Goal: Transaction & Acquisition: Purchase product/service

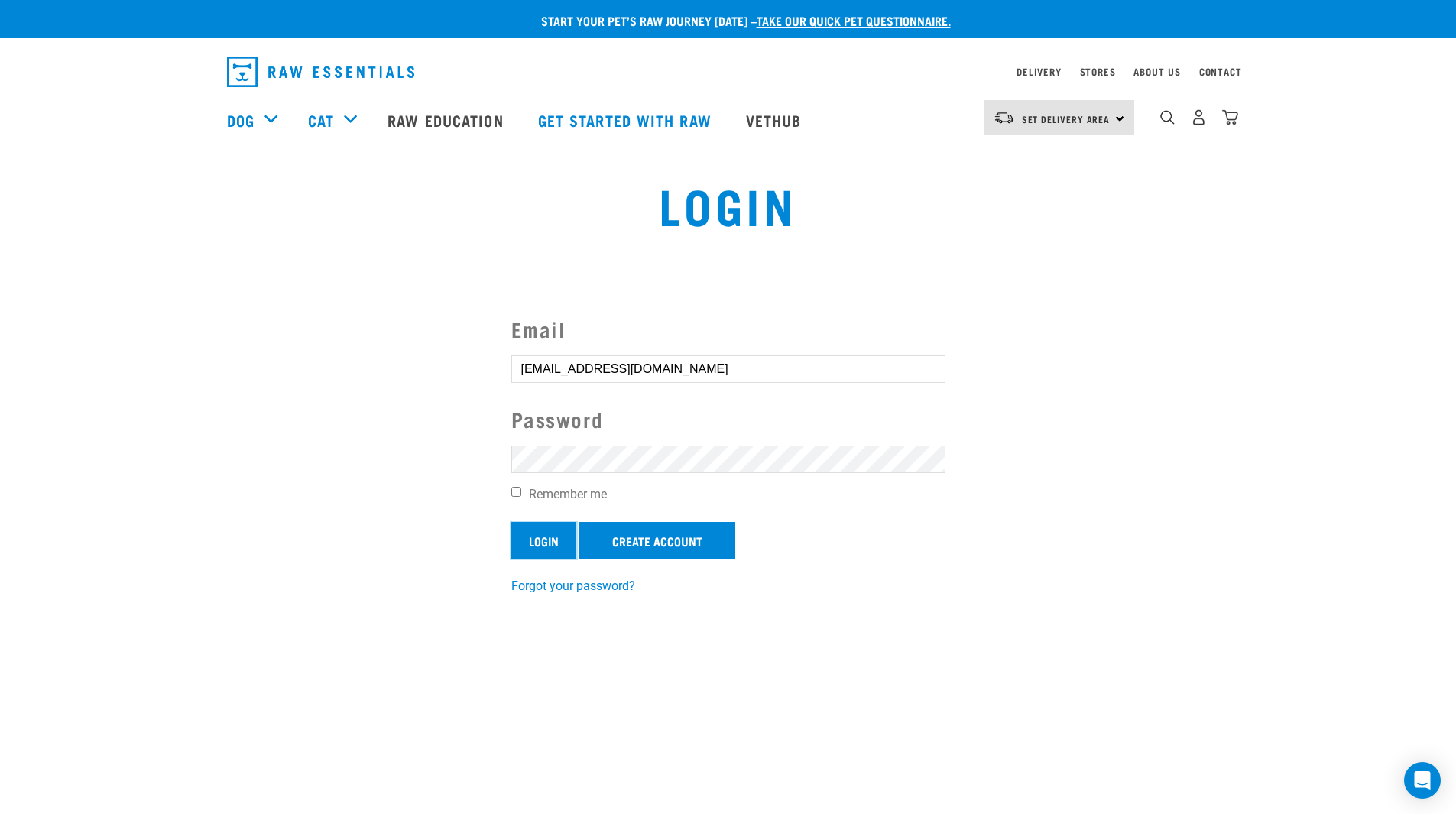
click at [545, 539] on input "Login" at bounding box center [544, 540] width 65 height 36
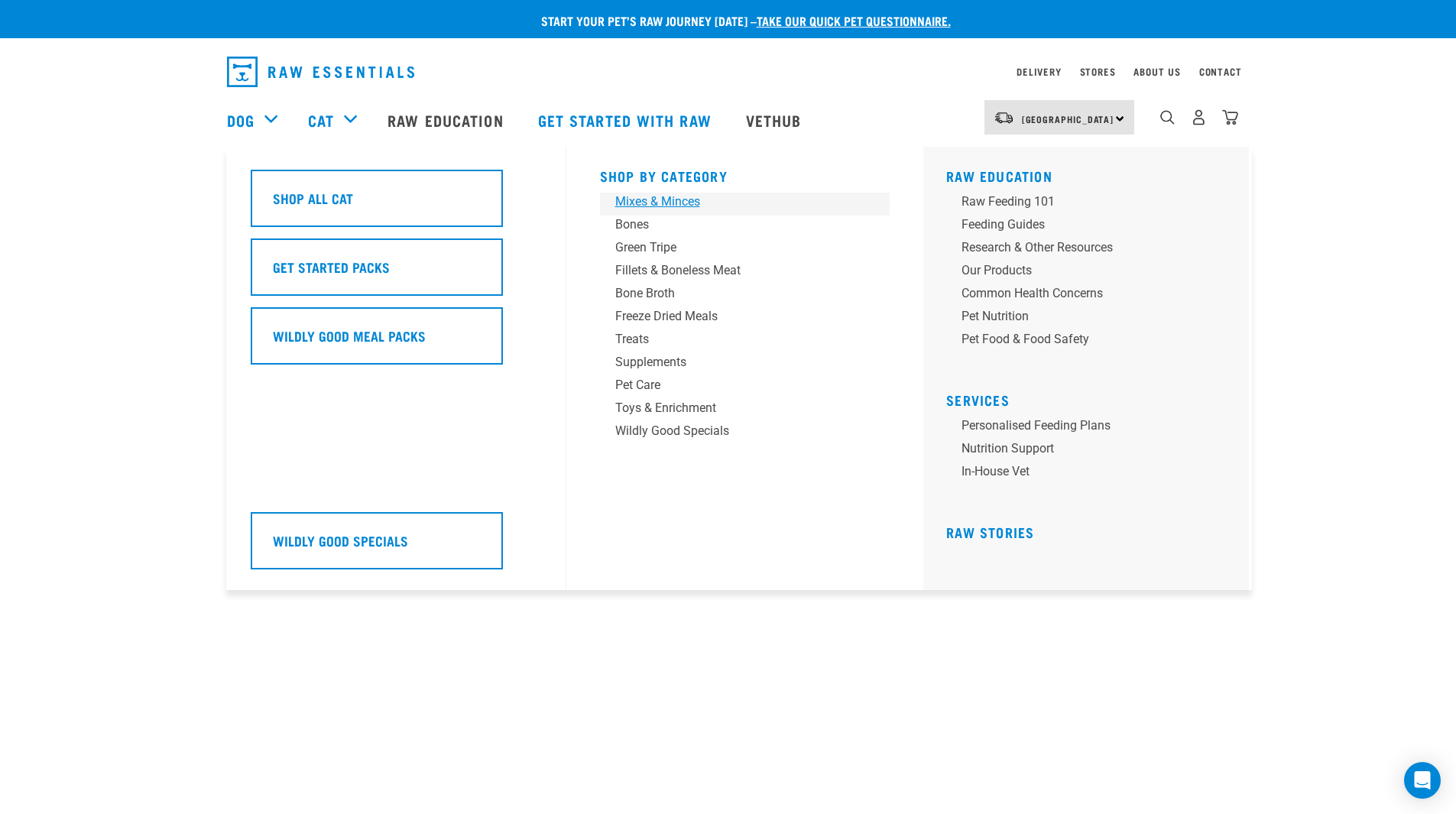
click at [643, 198] on div "Mixes & Minces" at bounding box center [734, 201] width 239 height 19
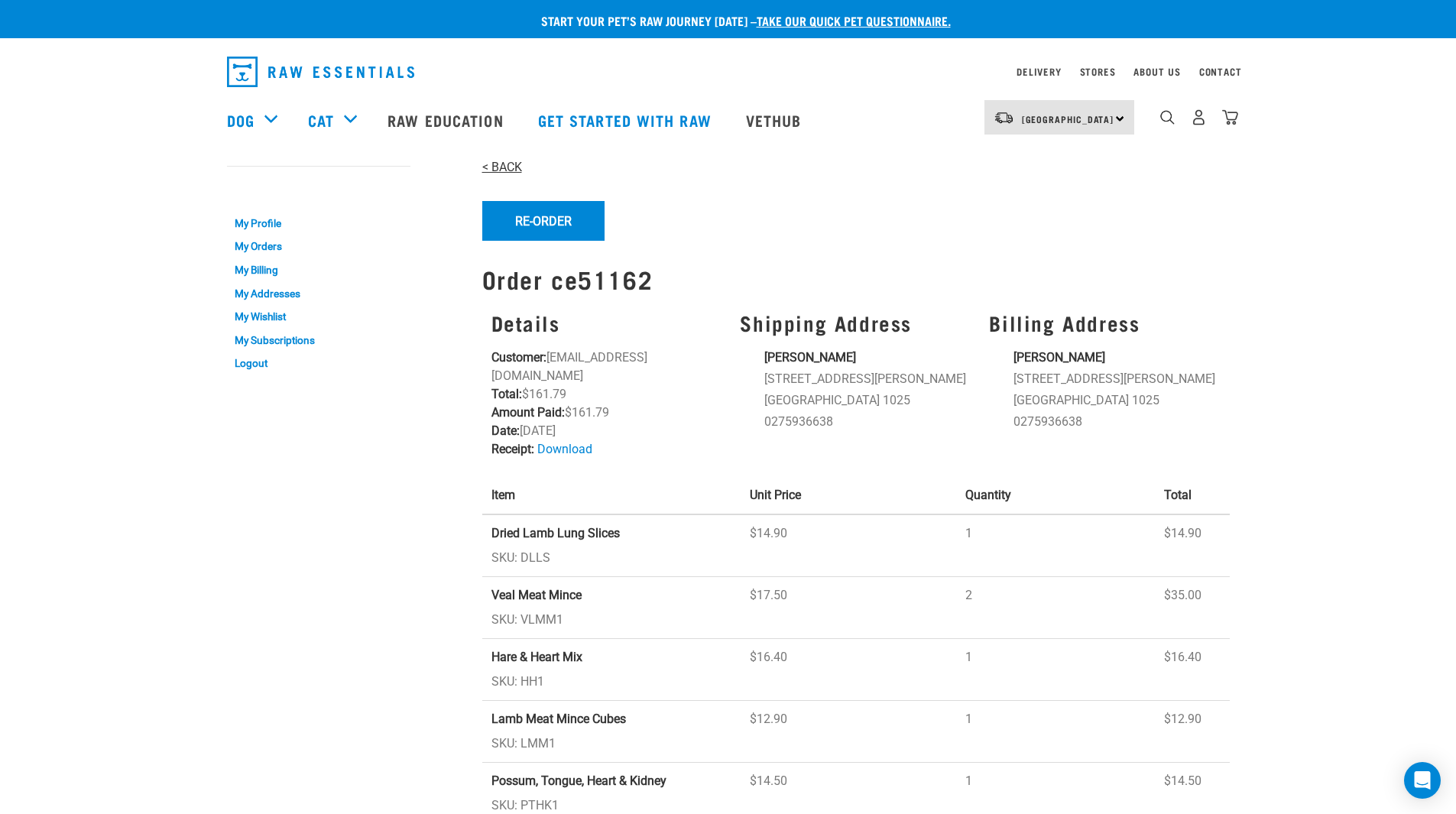
click at [514, 165] on link "< BACK" at bounding box center [502, 167] width 40 height 14
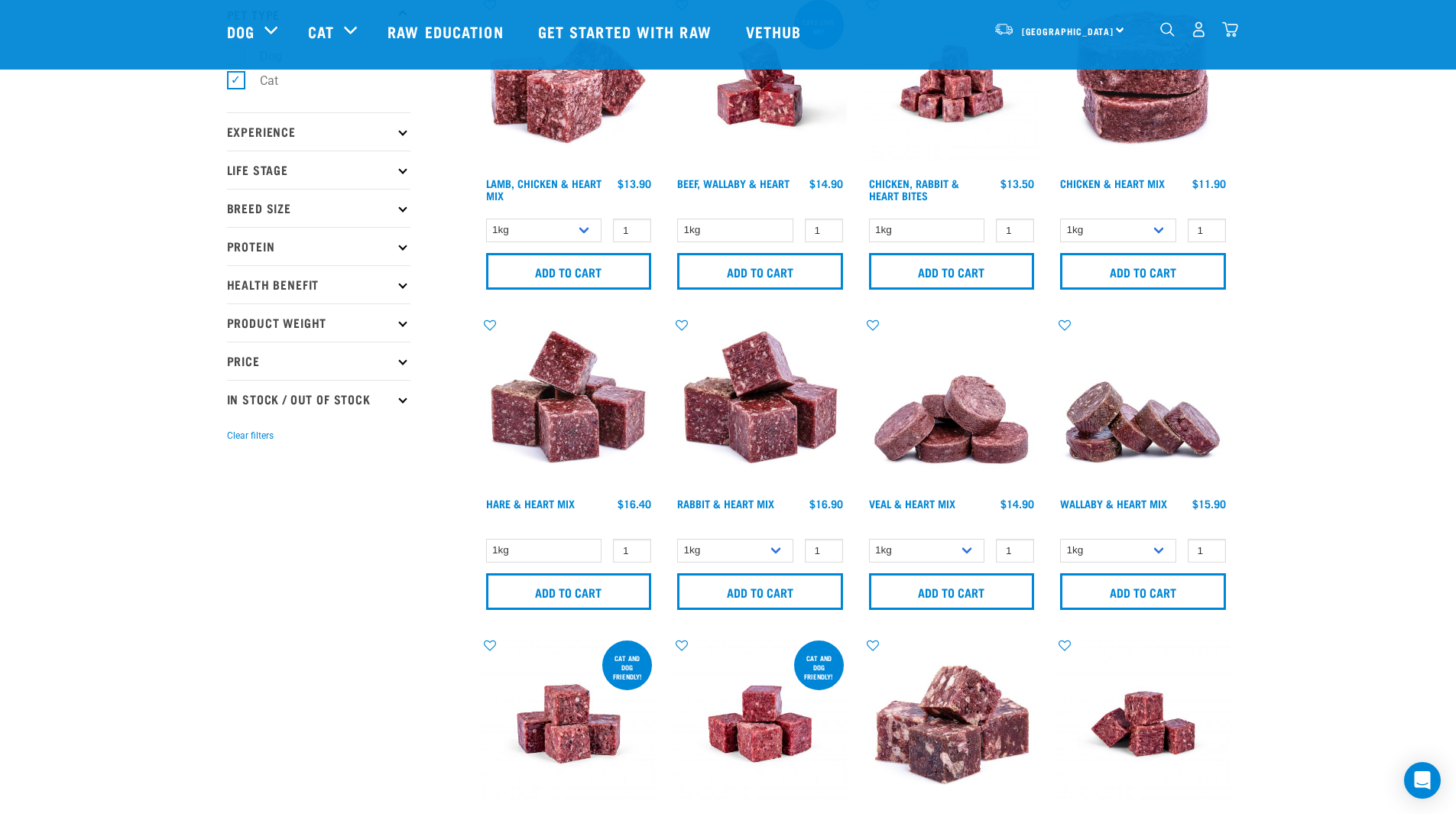
scroll to position [112, 0]
click at [926, 599] on input "Add to cart" at bounding box center [952, 592] width 166 height 36
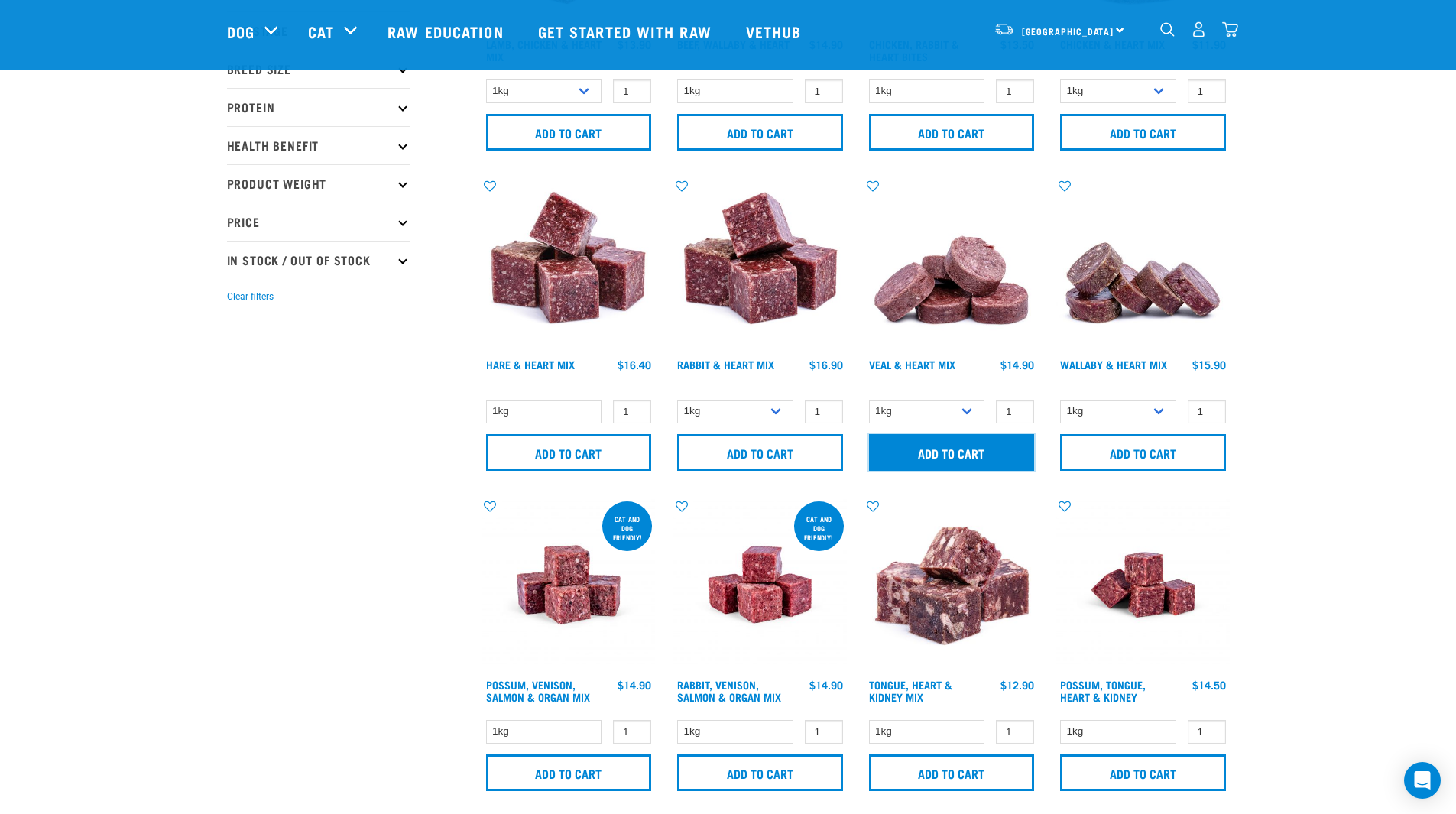
scroll to position [253, 0]
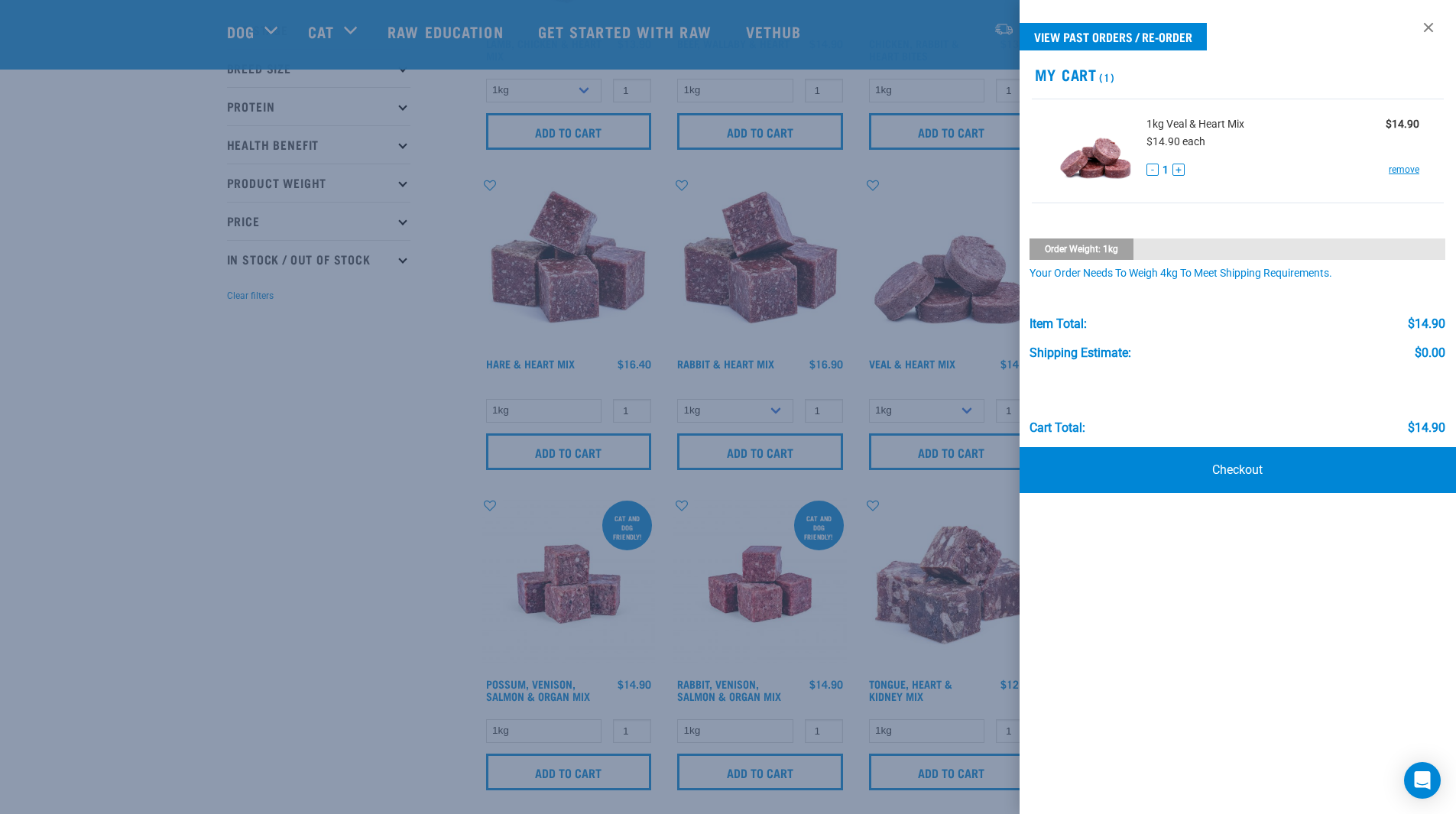
click at [361, 589] on div at bounding box center [728, 407] width 1456 height 814
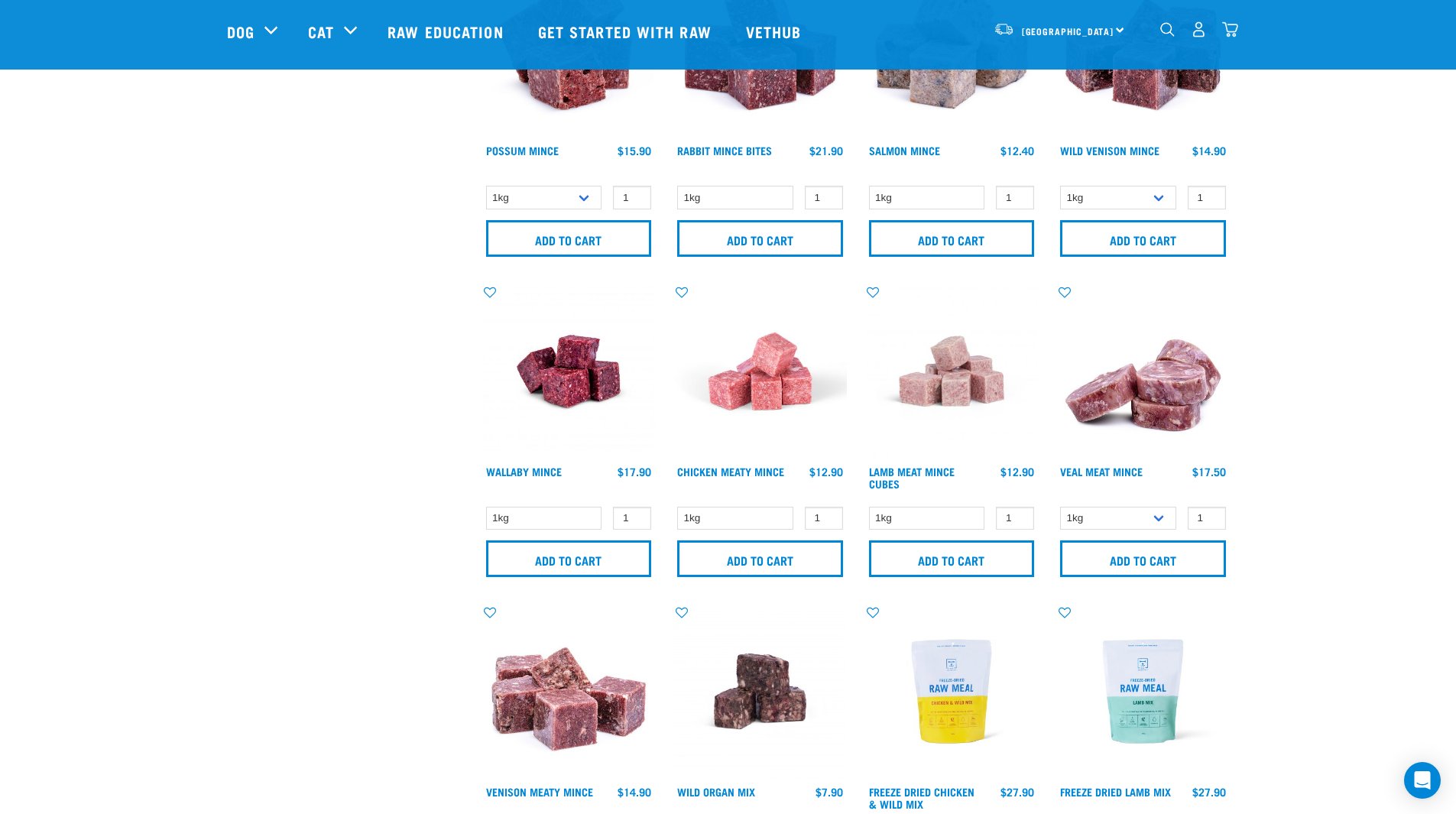
scroll to position [1427, 0]
click at [1148, 561] on input "Add to cart" at bounding box center [1143, 557] width 166 height 36
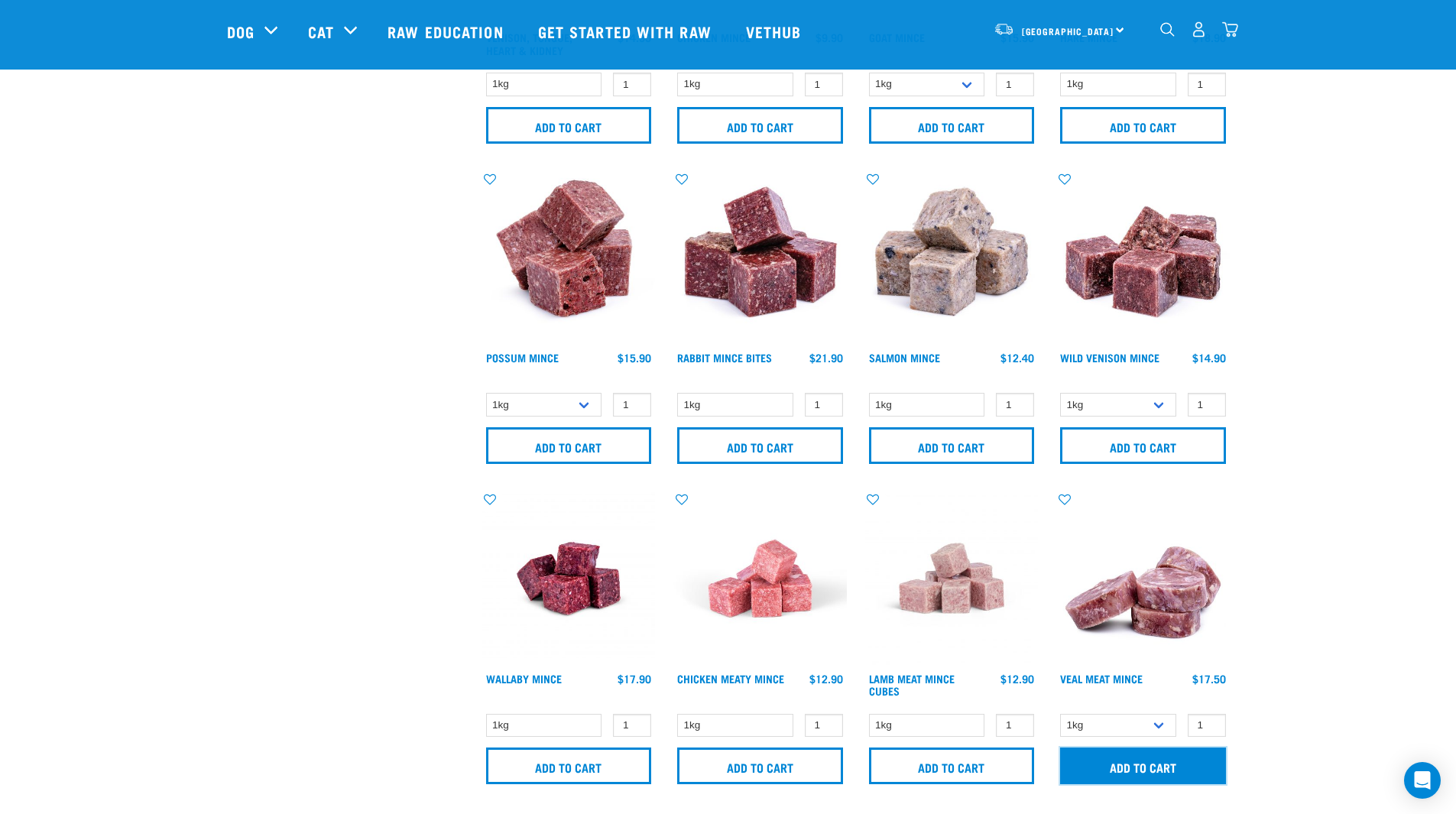
scroll to position [1219, 0]
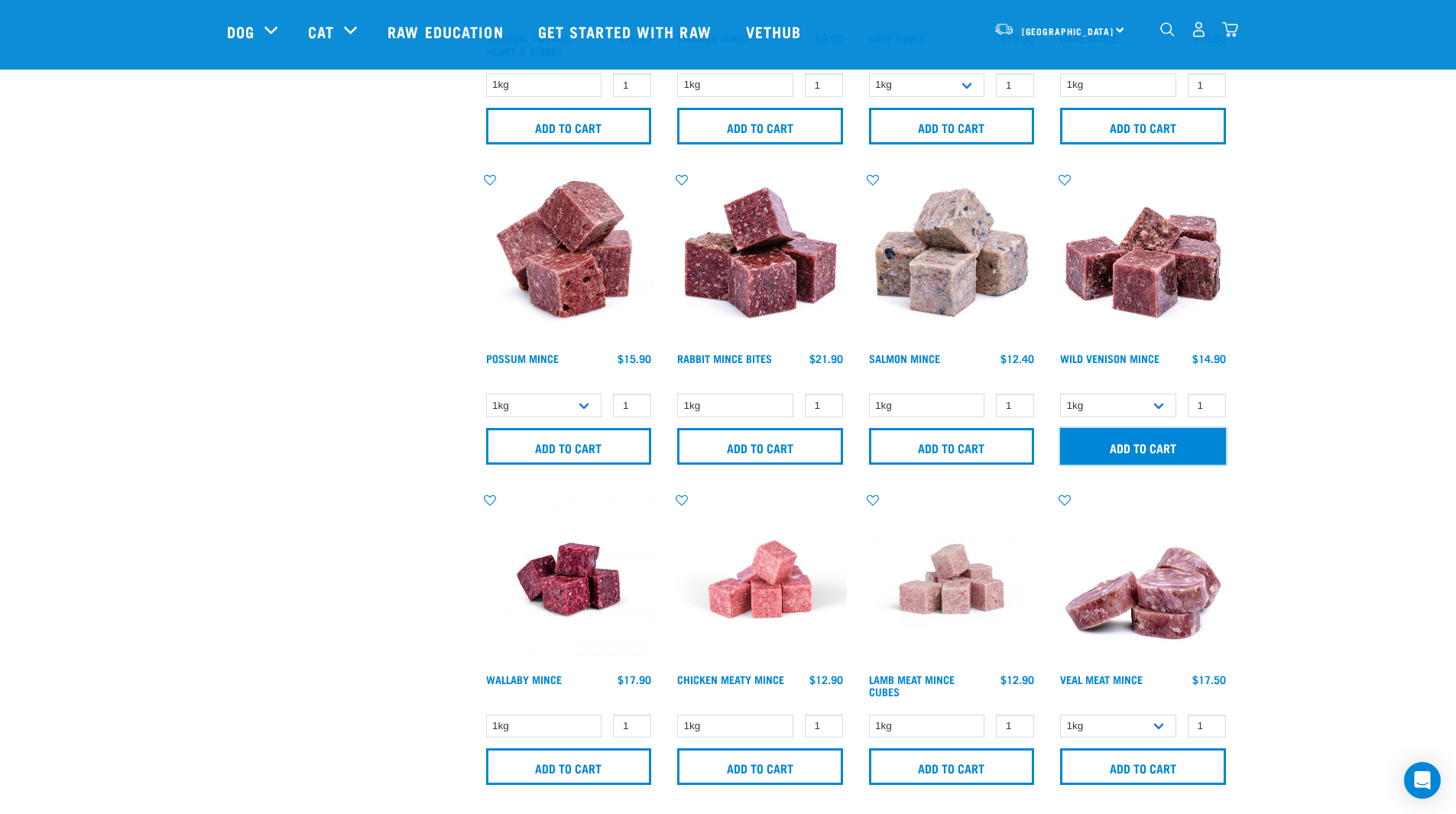
click at [1136, 447] on input "Add to cart" at bounding box center [1143, 446] width 166 height 36
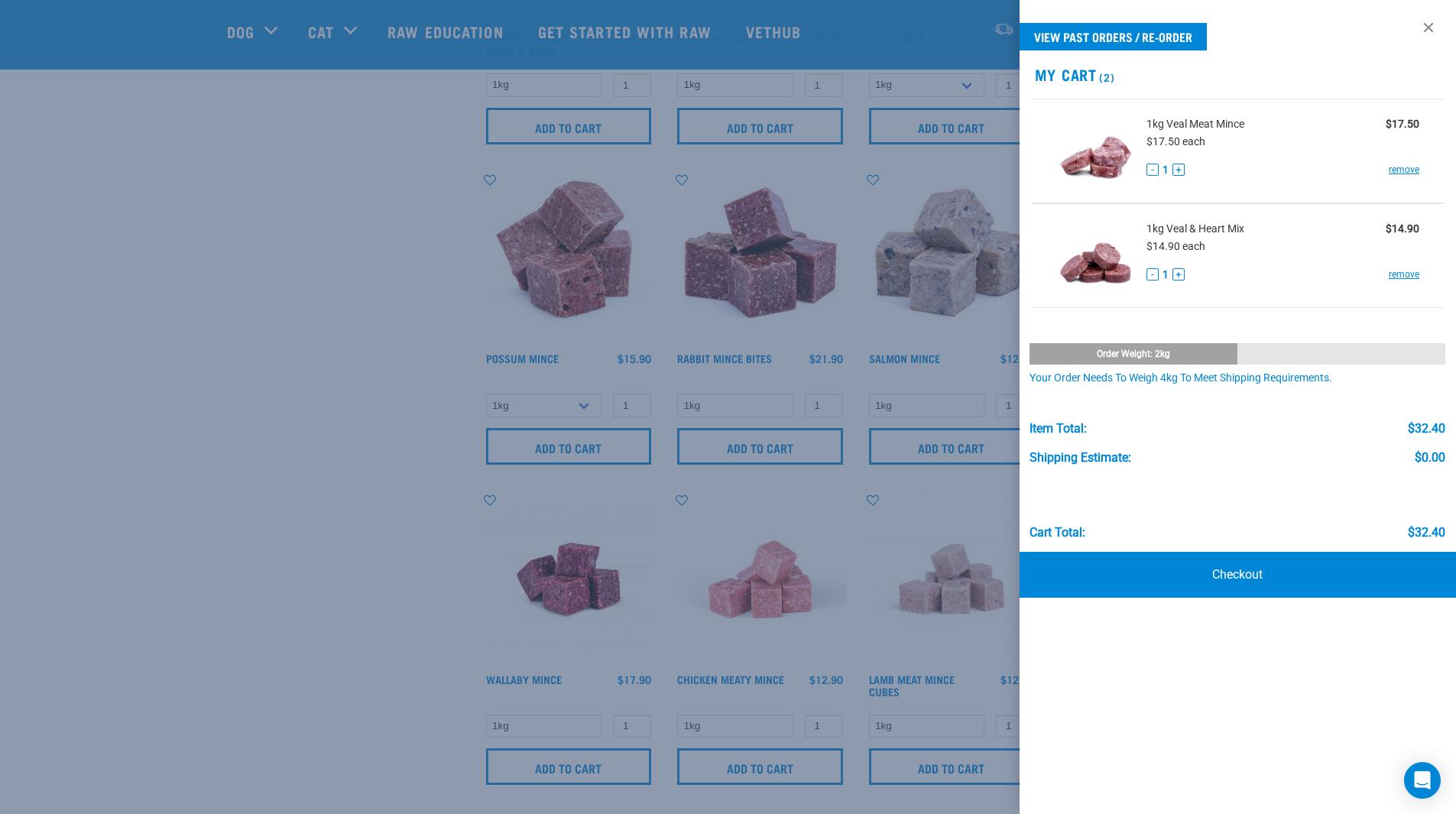
click at [399, 528] on div at bounding box center [728, 407] width 1456 height 814
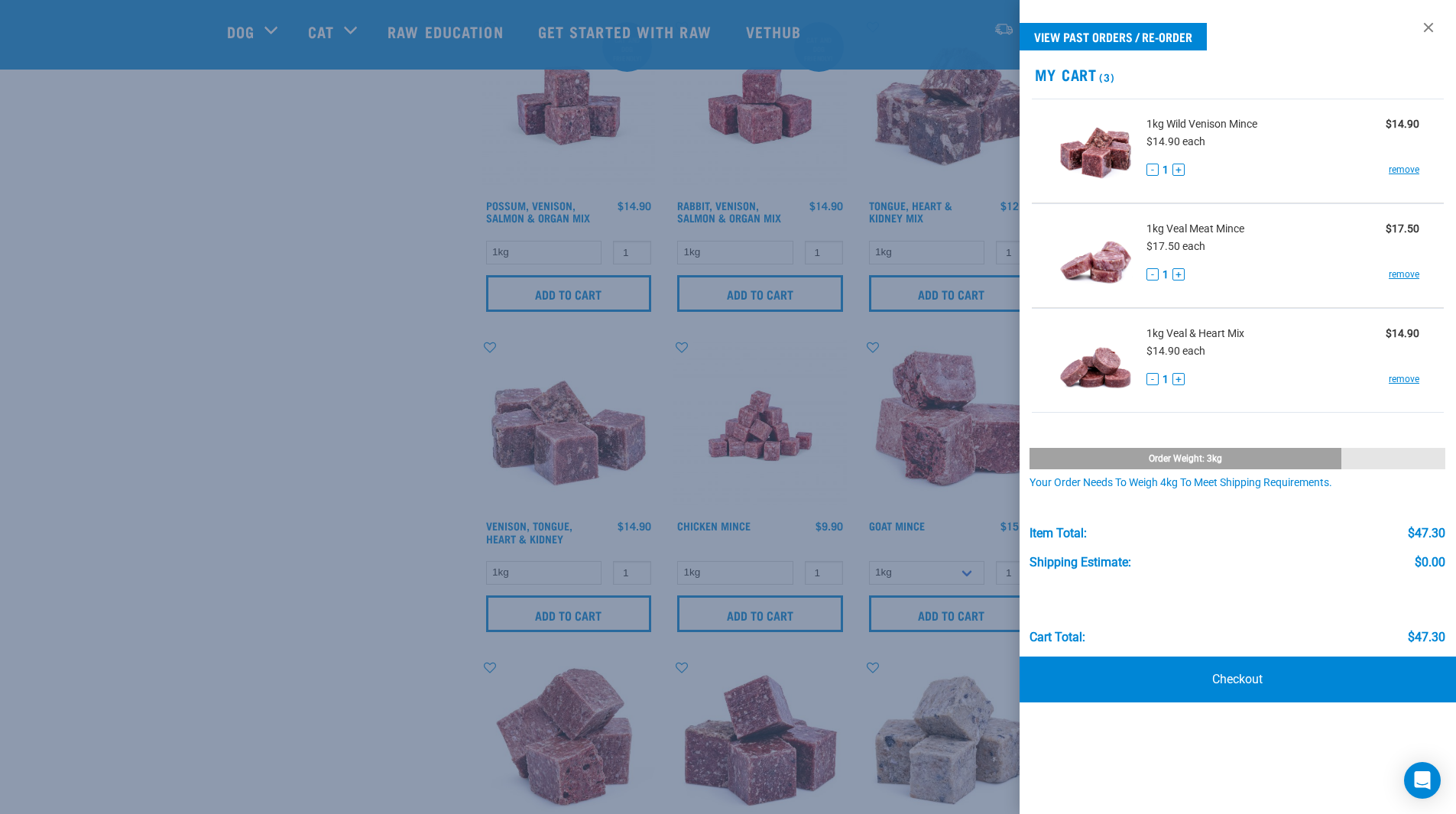
scroll to position [730, 0]
click at [399, 528] on div at bounding box center [728, 407] width 1456 height 814
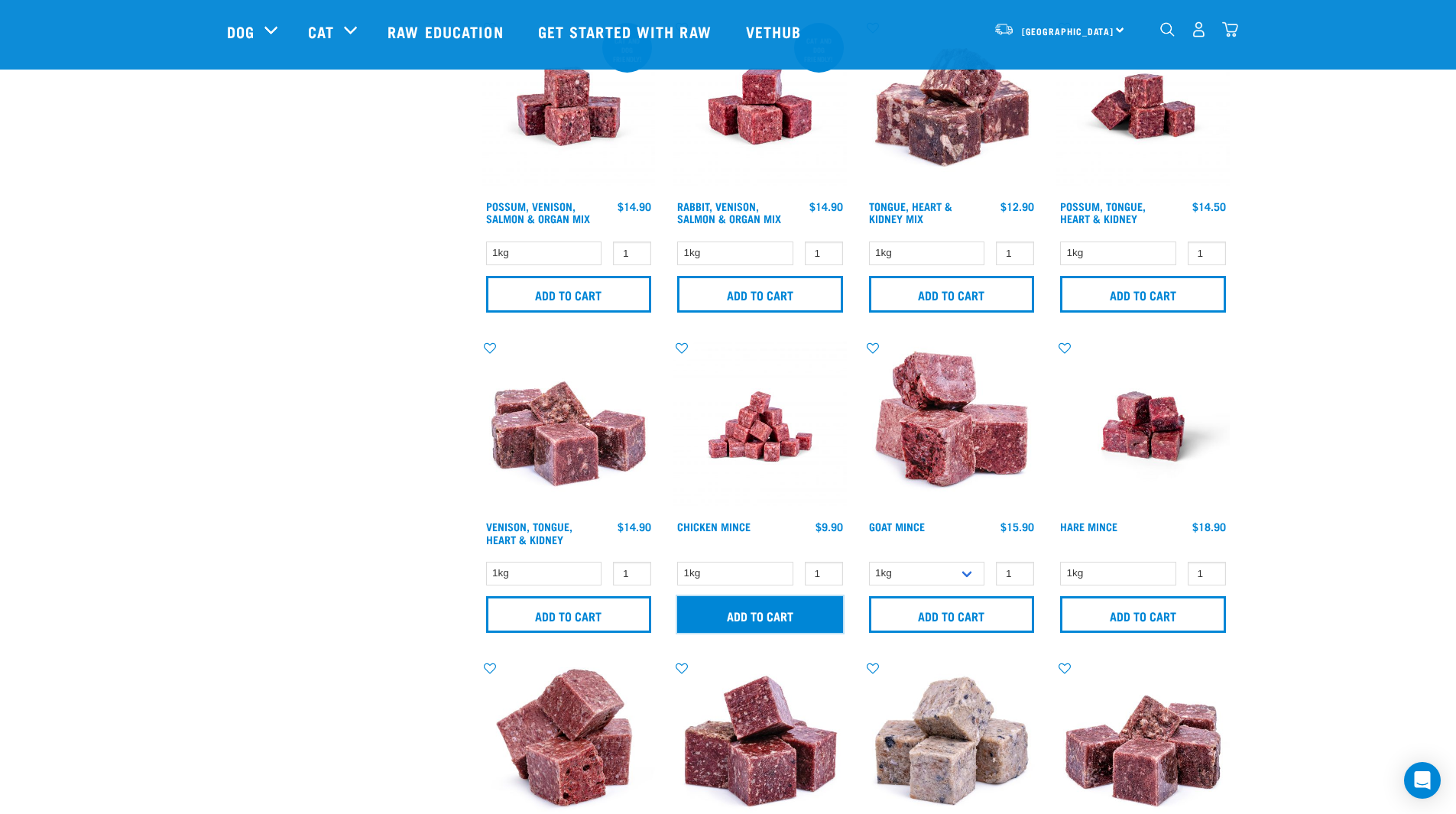
click at [768, 606] on input "Add to cart" at bounding box center [760, 614] width 166 height 36
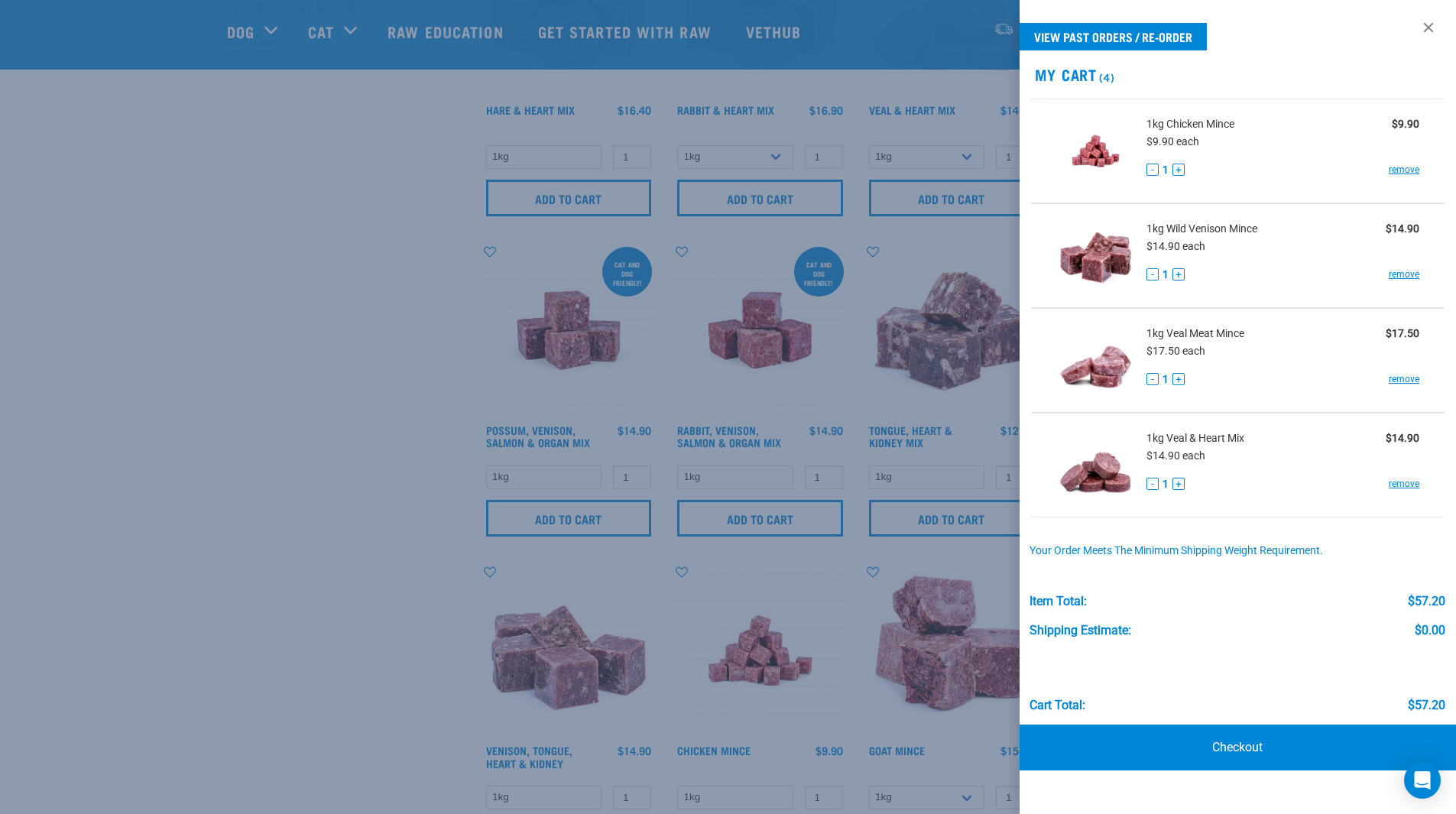
scroll to position [506, 0]
click at [327, 448] on div at bounding box center [728, 407] width 1456 height 814
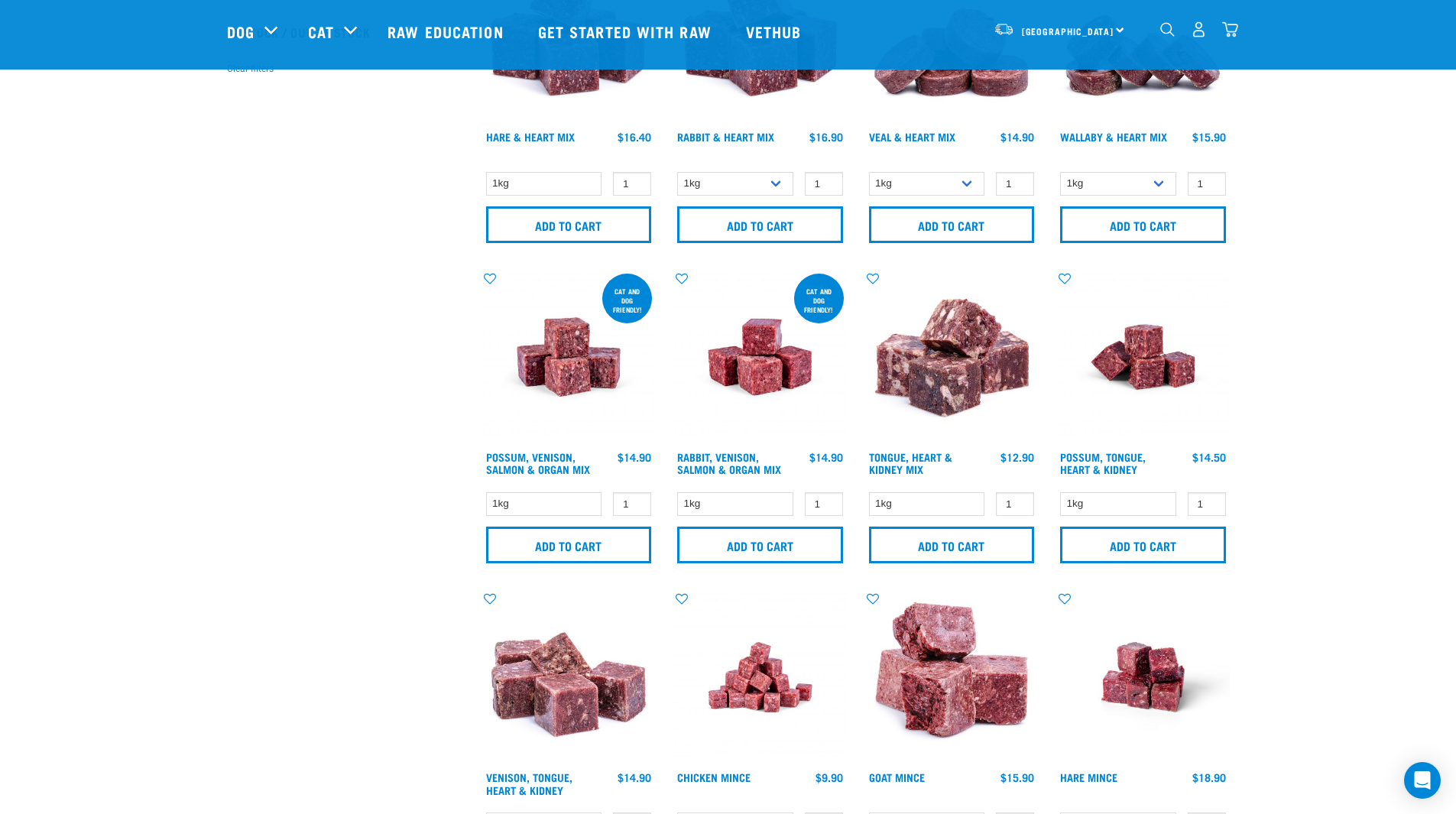
scroll to position [0, 0]
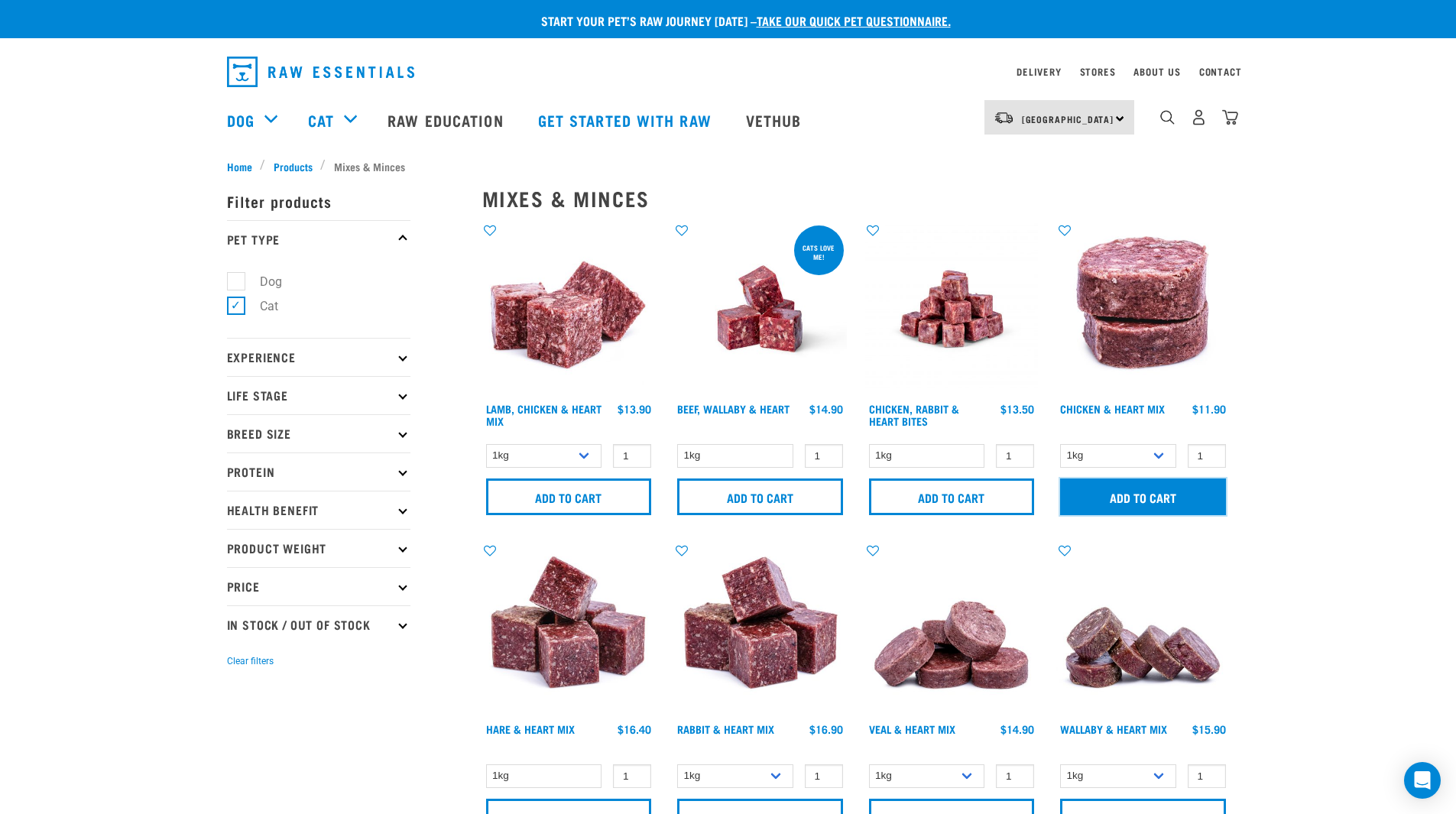
click at [1105, 496] on input "Add to cart" at bounding box center [1143, 496] width 166 height 36
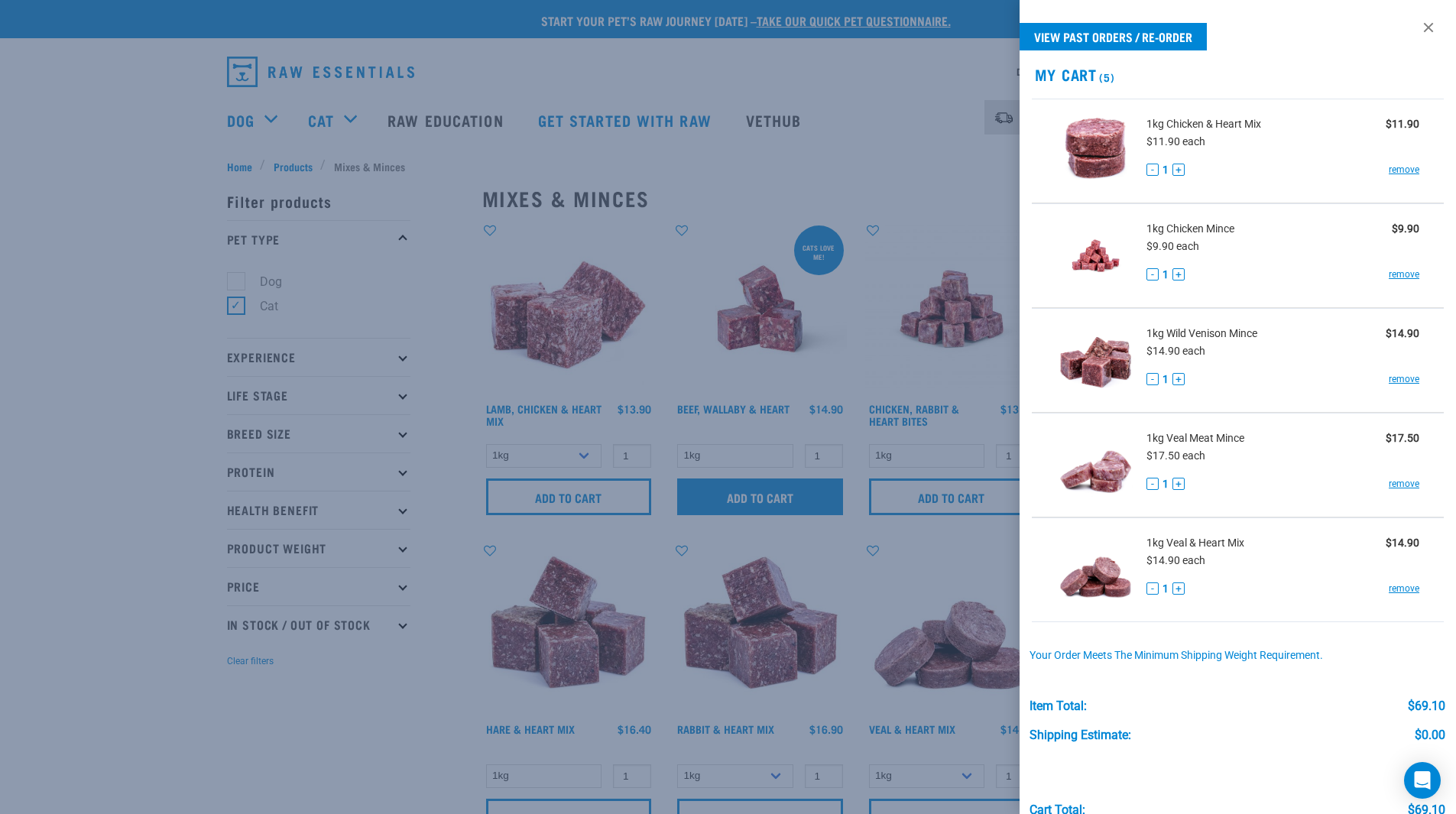
click at [703, 500] on div at bounding box center [728, 407] width 1456 height 814
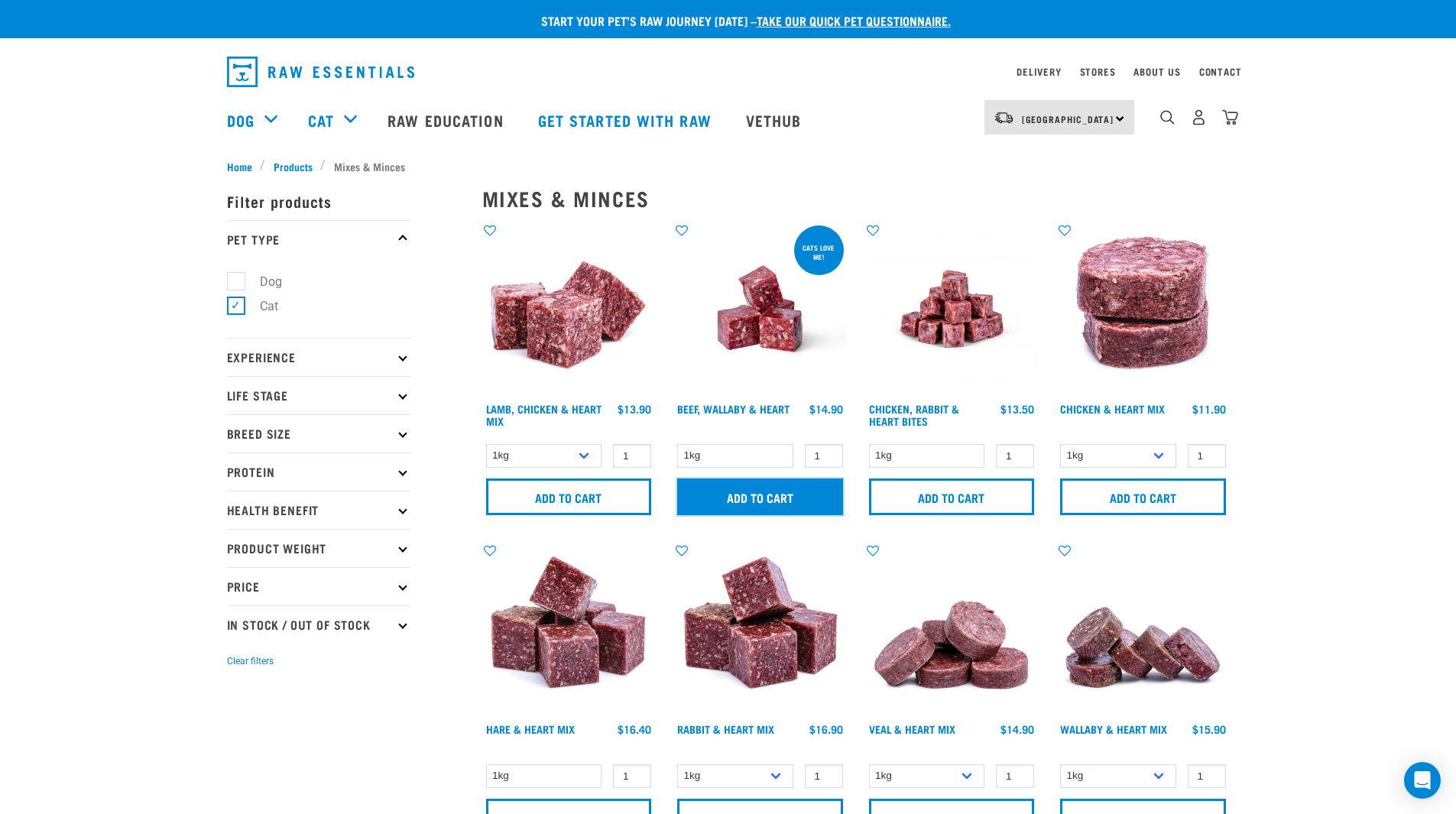
click at [724, 501] on input "Add to cart" at bounding box center [760, 496] width 166 height 36
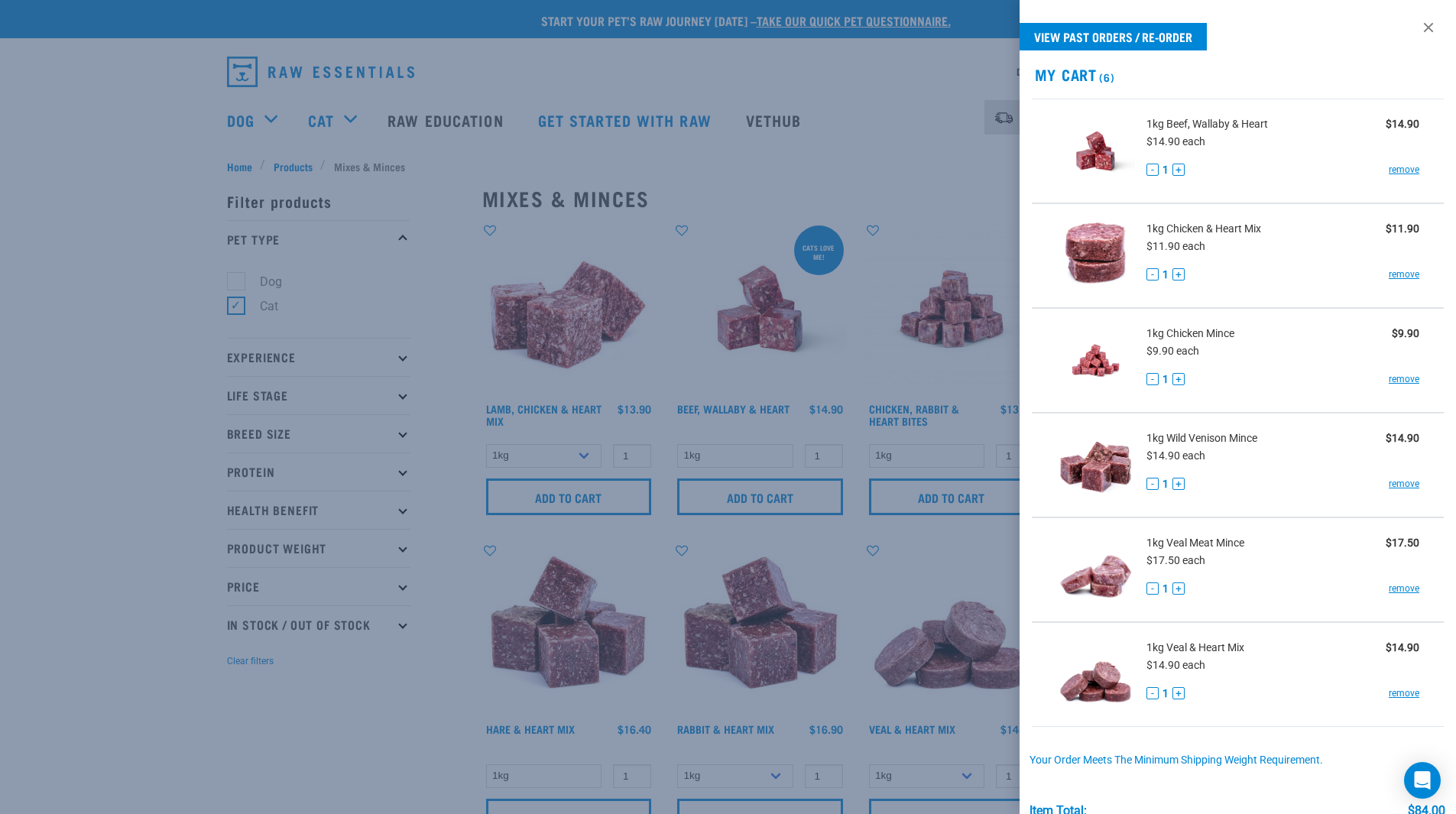
click at [1307, 512] on li "1kg Wild Venison Mince $14.90 $14.90 each - 1 + remove" at bounding box center [1239, 465] width 413 height 105
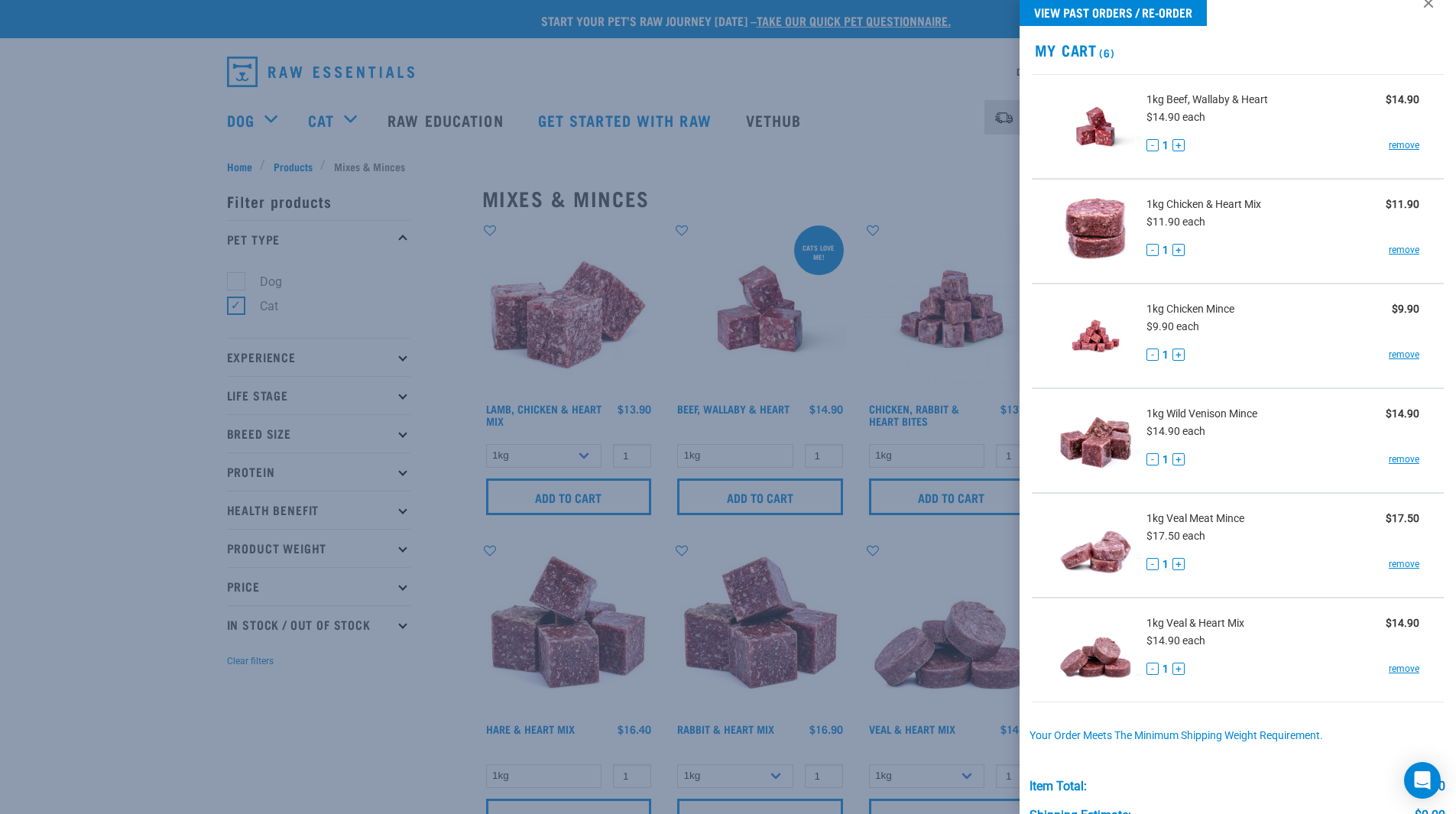
scroll to position [23, 0]
click at [1149, 355] on button "-" at bounding box center [1153, 356] width 12 height 12
click at [1149, 357] on button "-" at bounding box center [1153, 356] width 12 height 12
click at [1389, 355] on link "remove" at bounding box center [1404, 356] width 30 height 13
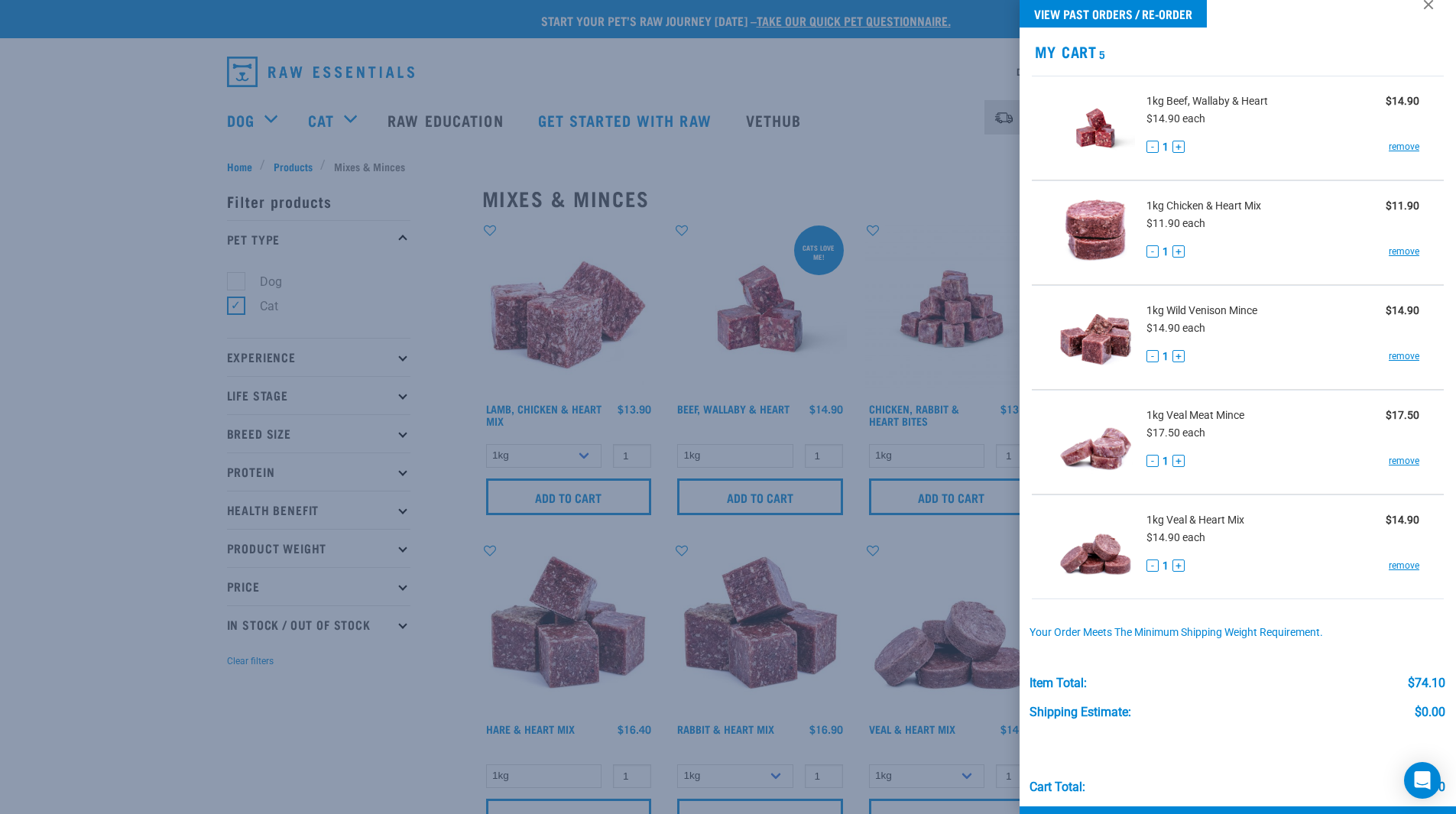
click at [36, 324] on div at bounding box center [728, 407] width 1456 height 814
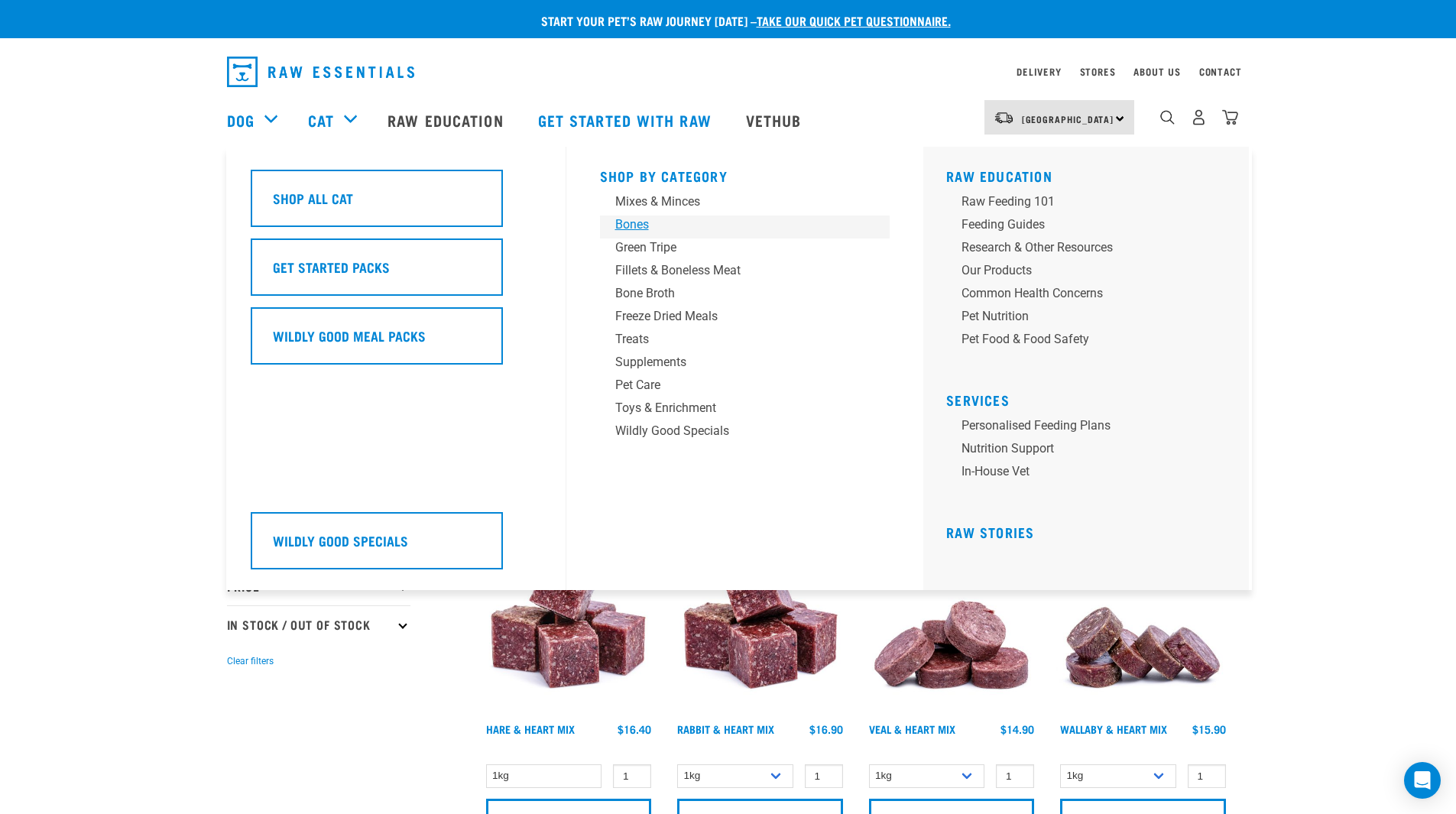
click at [640, 225] on div "Bones" at bounding box center [734, 224] width 239 height 19
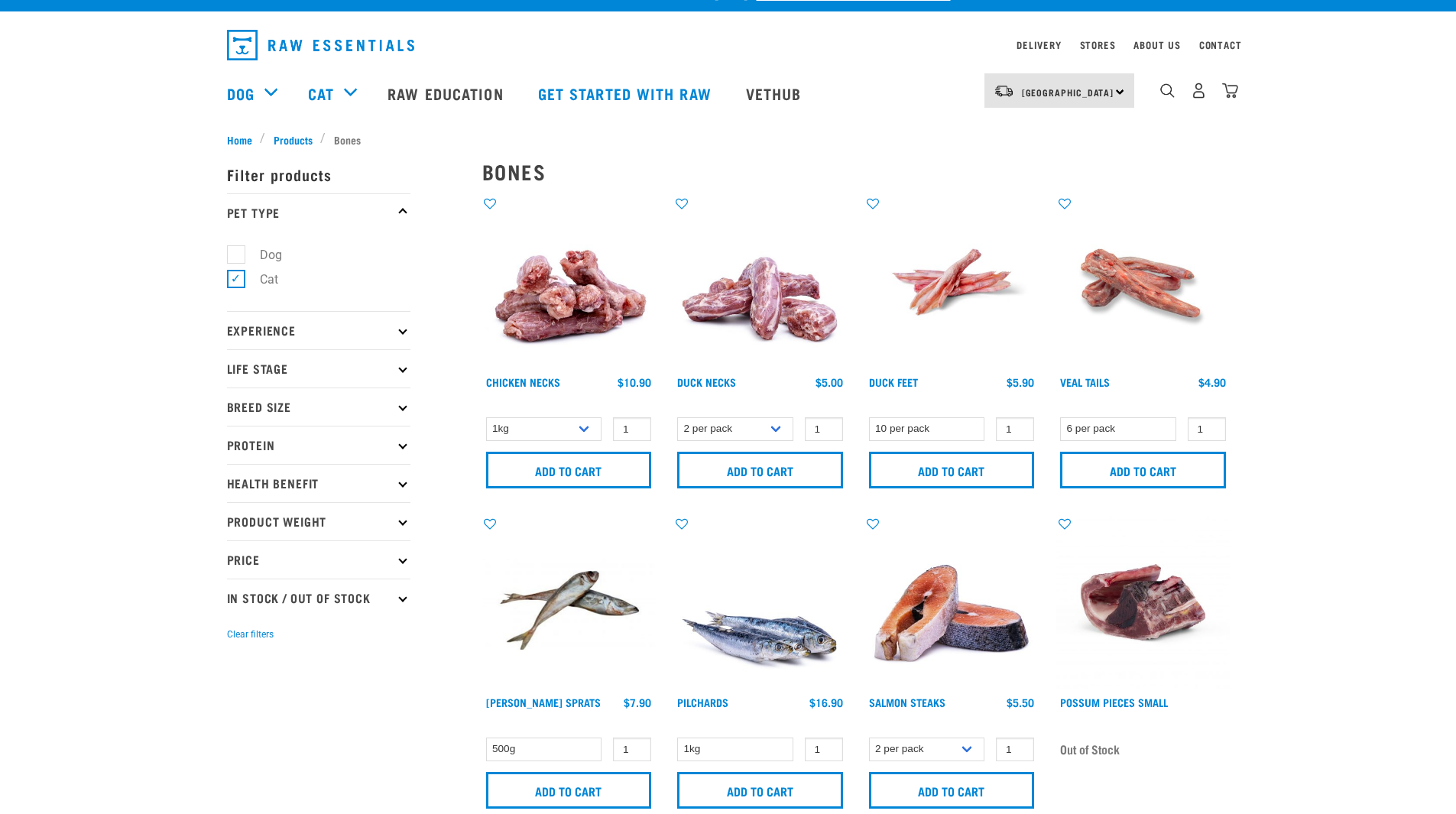
scroll to position [25, 0]
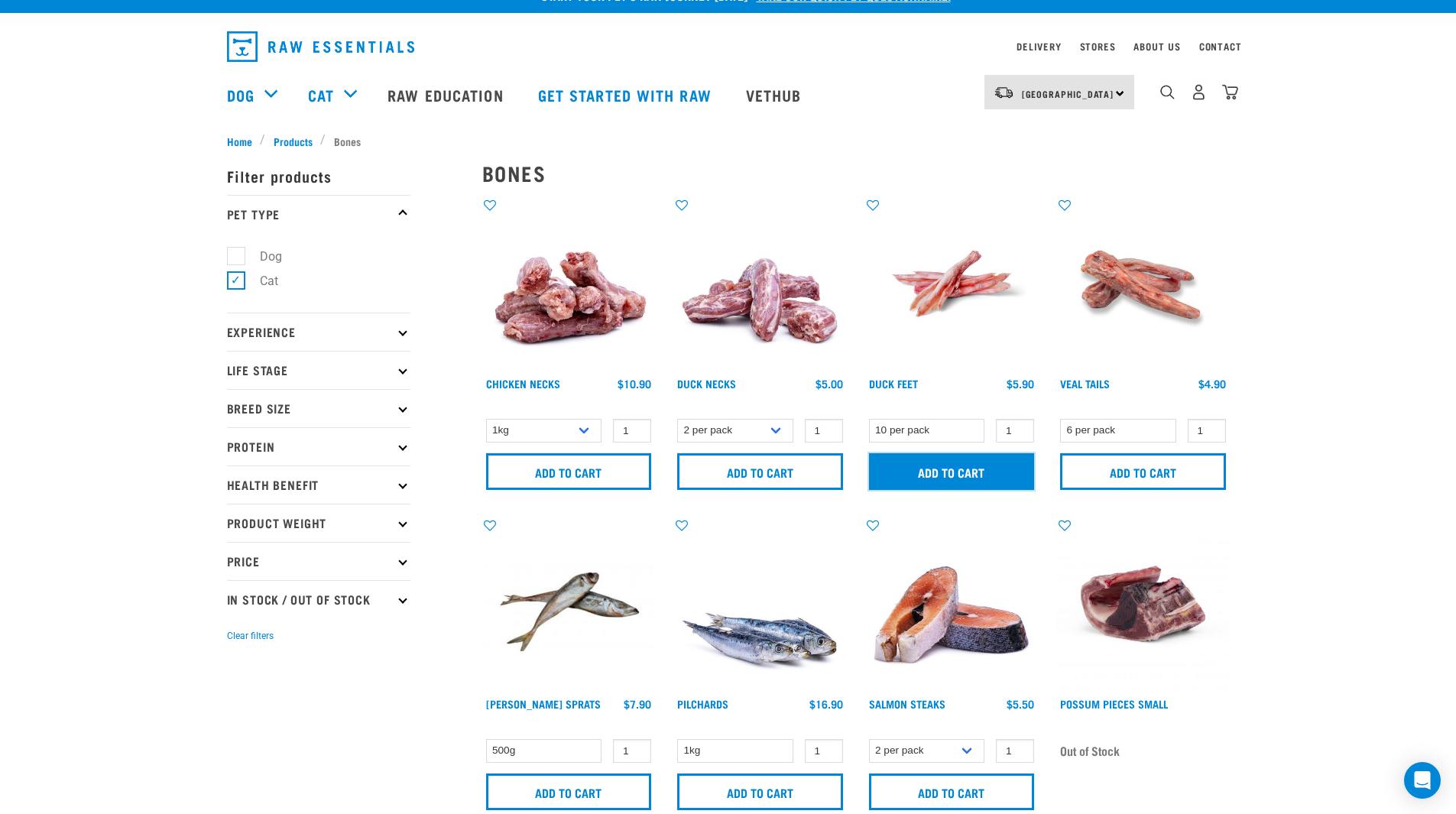
click at [971, 474] on input "Add to cart" at bounding box center [952, 471] width 166 height 36
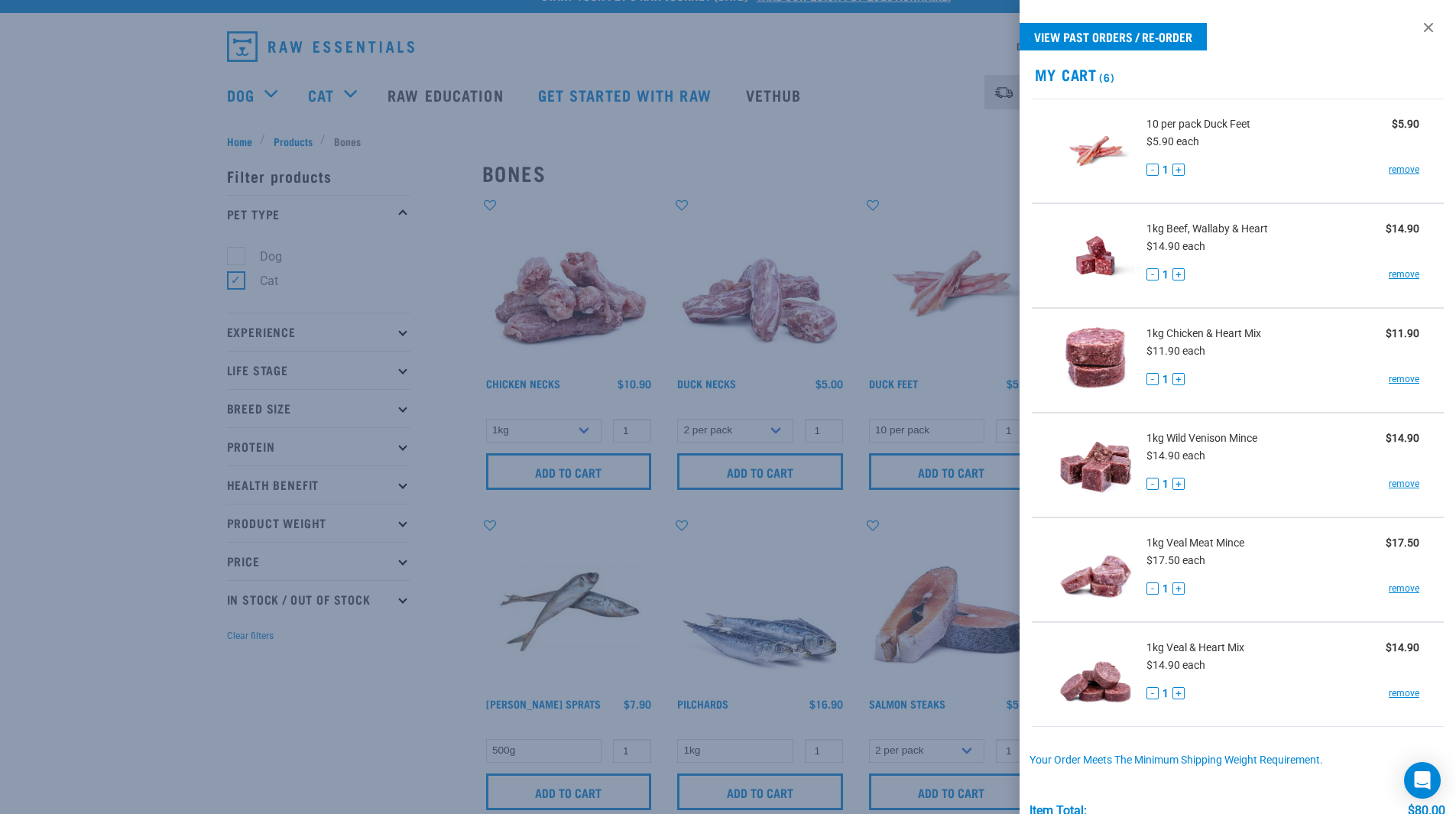
click at [324, 740] on div at bounding box center [728, 407] width 1456 height 814
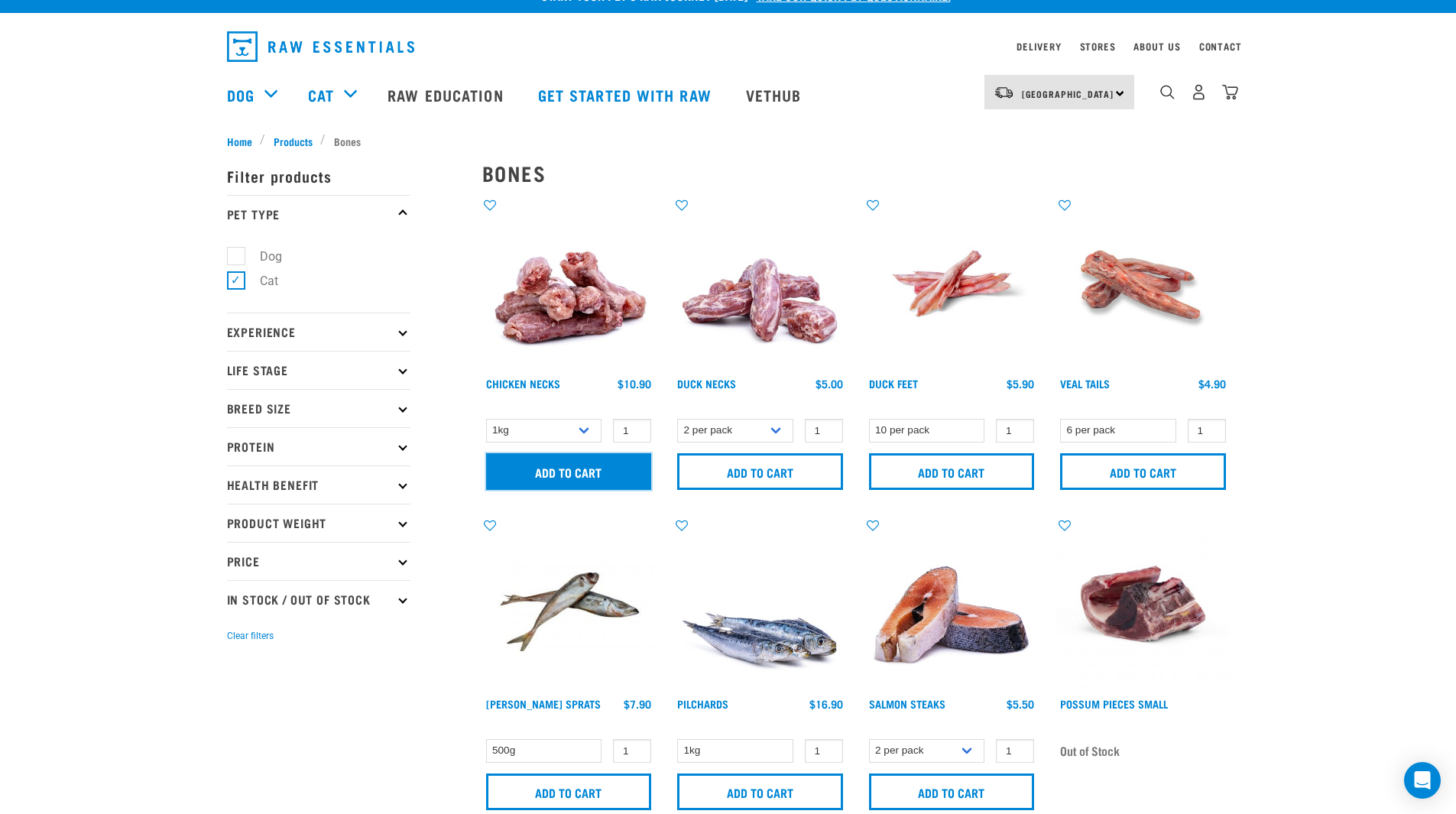
click at [543, 464] on input "Add to cart" at bounding box center [569, 471] width 166 height 36
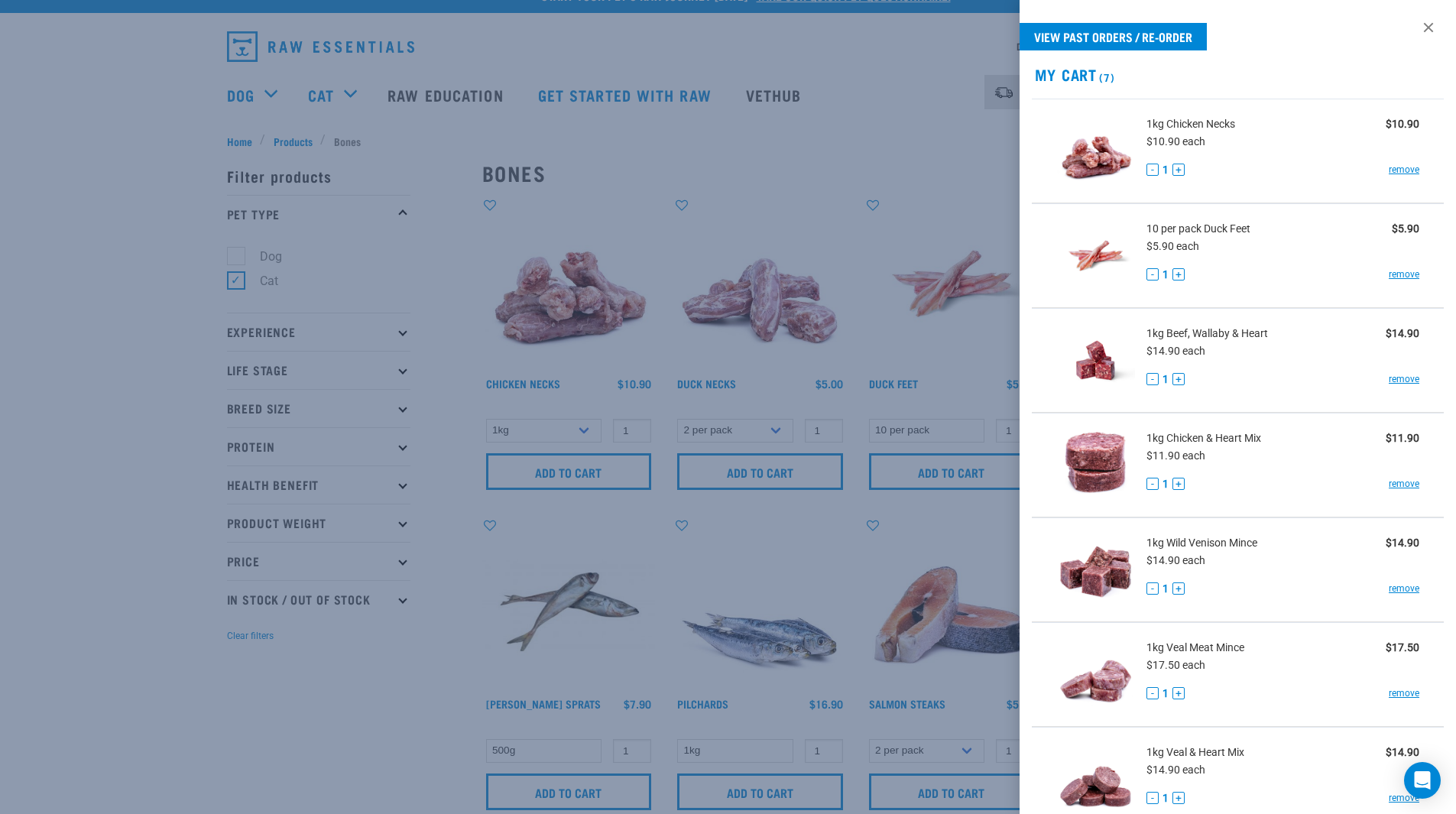
click at [279, 713] on div at bounding box center [728, 407] width 1456 height 814
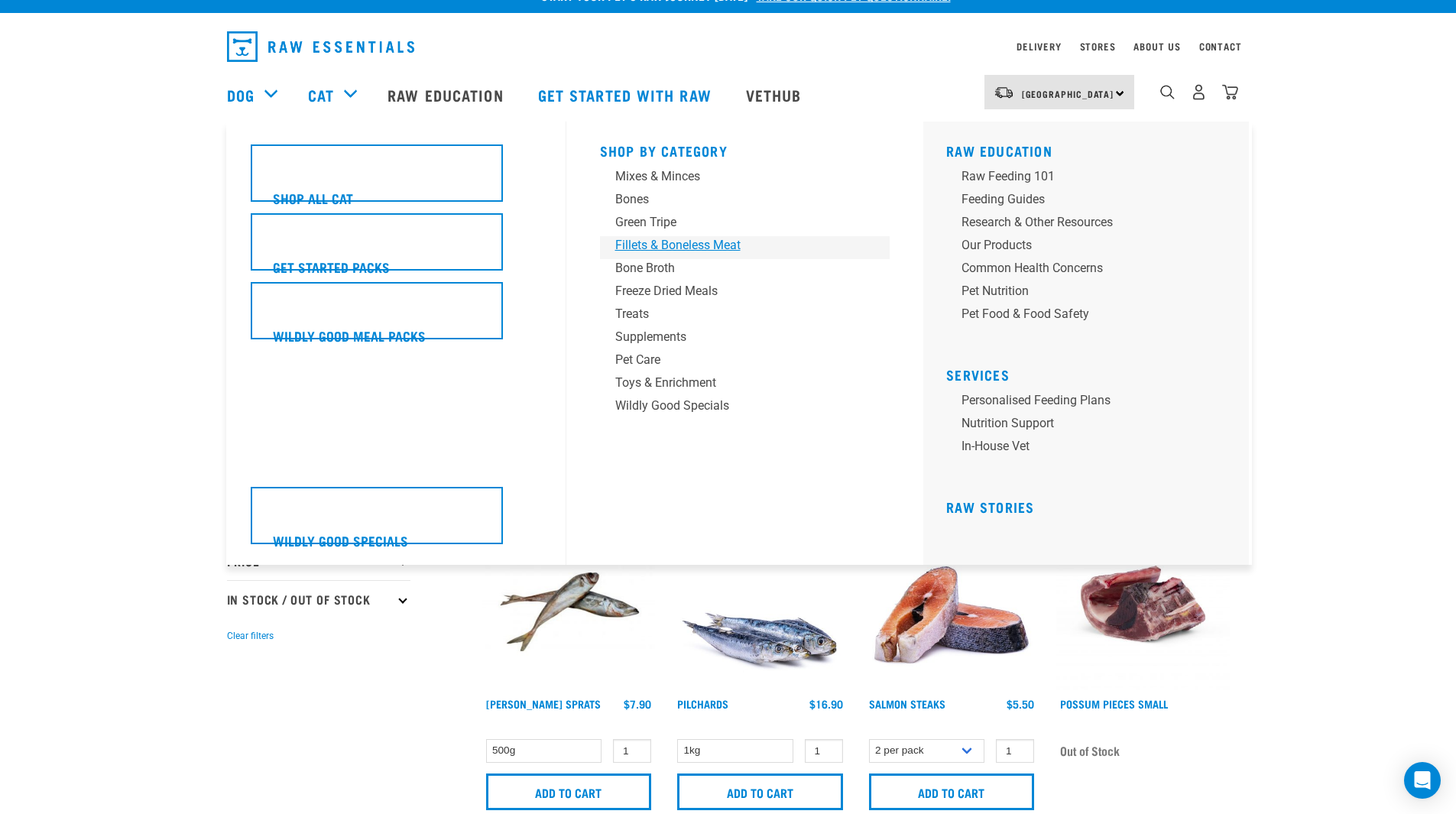
click at [659, 255] on link "Fillets & Boneless Meat" at bounding box center [745, 247] width 290 height 23
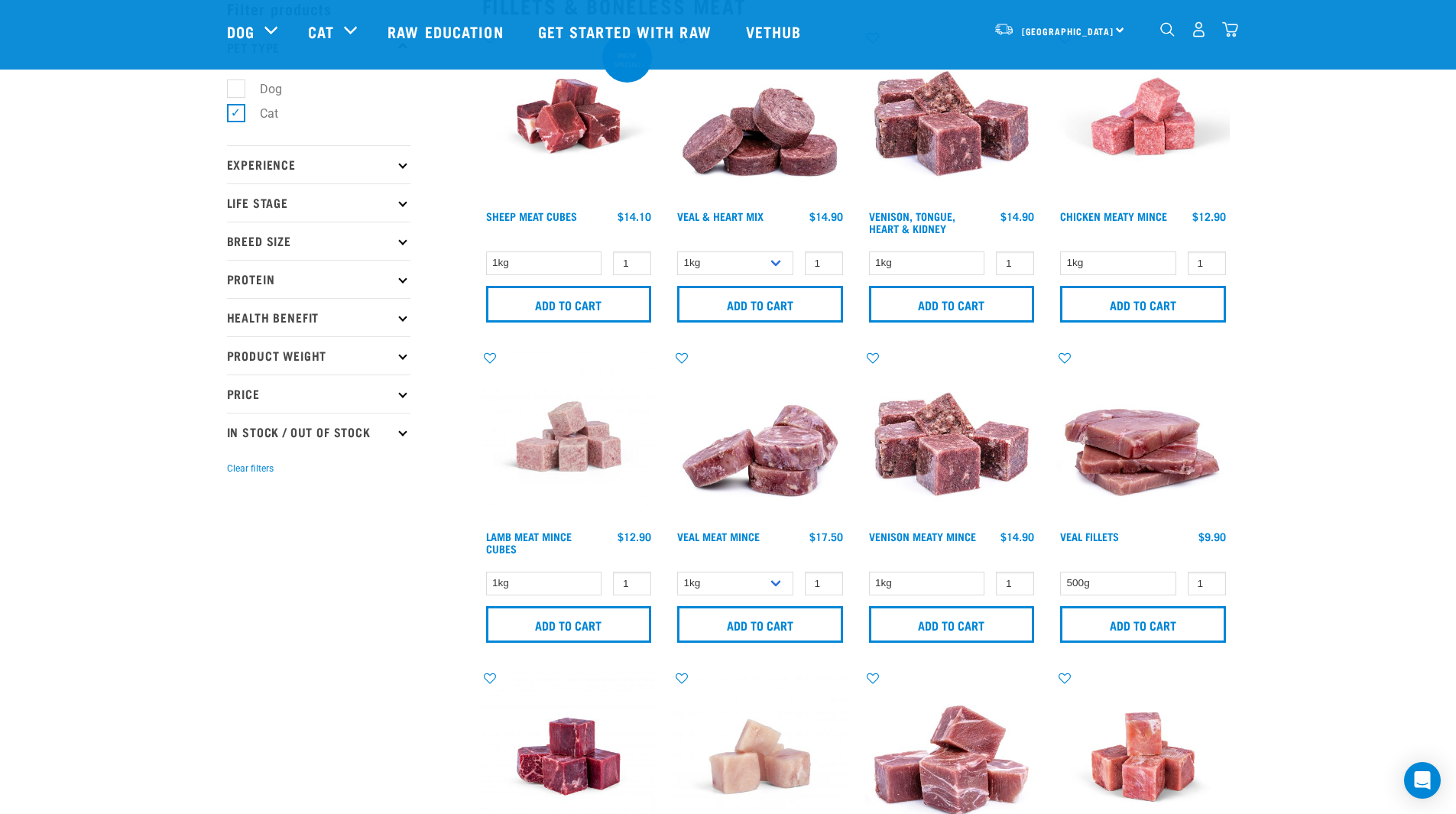
scroll to position [82, 0]
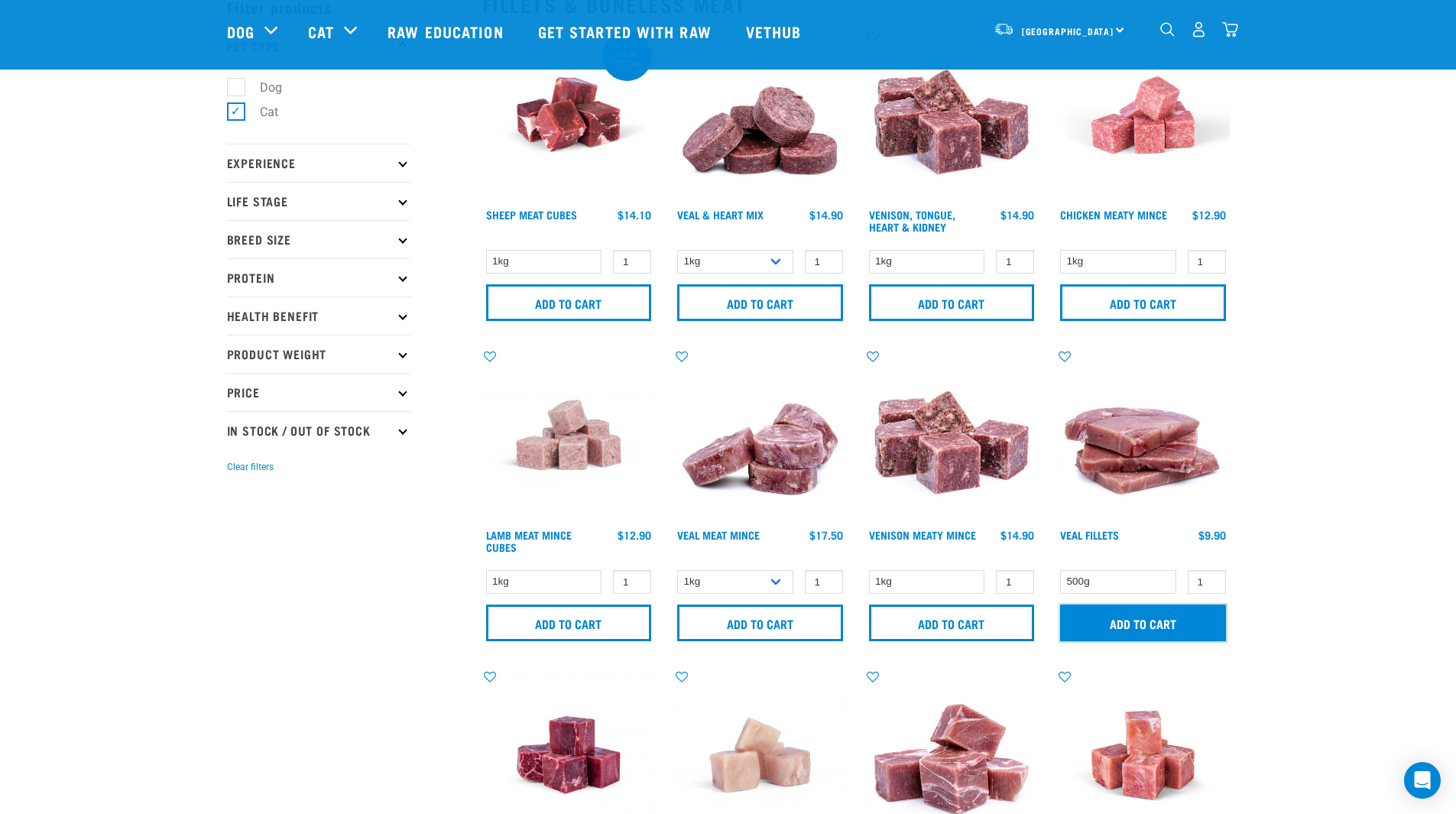
click at [1113, 625] on input "Add to cart" at bounding box center [1143, 622] width 166 height 36
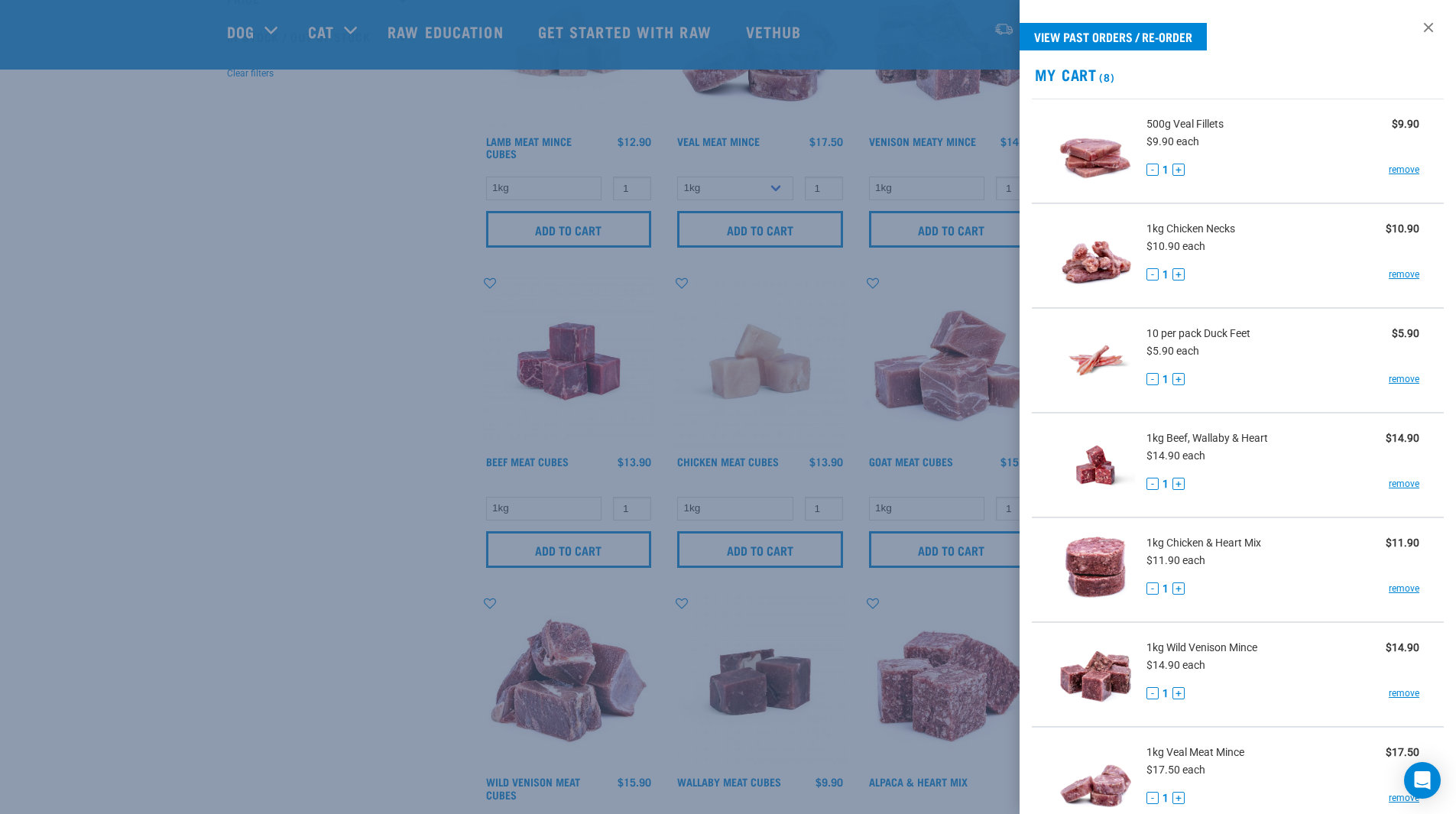
scroll to position [478, 0]
click at [308, 564] on div at bounding box center [728, 407] width 1456 height 814
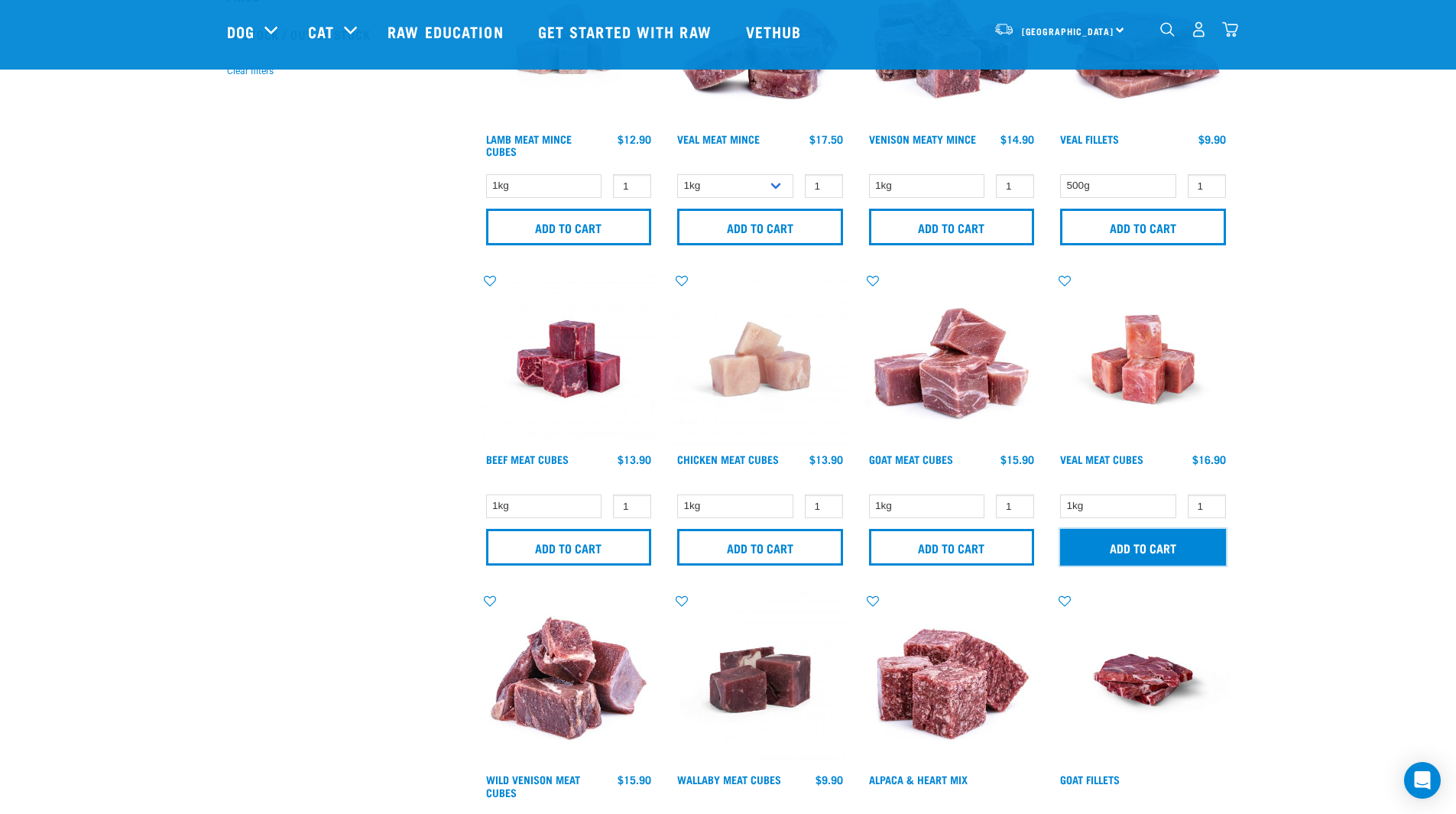
click at [1164, 544] on input "Add to cart" at bounding box center [1143, 546] width 166 height 36
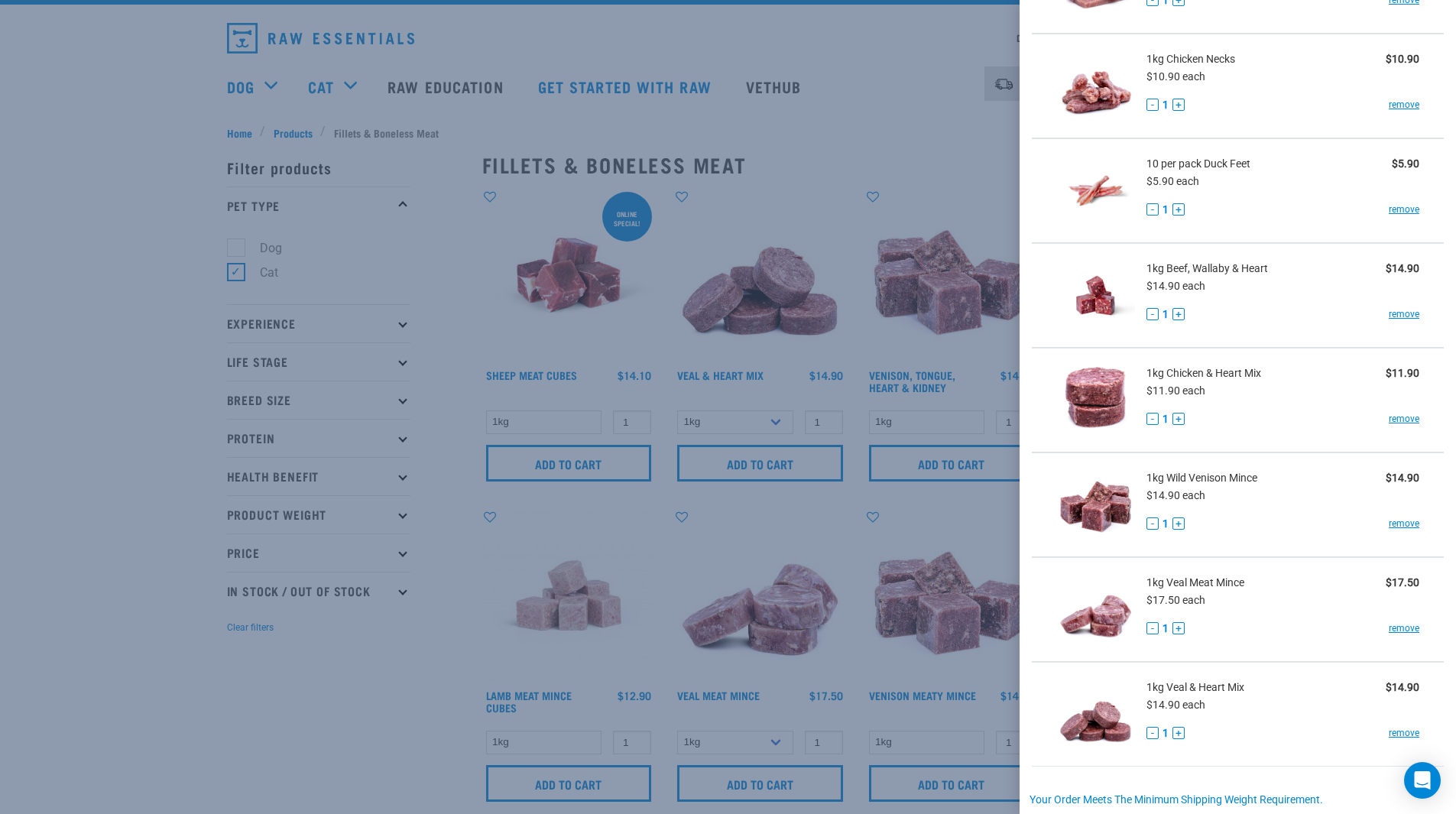
scroll to position [275, 0]
click at [1389, 631] on link "remove" at bounding box center [1404, 626] width 30 height 13
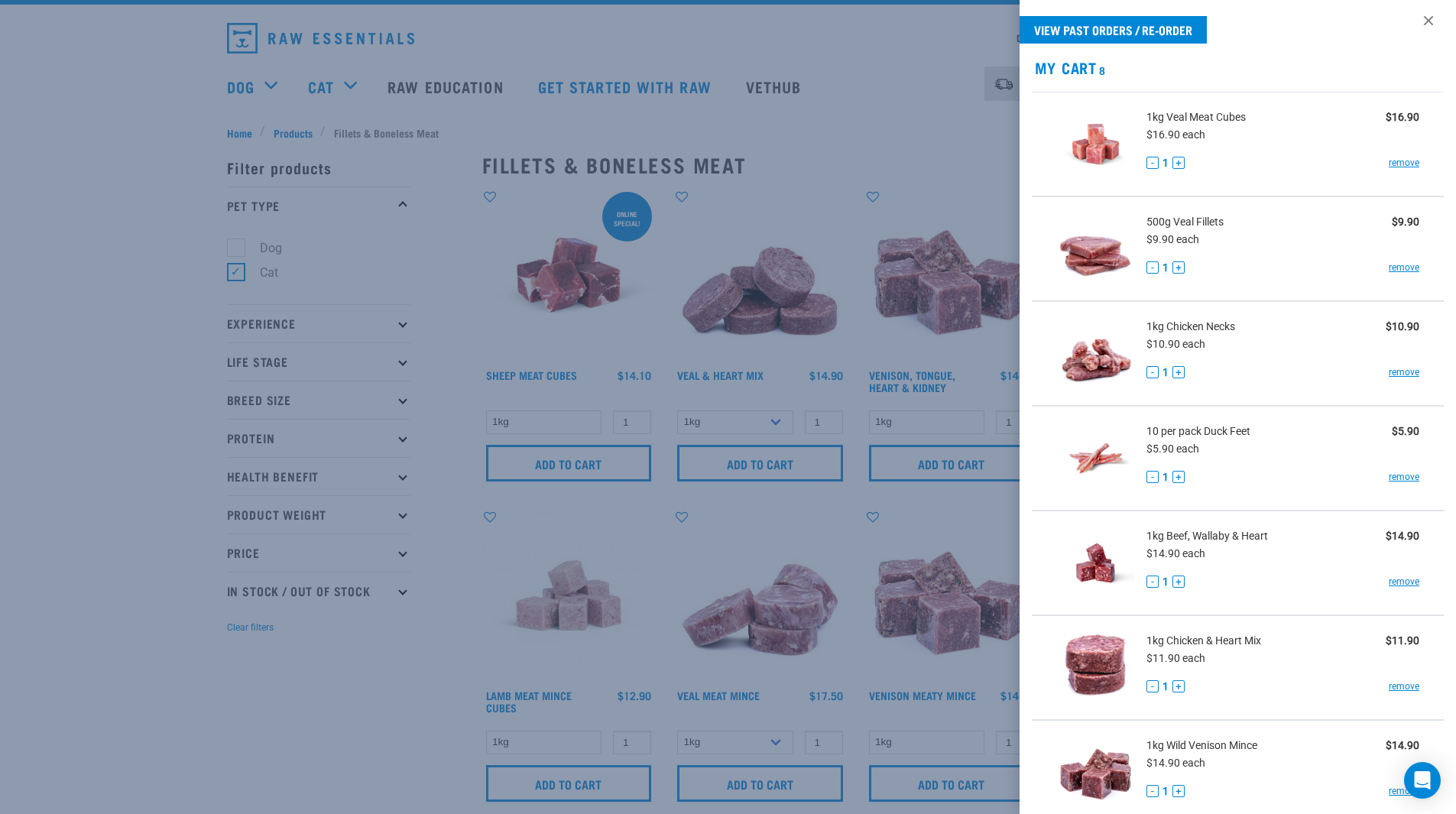
scroll to position [0, 0]
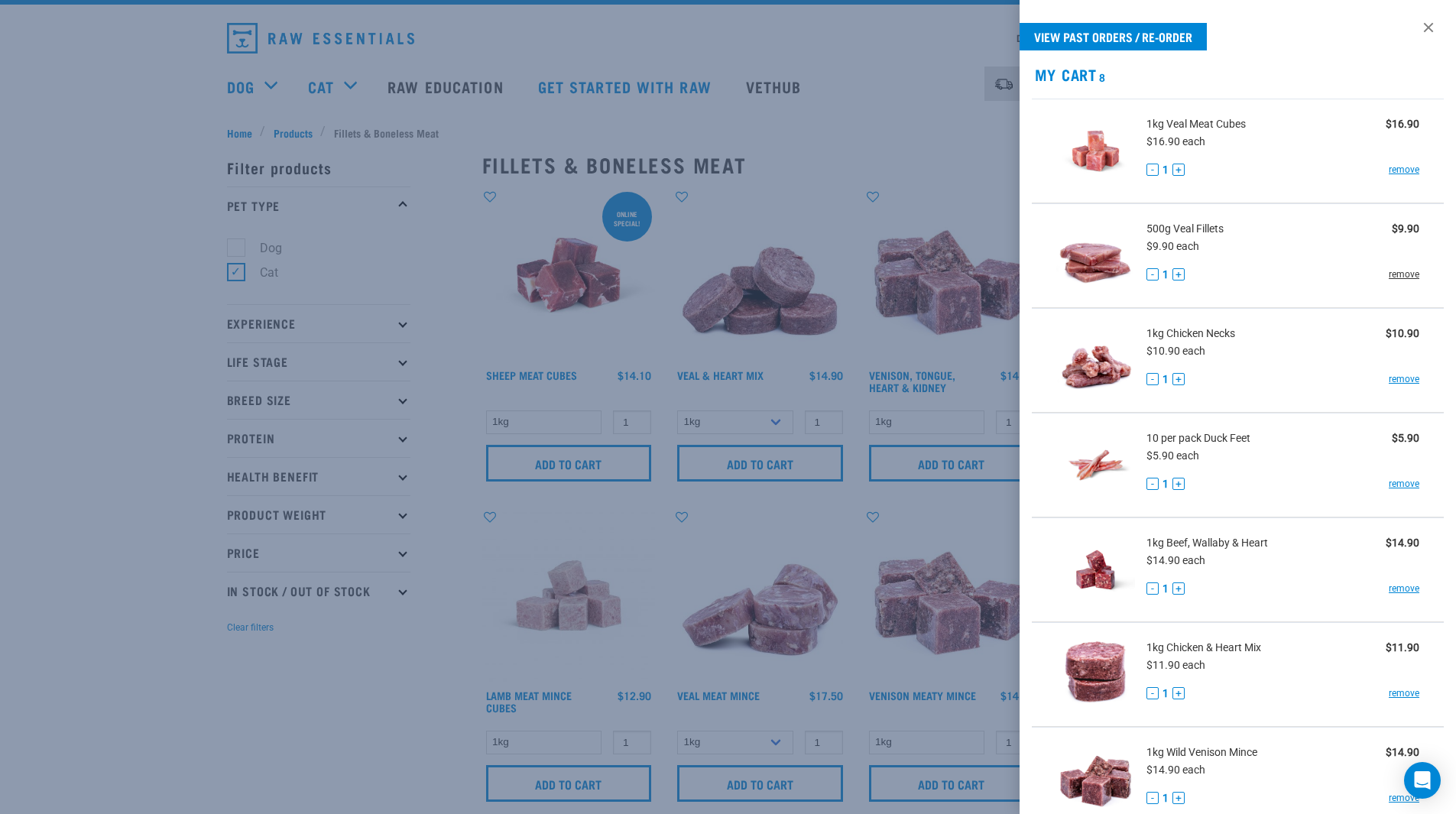
click at [1389, 273] on link "remove" at bounding box center [1404, 274] width 30 height 13
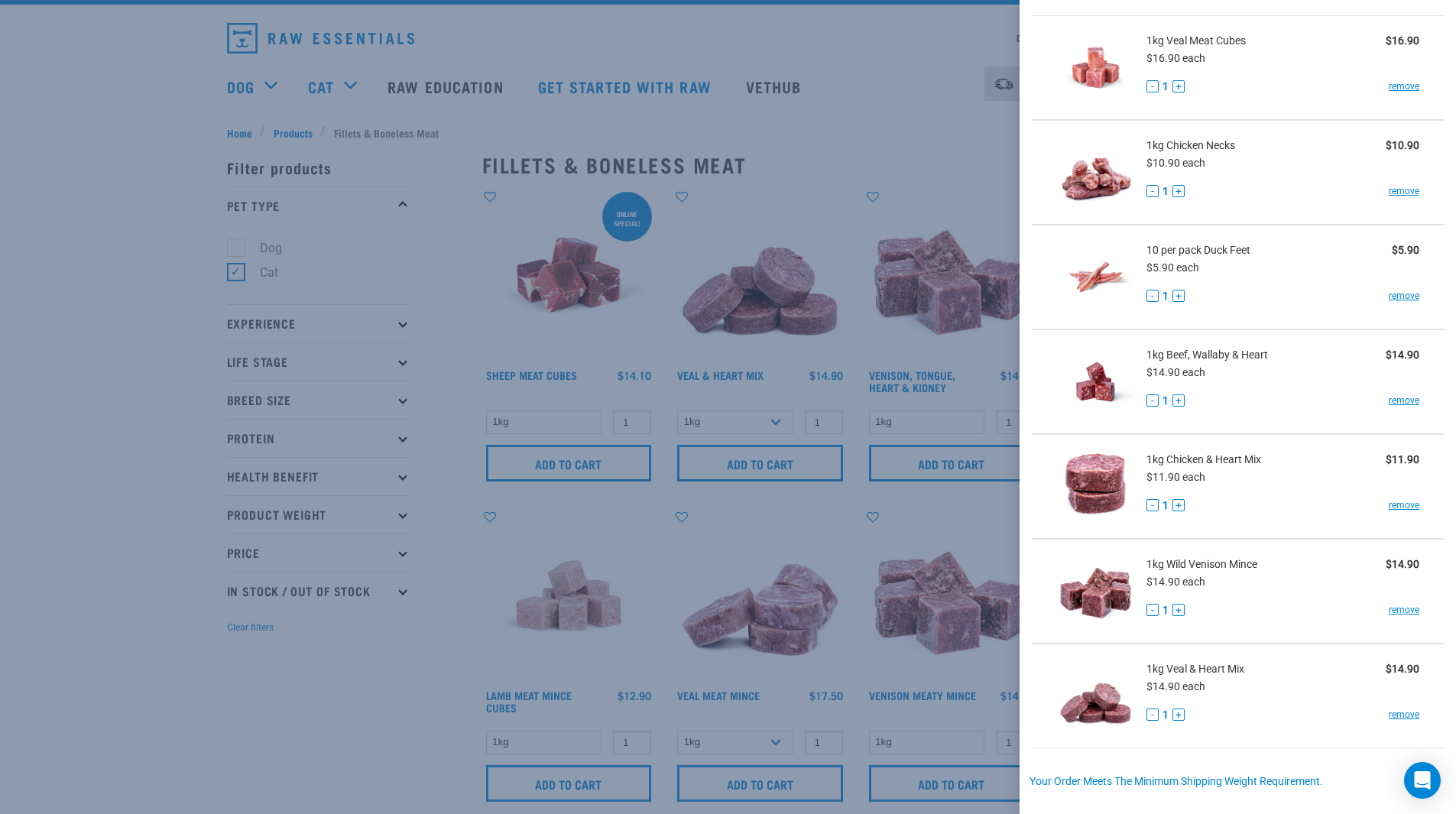
scroll to position [83, 0]
click at [1389, 295] on link "remove" at bounding box center [1404, 296] width 30 height 13
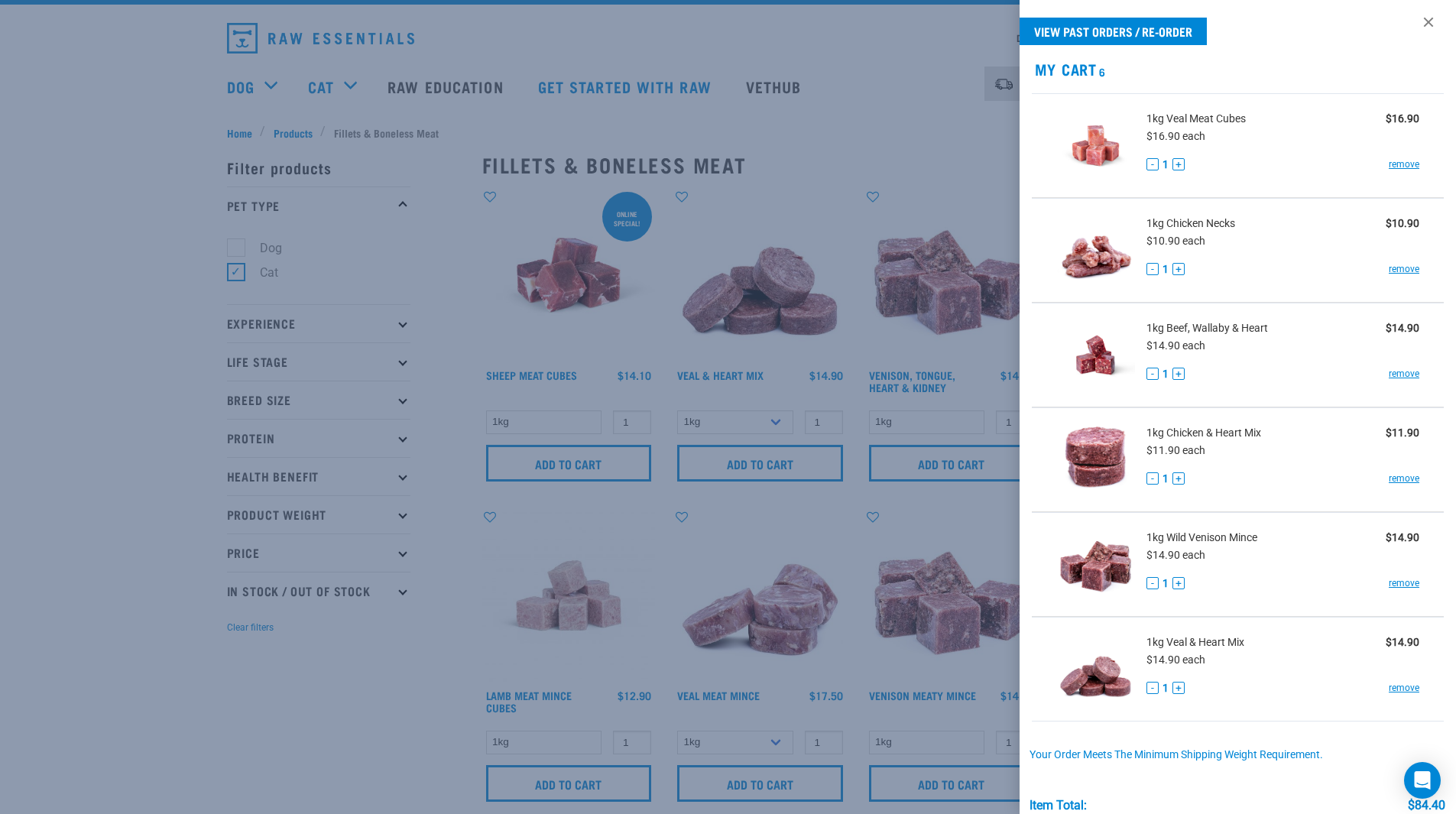
scroll to position [184, 0]
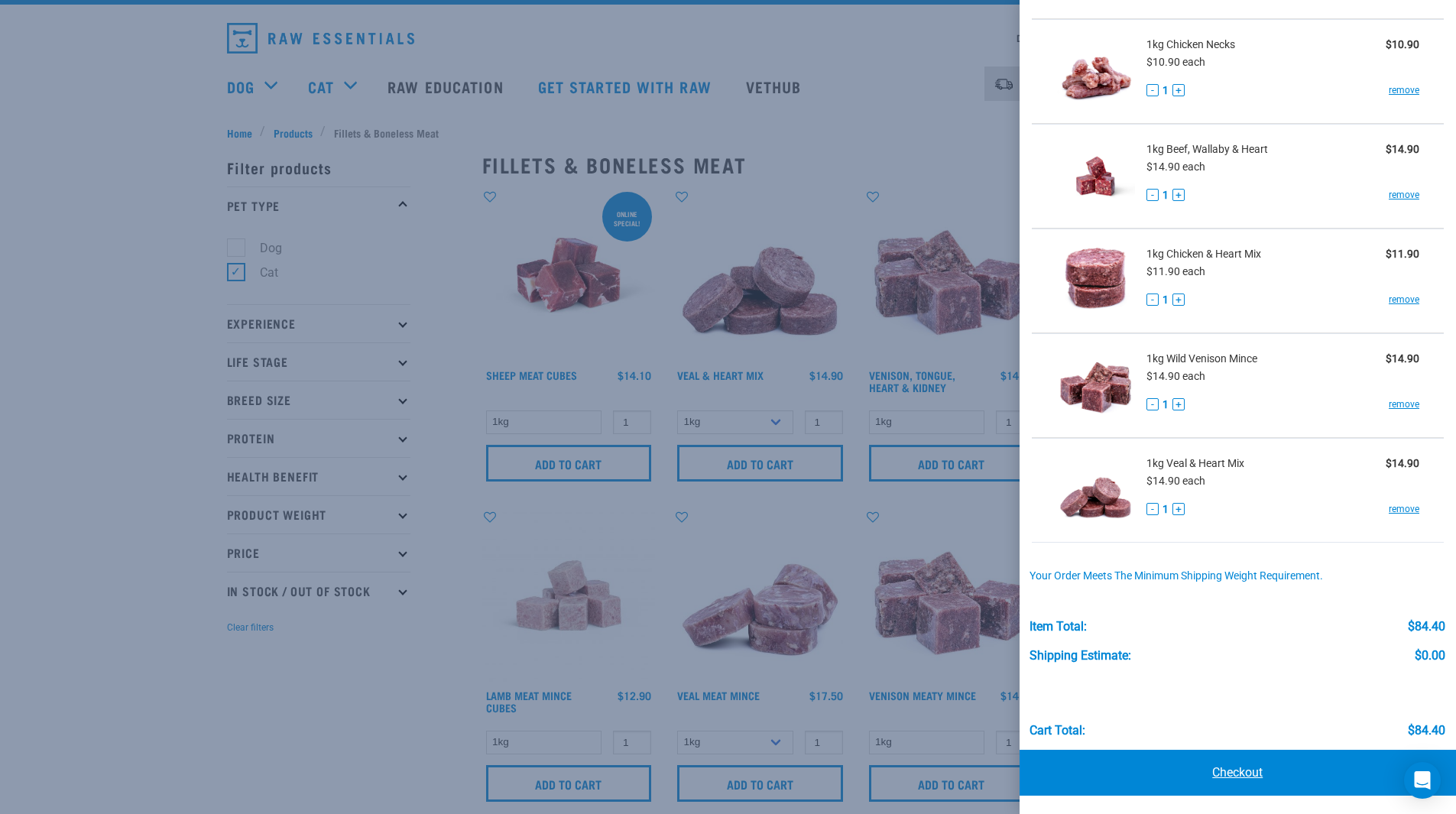
click at [1289, 765] on link "Checkout" at bounding box center [1238, 773] width 437 height 46
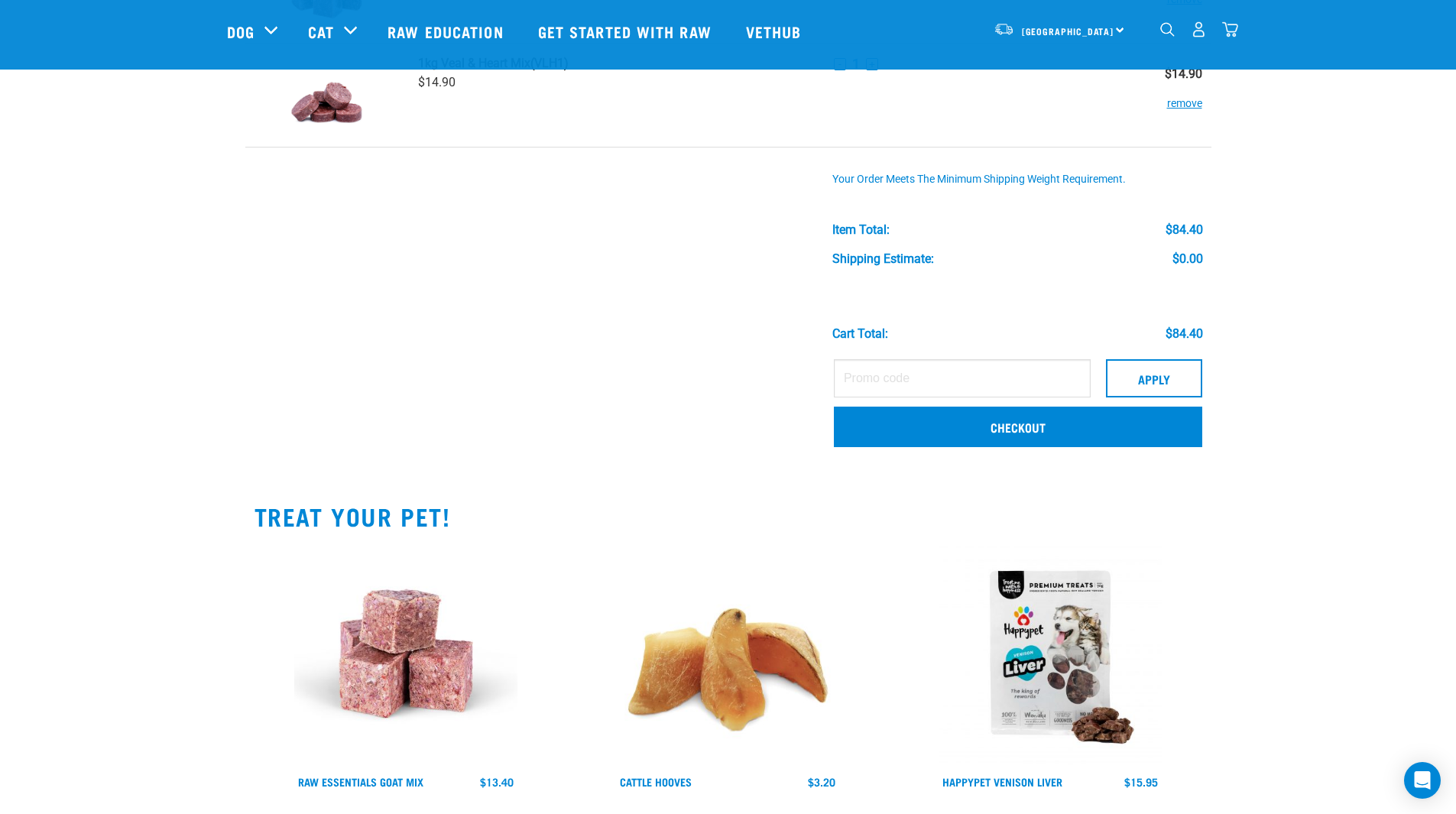
scroll to position [608, 0]
click at [1010, 435] on link "Checkout" at bounding box center [1018, 425] width 368 height 40
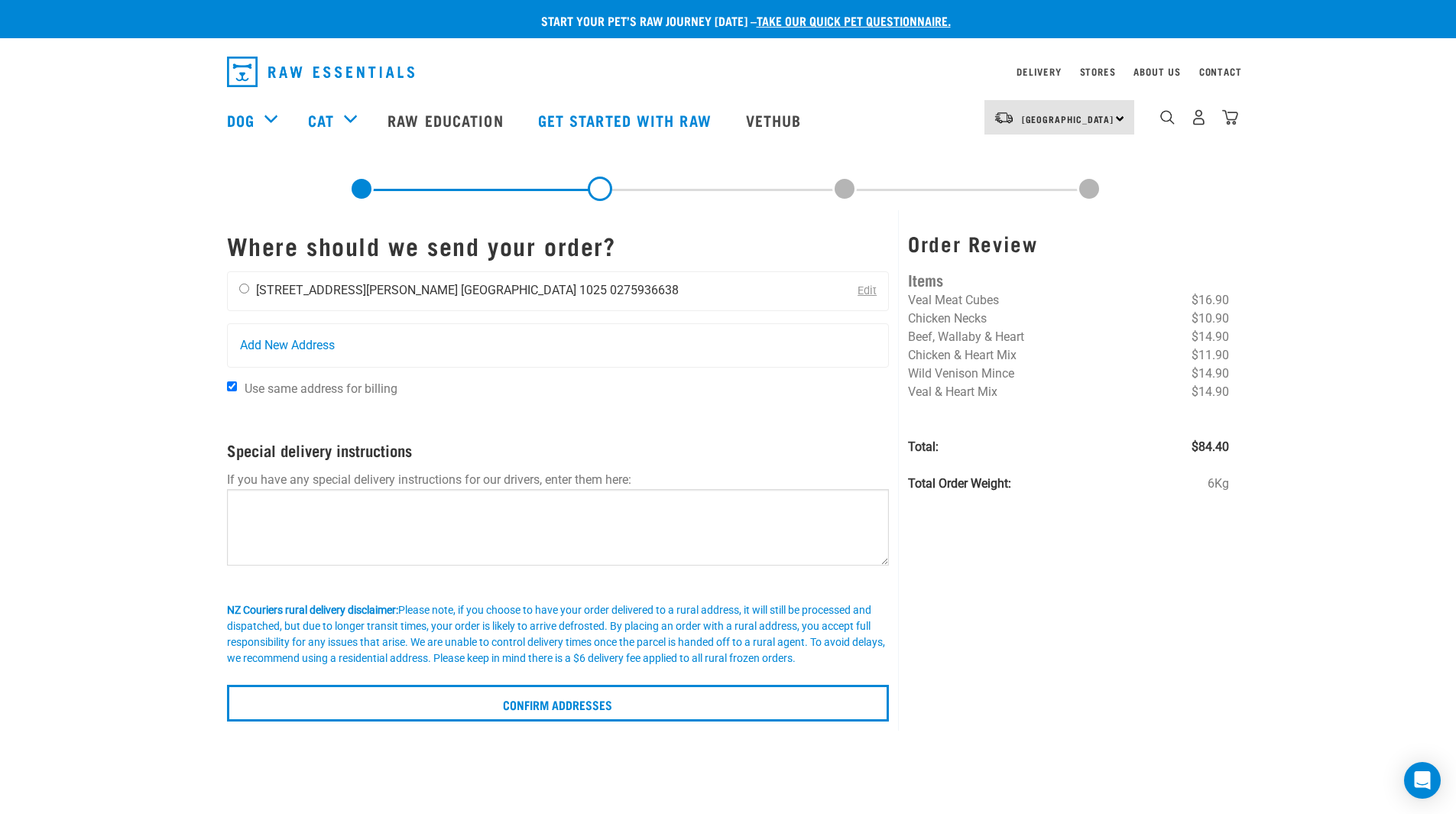
click at [286, 287] on li "[STREET_ADDRESS][PERSON_NAME]" at bounding box center [357, 290] width 202 height 14
click at [241, 290] on input "radio" at bounding box center [244, 288] width 10 height 10
radio input "true"
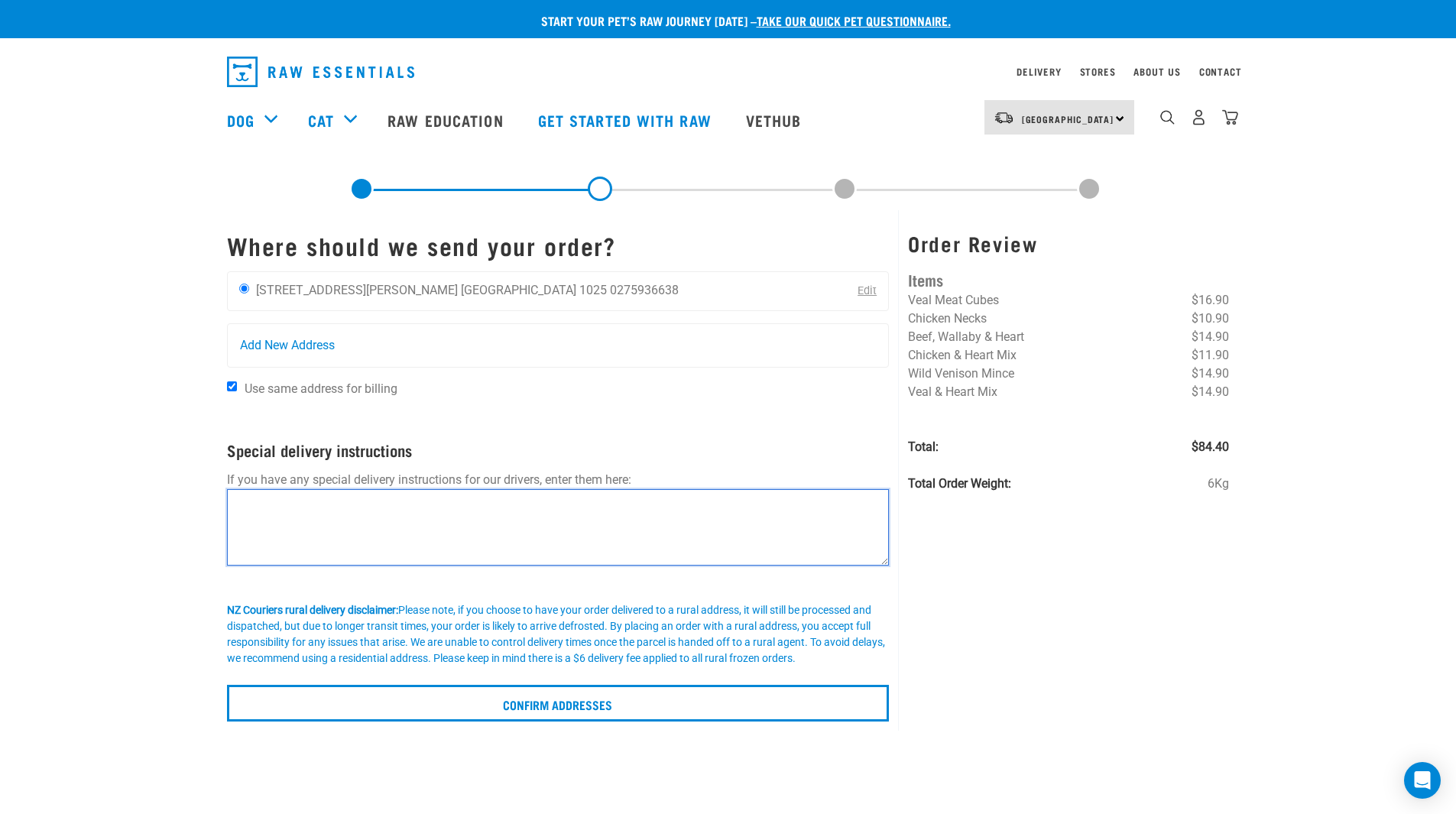
click at [319, 547] on textarea at bounding box center [558, 528] width 663 height 77
drag, startPoint x: 278, startPoint y: 511, endPoint x: 144, endPoint y: 496, distance: 134.8
click at [144, 496] on div "Start your pet’s raw journey [DATE] – take our quick pet questionnaire. Deliver…" at bounding box center [728, 360] width 1456 height 721
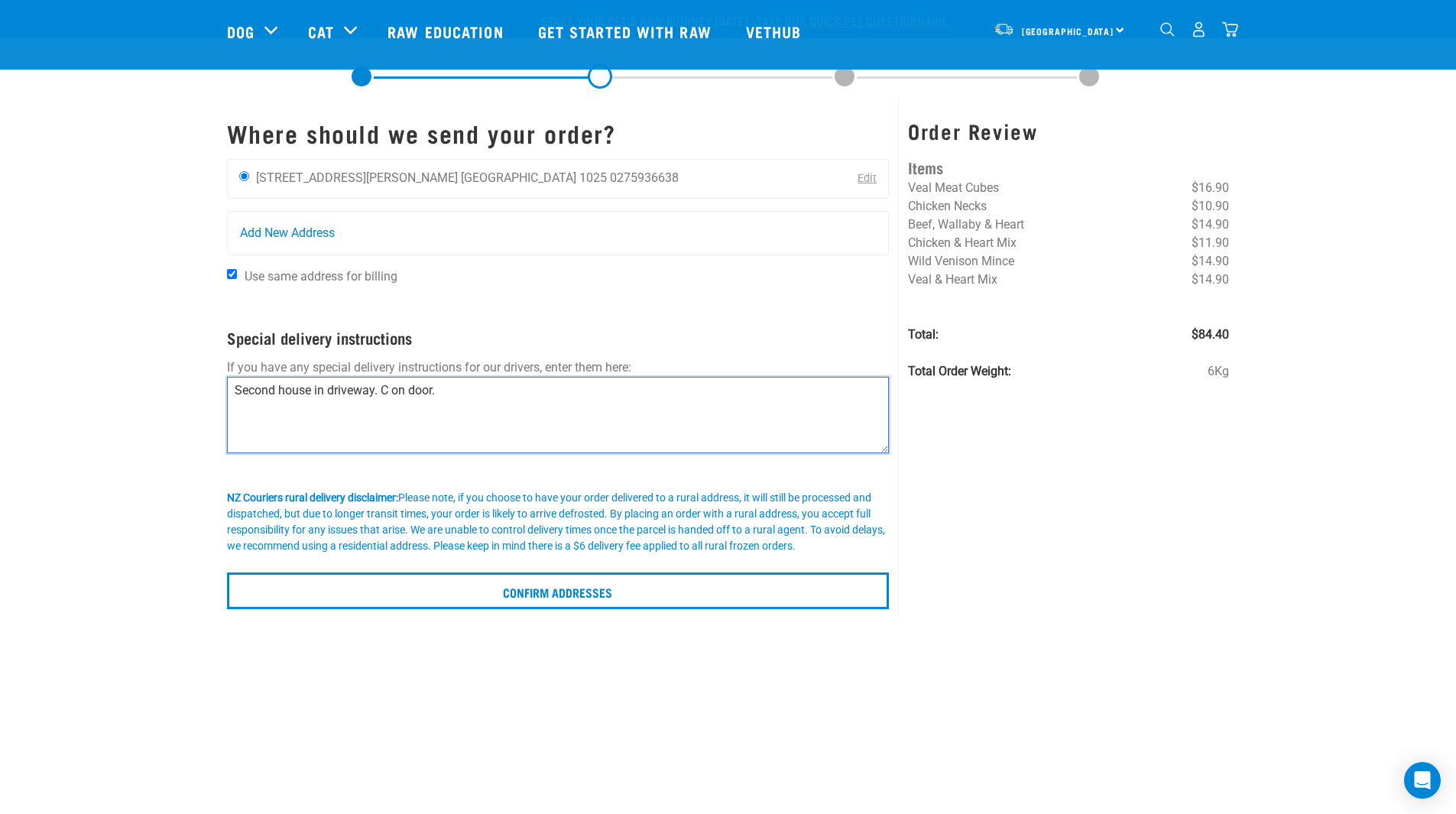
scroll to position [127, 0]
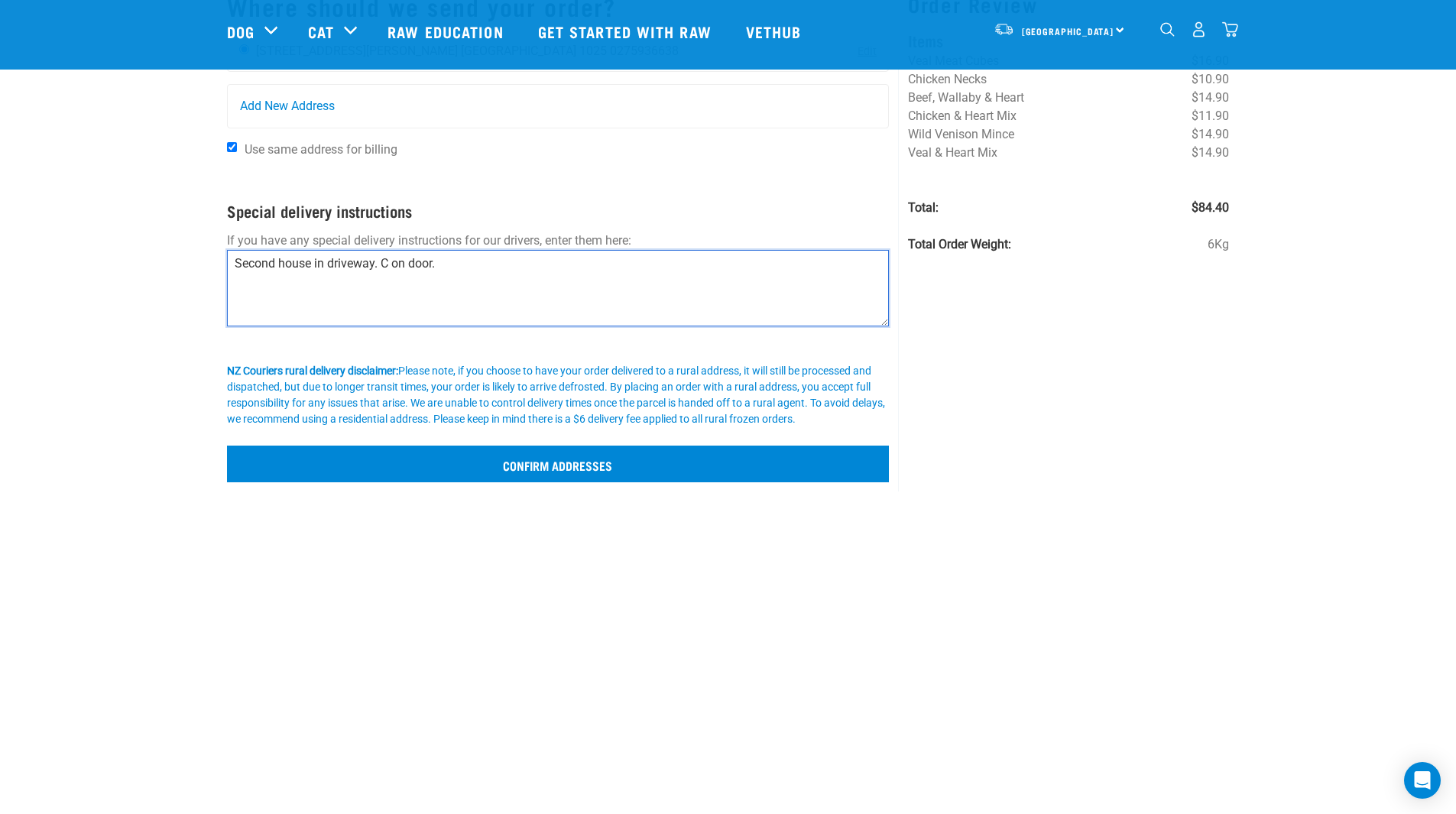
type textarea "Second house in driveway. C on door."
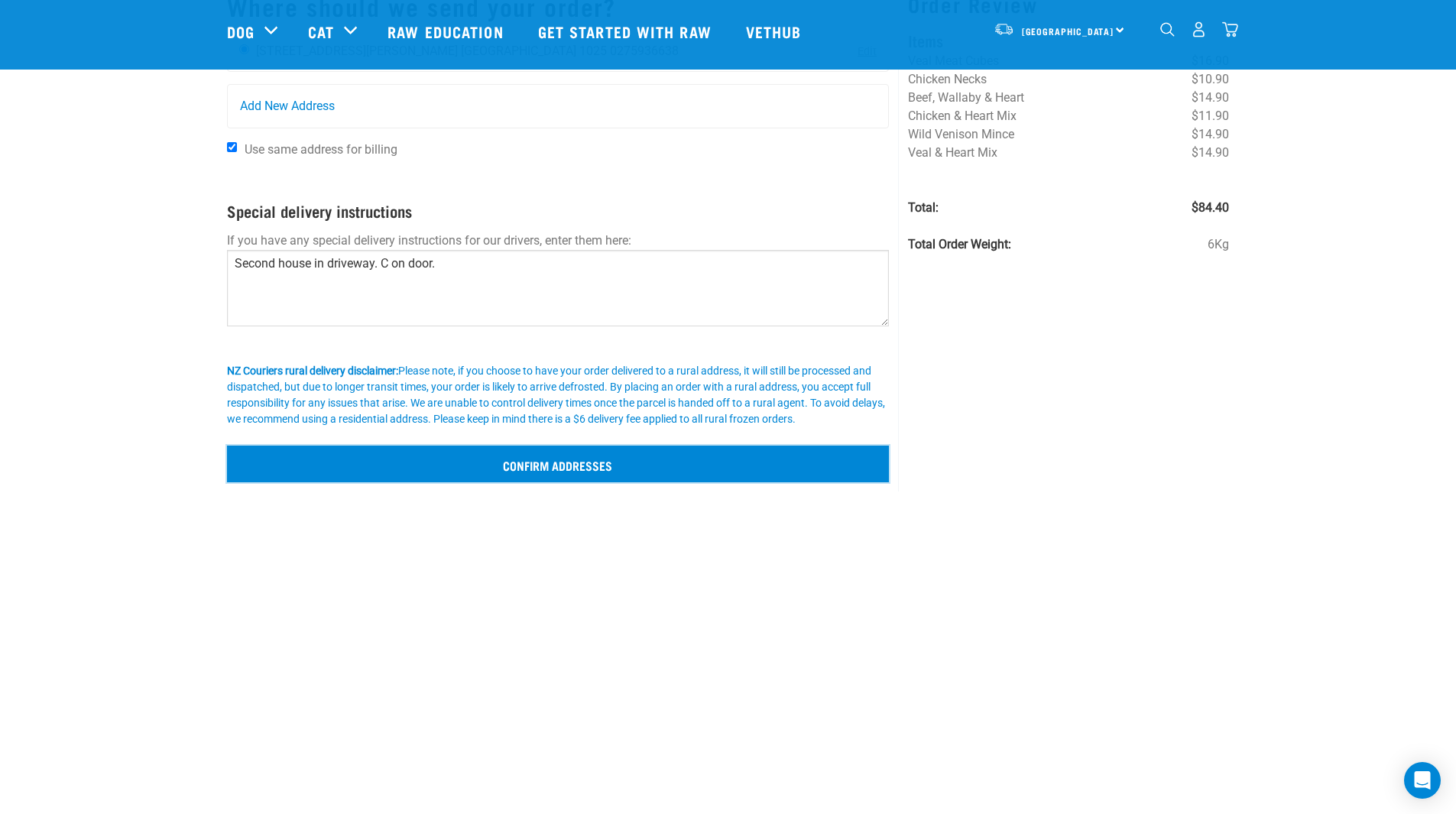
click at [529, 456] on input "Confirm addresses" at bounding box center [558, 463] width 663 height 36
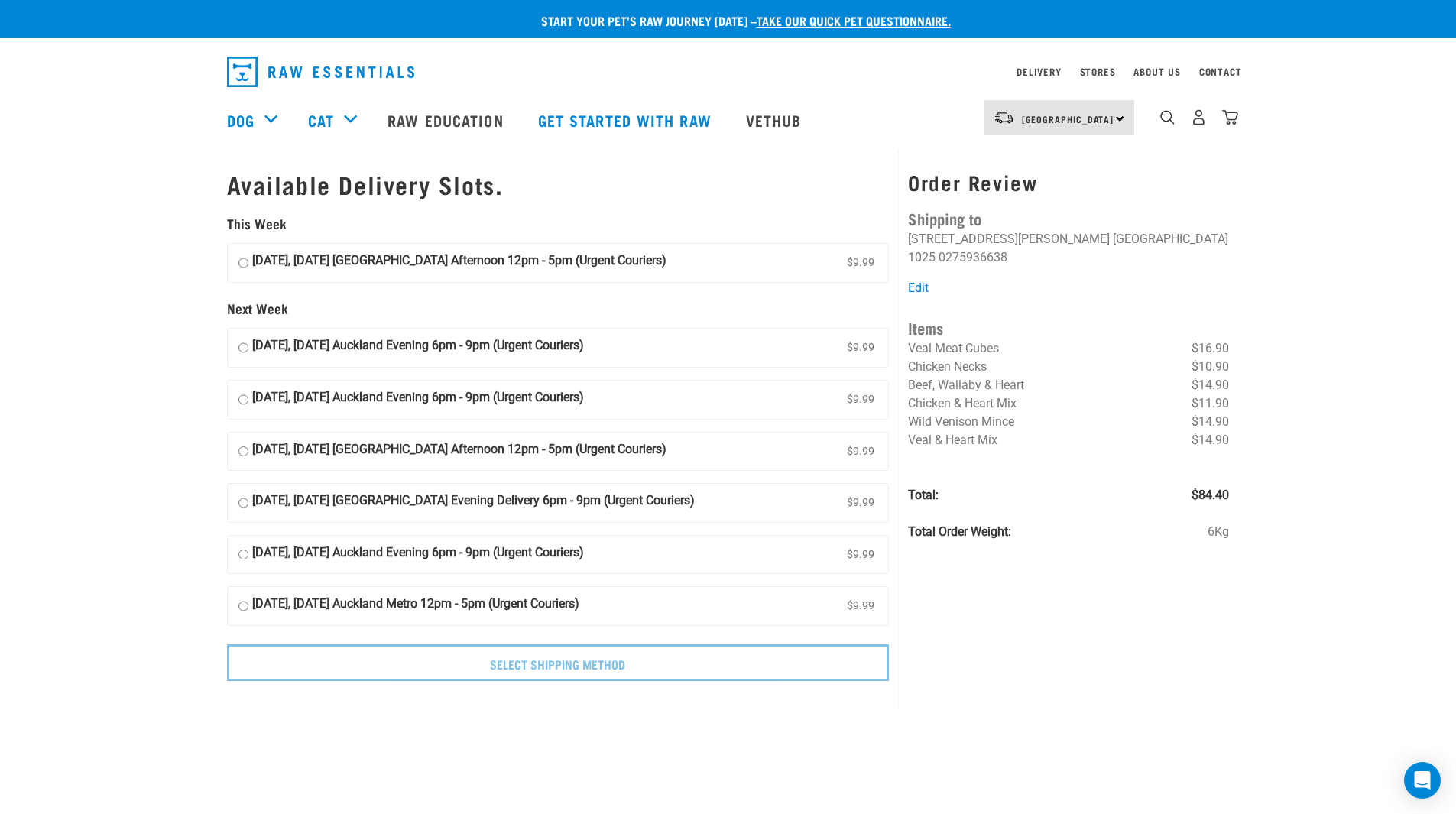
click at [435, 262] on strong "27 September, Saturday Auckland Afternoon 12pm - 5pm (Urgent Couriers)" at bounding box center [459, 263] width 415 height 23
click at [248, 262] on input "27 September, Saturday Auckland Afternoon 12pm - 5pm (Urgent Couriers) $9.99" at bounding box center [243, 263] width 10 height 23
radio input "true"
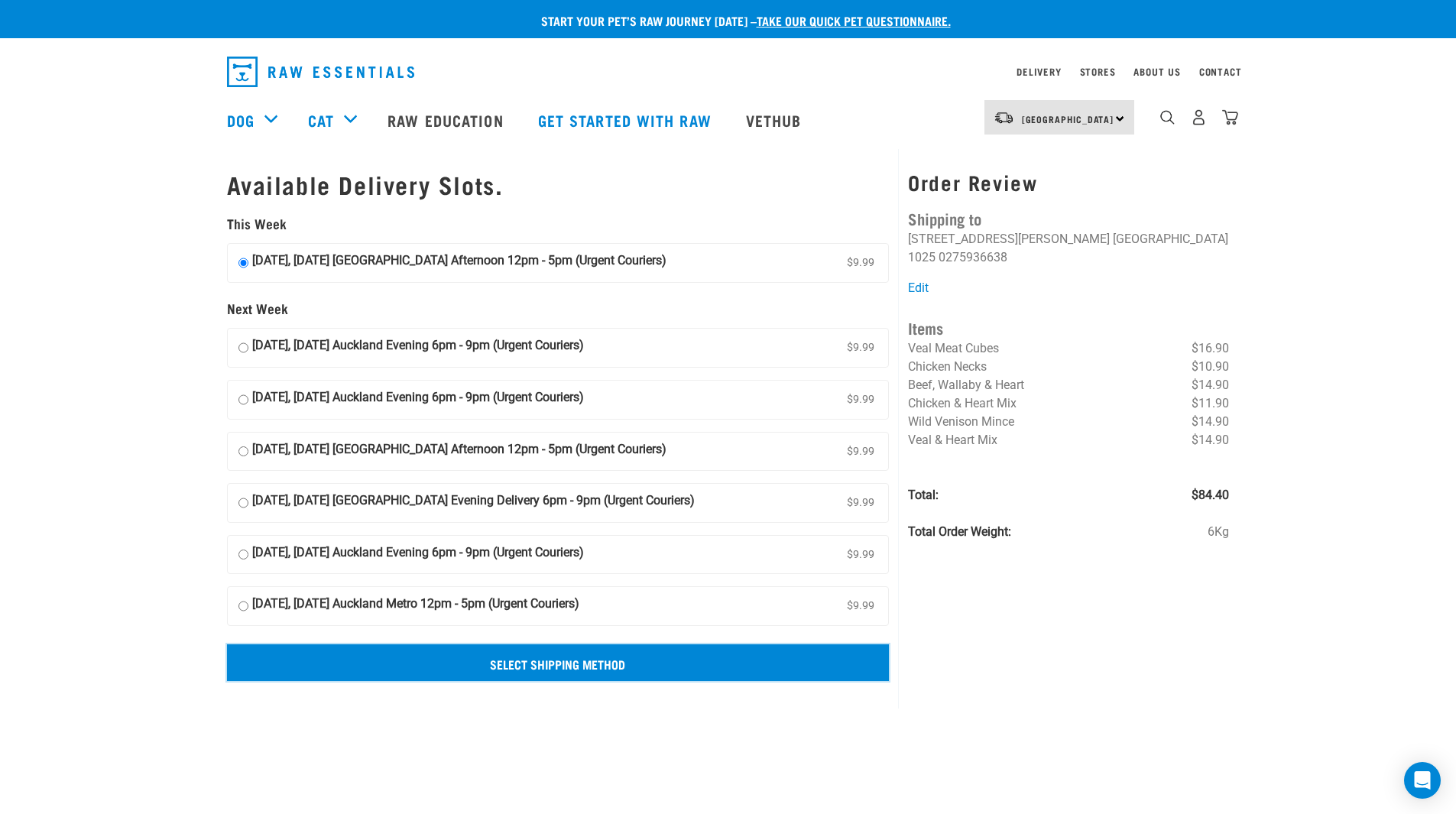
click at [446, 674] on input "Select Shipping Method" at bounding box center [558, 662] width 663 height 36
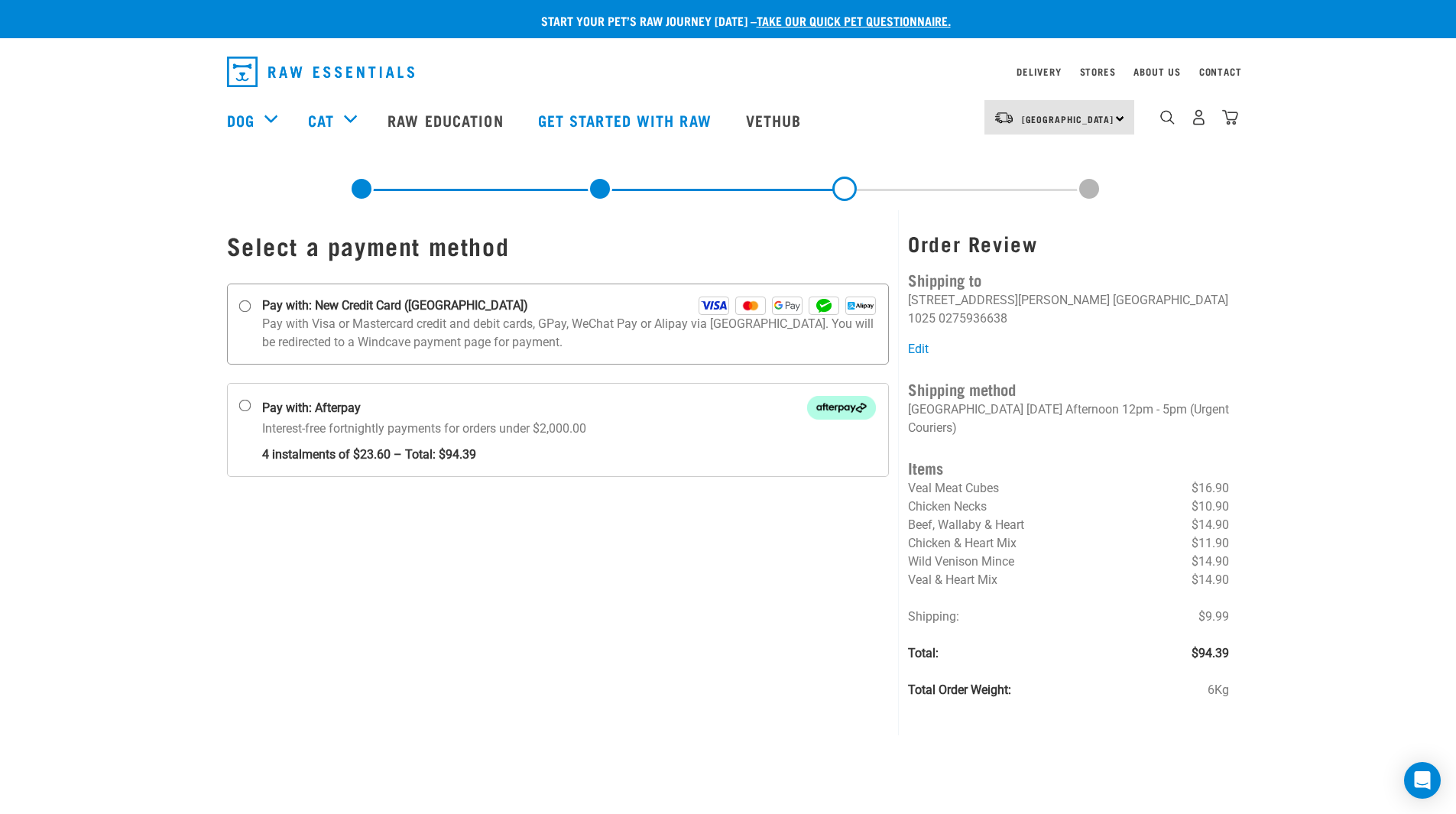
click at [340, 316] on p "Pay with Visa or Mastercard credit and debit cards, GPay, WeChat Pay or Alipay …" at bounding box center [570, 333] width 615 height 36
click at [251, 312] on input "Pay with: New Credit Card (Windcave)" at bounding box center [245, 307] width 12 height 12
radio input "true"
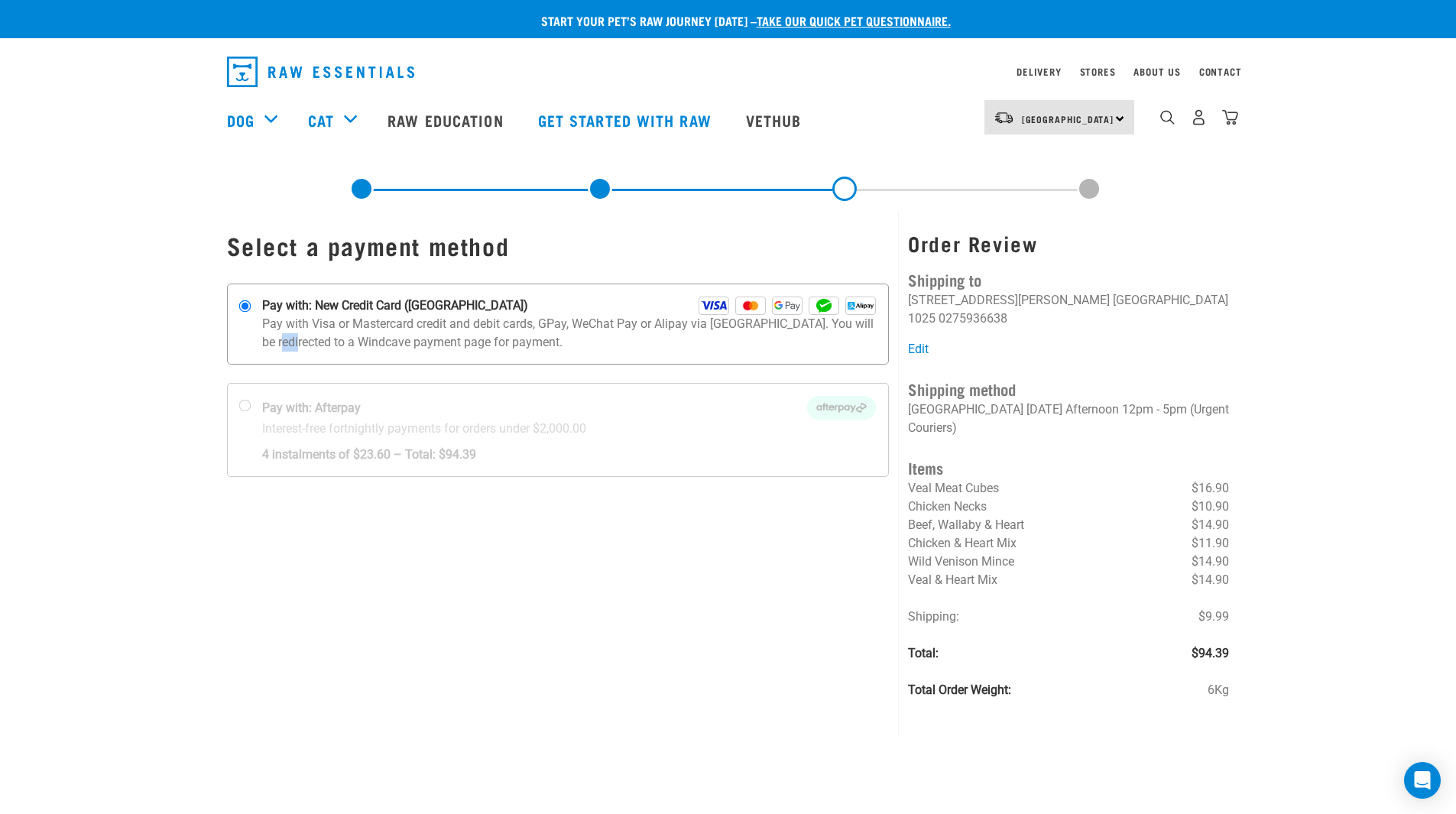
click at [340, 316] on p "Pay with Visa or Mastercard credit and debit cards, GPay, WeChat Pay or Alipay …" at bounding box center [570, 333] width 615 height 36
click at [251, 312] on input "Pay with: New Credit Card ([GEOGRAPHIC_DATA])" at bounding box center [245, 307] width 12 height 12
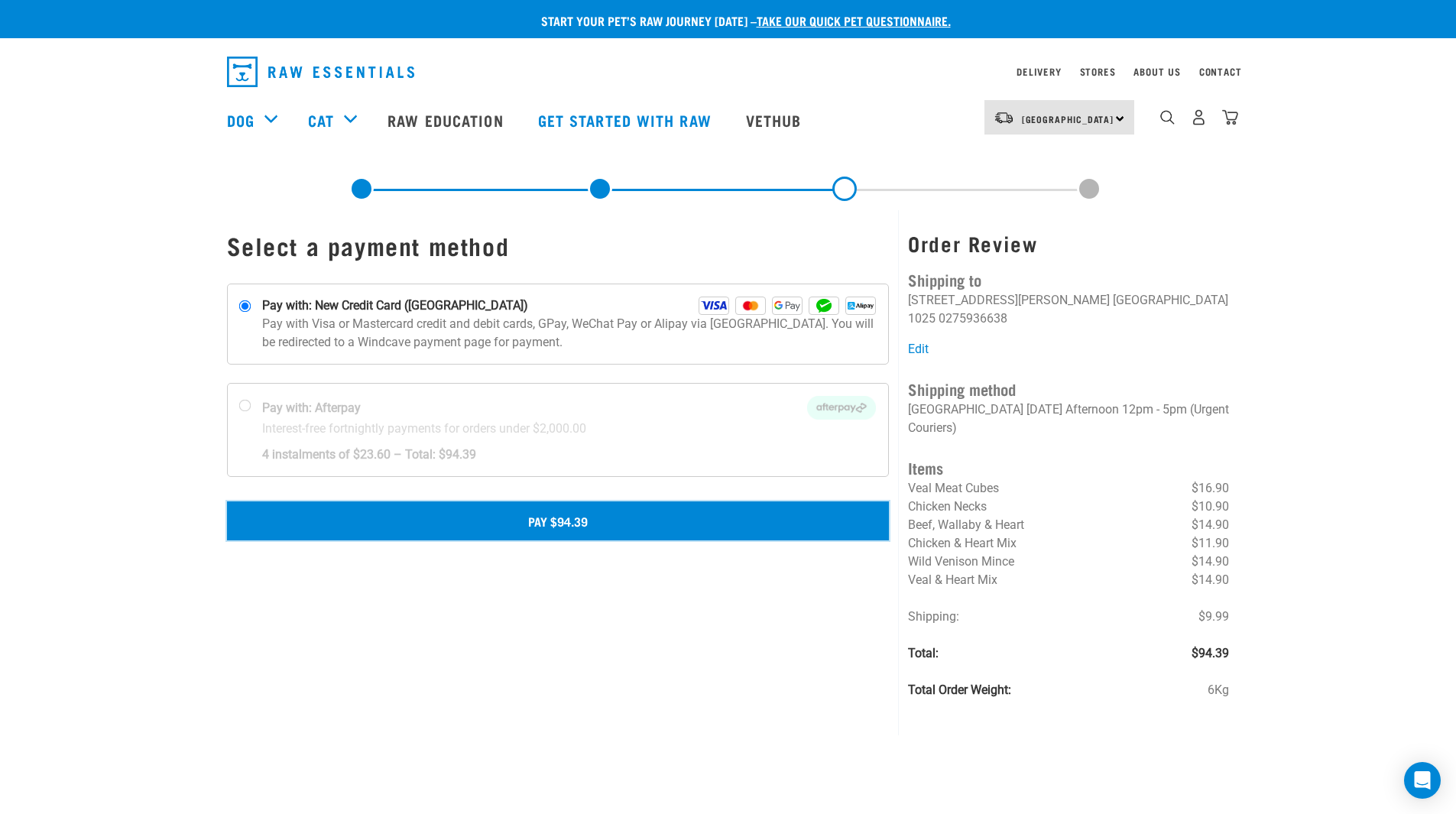
click at [545, 533] on button "Pay $94.39" at bounding box center [558, 520] width 663 height 38
click at [605, 524] on button "Pay $94.39" at bounding box center [558, 520] width 663 height 38
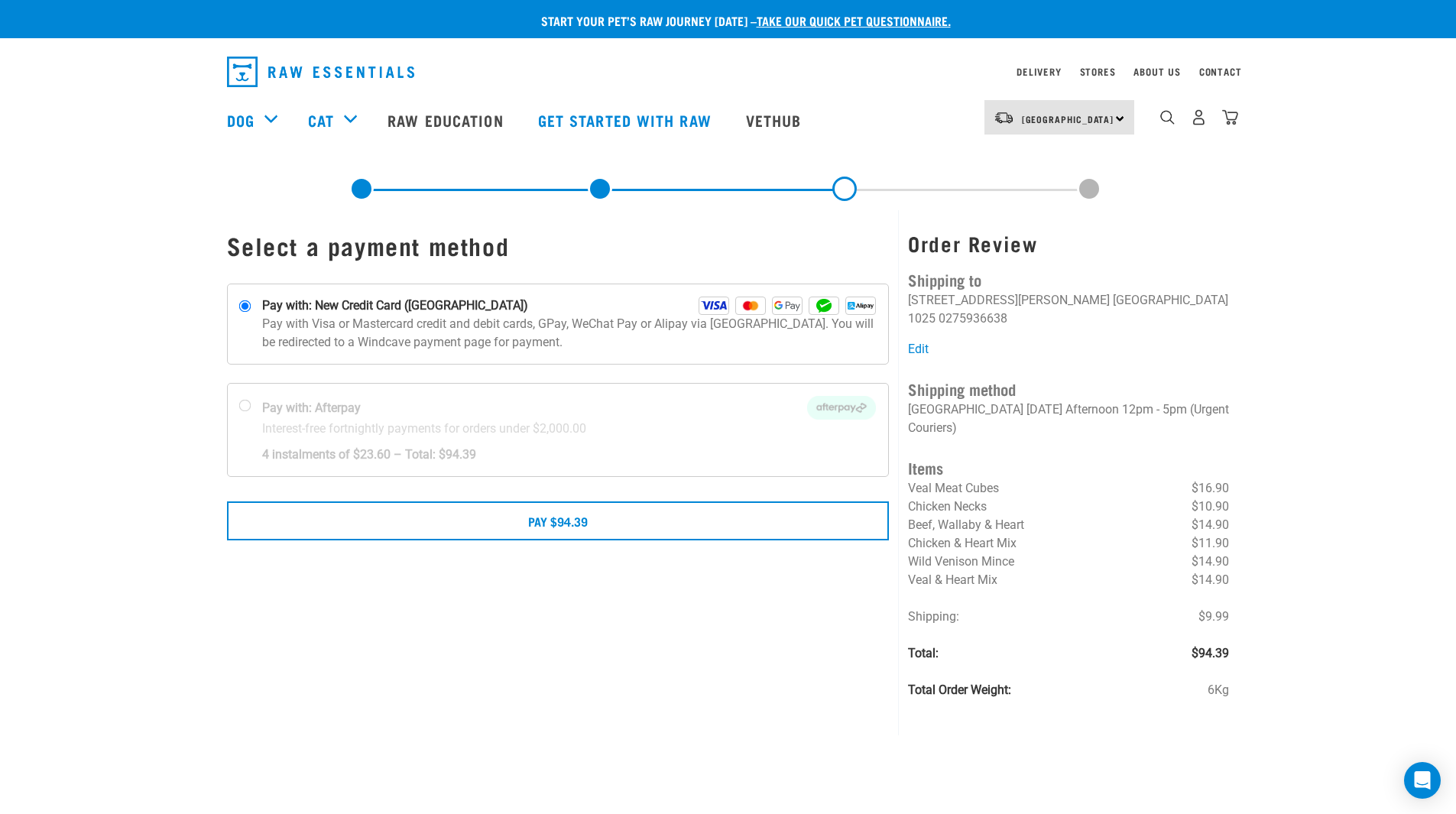
click at [359, 58] on img "dropdown navigation" at bounding box center [320, 72] width 187 height 30
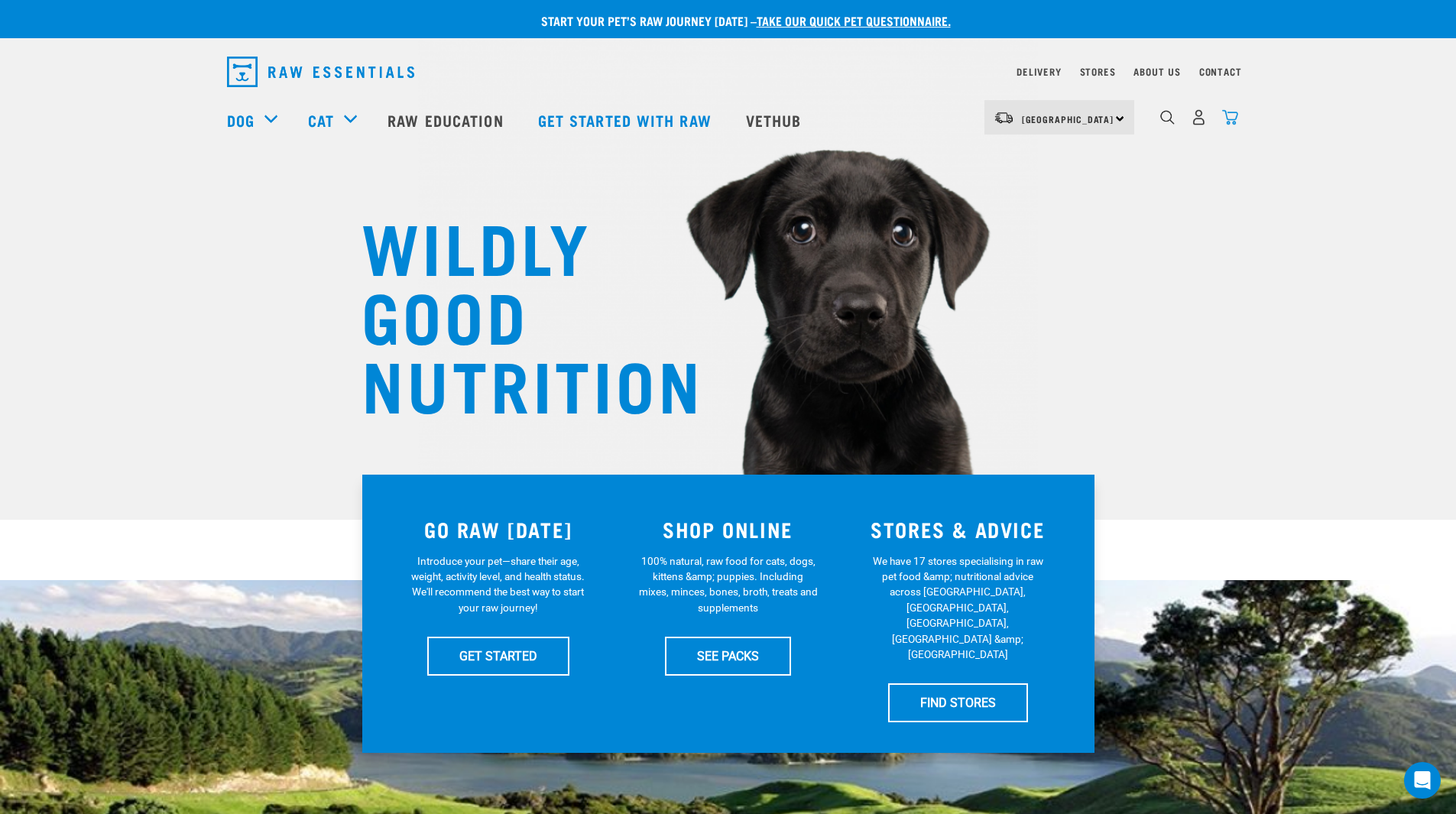
click at [1227, 123] on img "dropdown navigation" at bounding box center [1230, 117] width 16 height 16
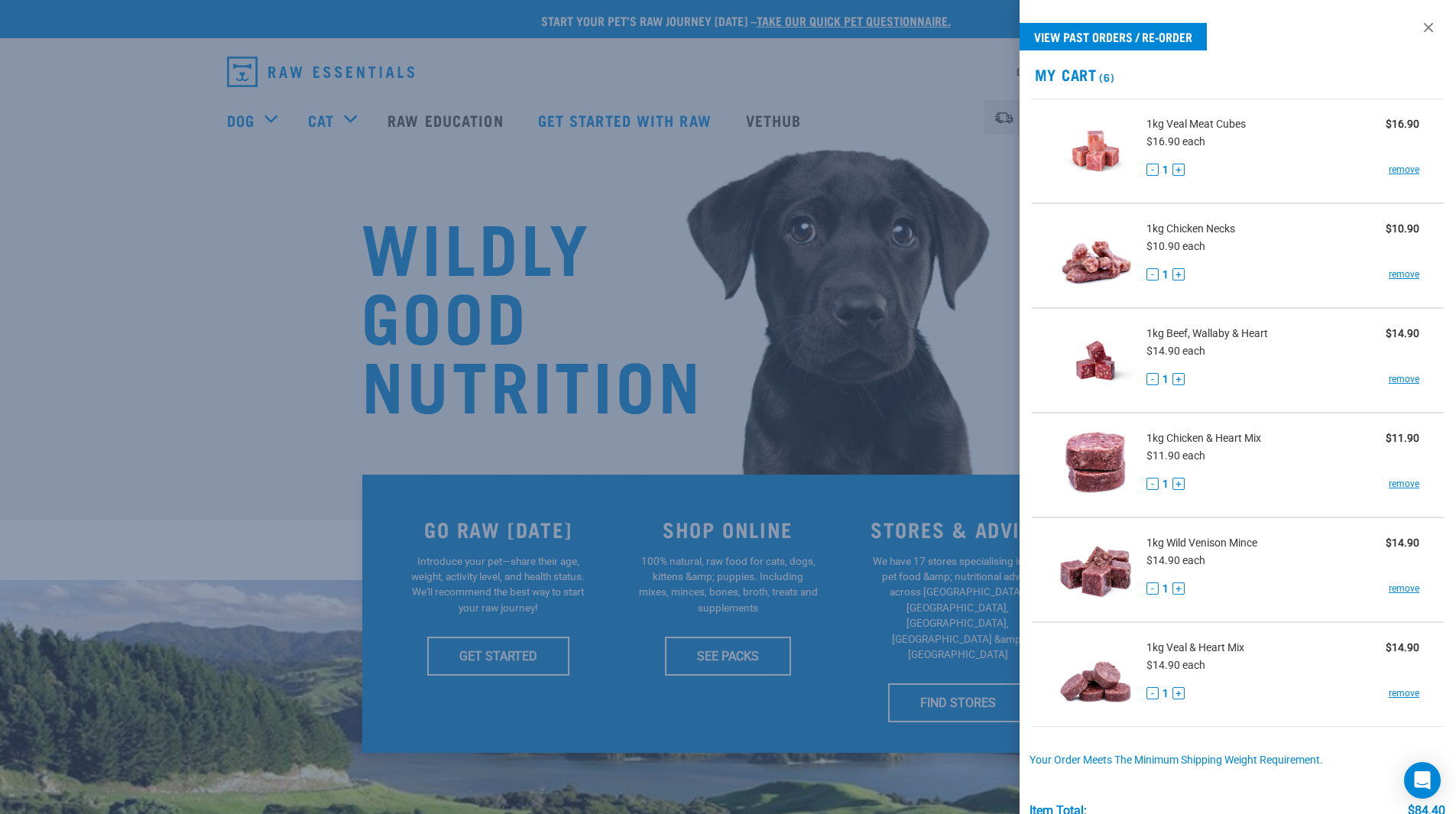
scroll to position [184, 0]
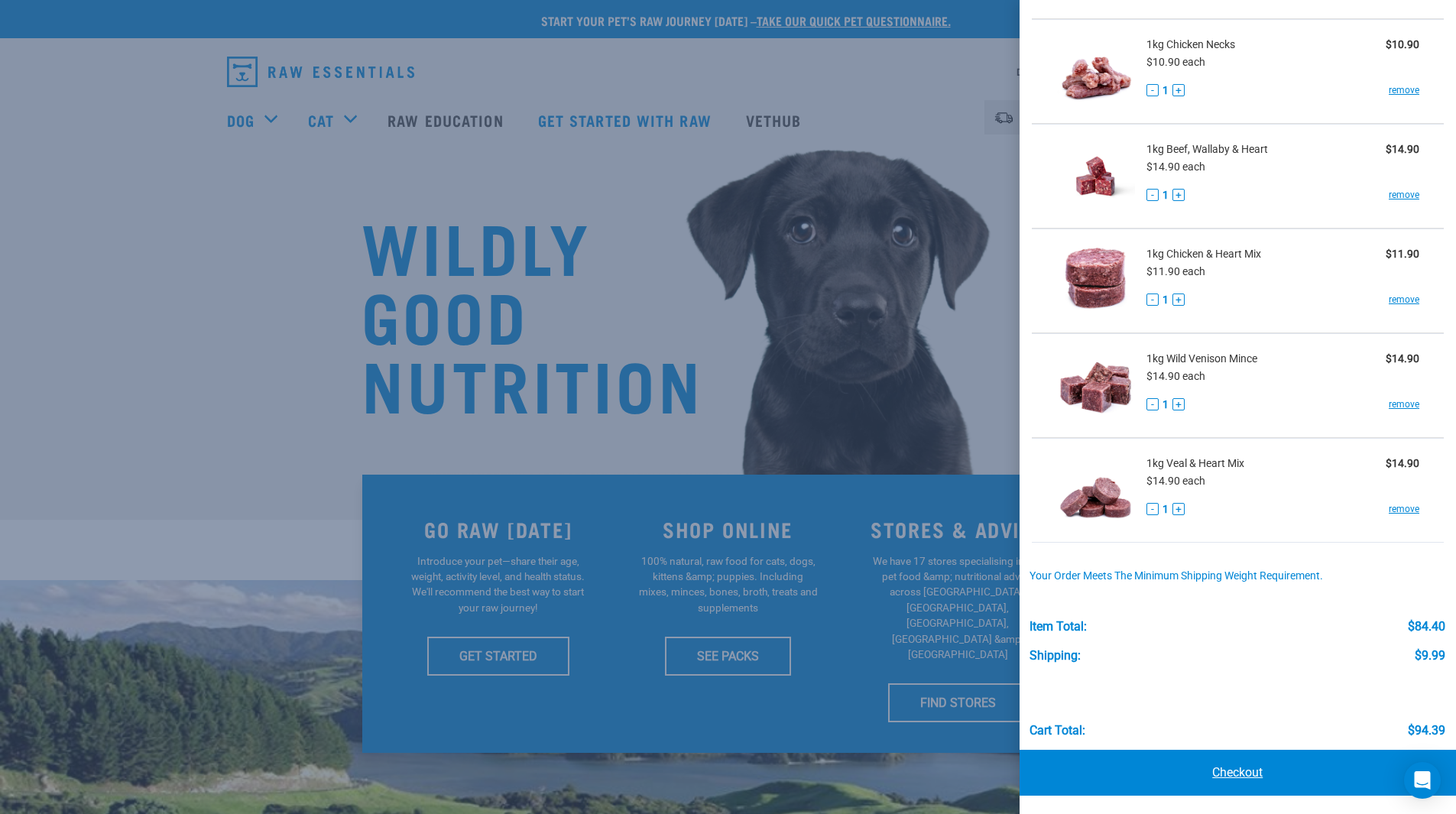
click at [1243, 750] on link "Checkout" at bounding box center [1238, 773] width 437 height 46
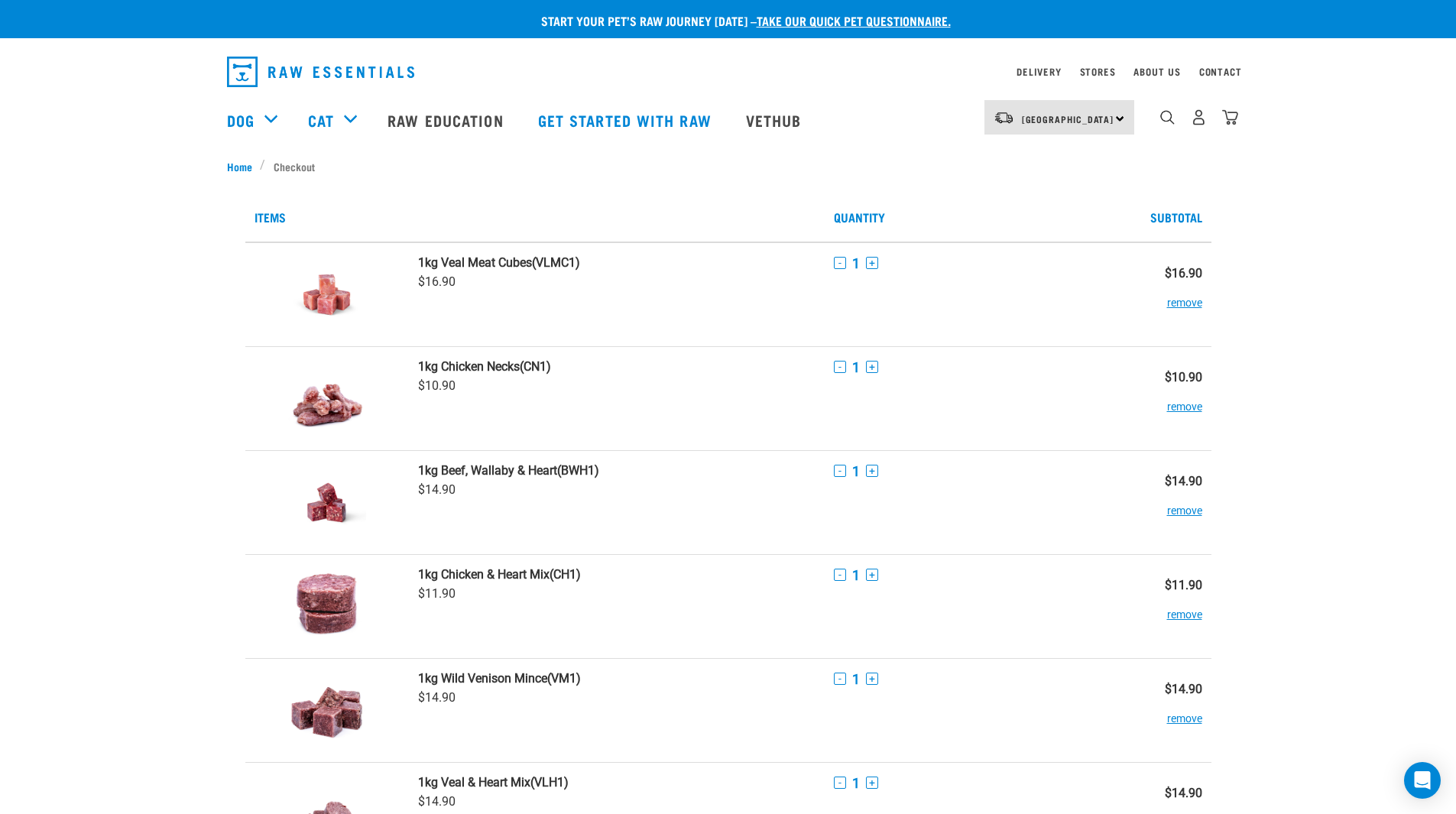
click at [800, 409] on td "1kg Chicken Necks (CN1) $10.90" at bounding box center [617, 398] width 416 height 104
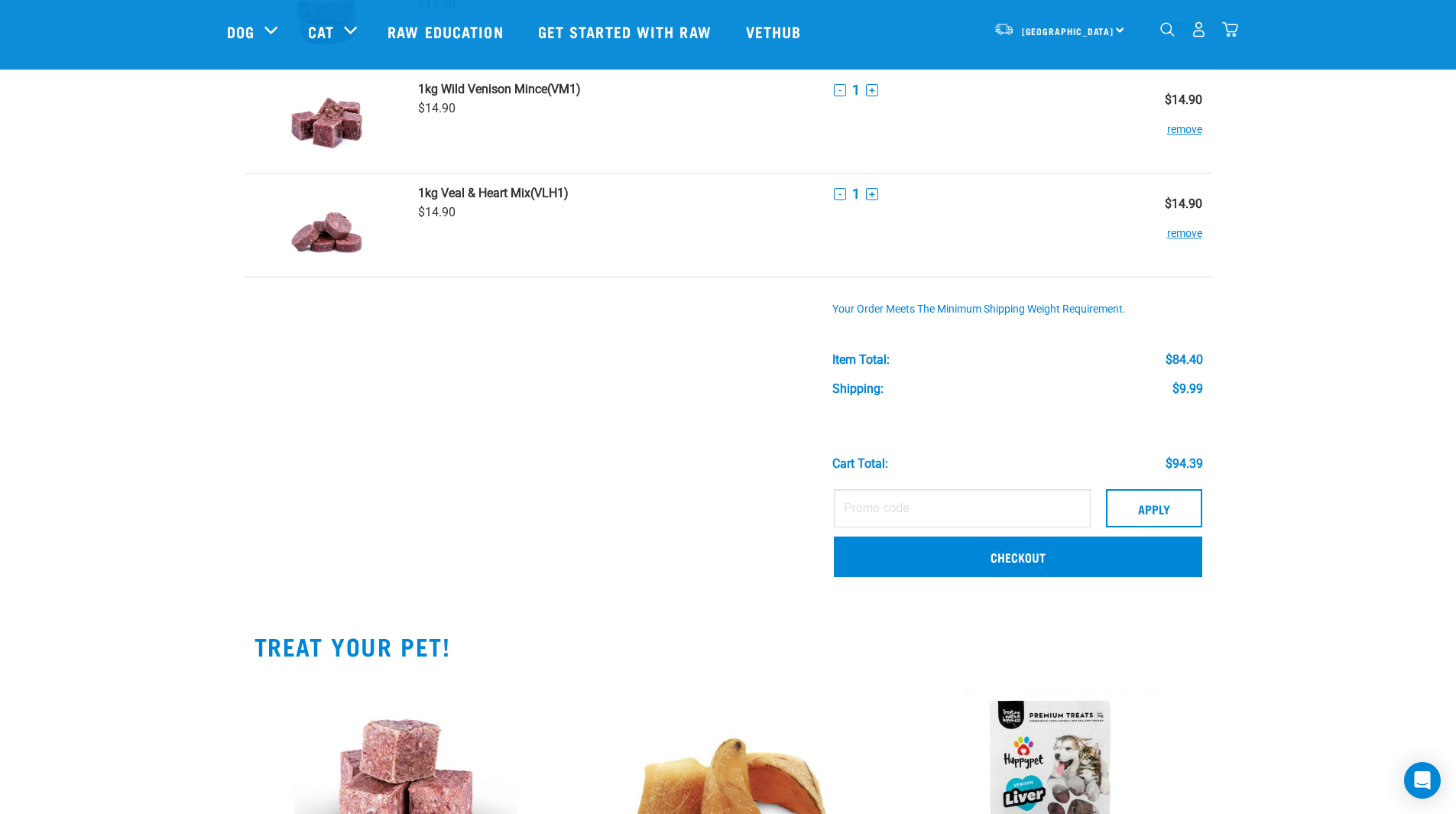
scroll to position [478, 0]
click at [1076, 564] on link "Checkout" at bounding box center [1018, 555] width 368 height 40
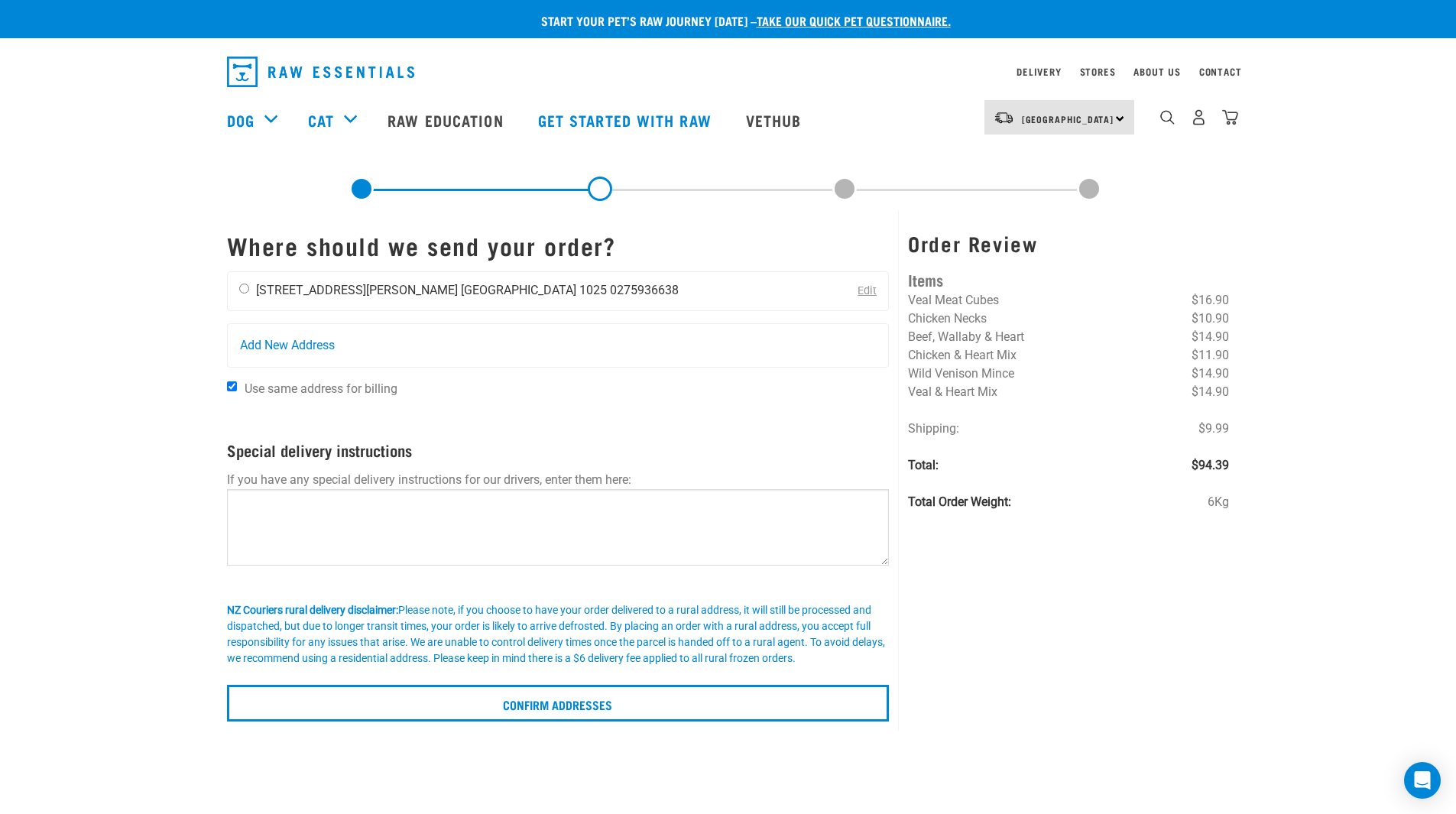
click at [317, 277] on div "[PERSON_NAME] [STREET_ADDRESS][PERSON_NAME] [GEOGRAPHIC_DATA] 1025 0275936638" at bounding box center [459, 291] width 463 height 38
click at [349, 295] on li "[STREET_ADDRESS][PERSON_NAME]" at bounding box center [357, 290] width 202 height 14
click at [296, 290] on li "[STREET_ADDRESS][PERSON_NAME]" at bounding box center [357, 290] width 202 height 14
click at [239, 286] on input "radio" at bounding box center [244, 288] width 10 height 10
radio input "true"
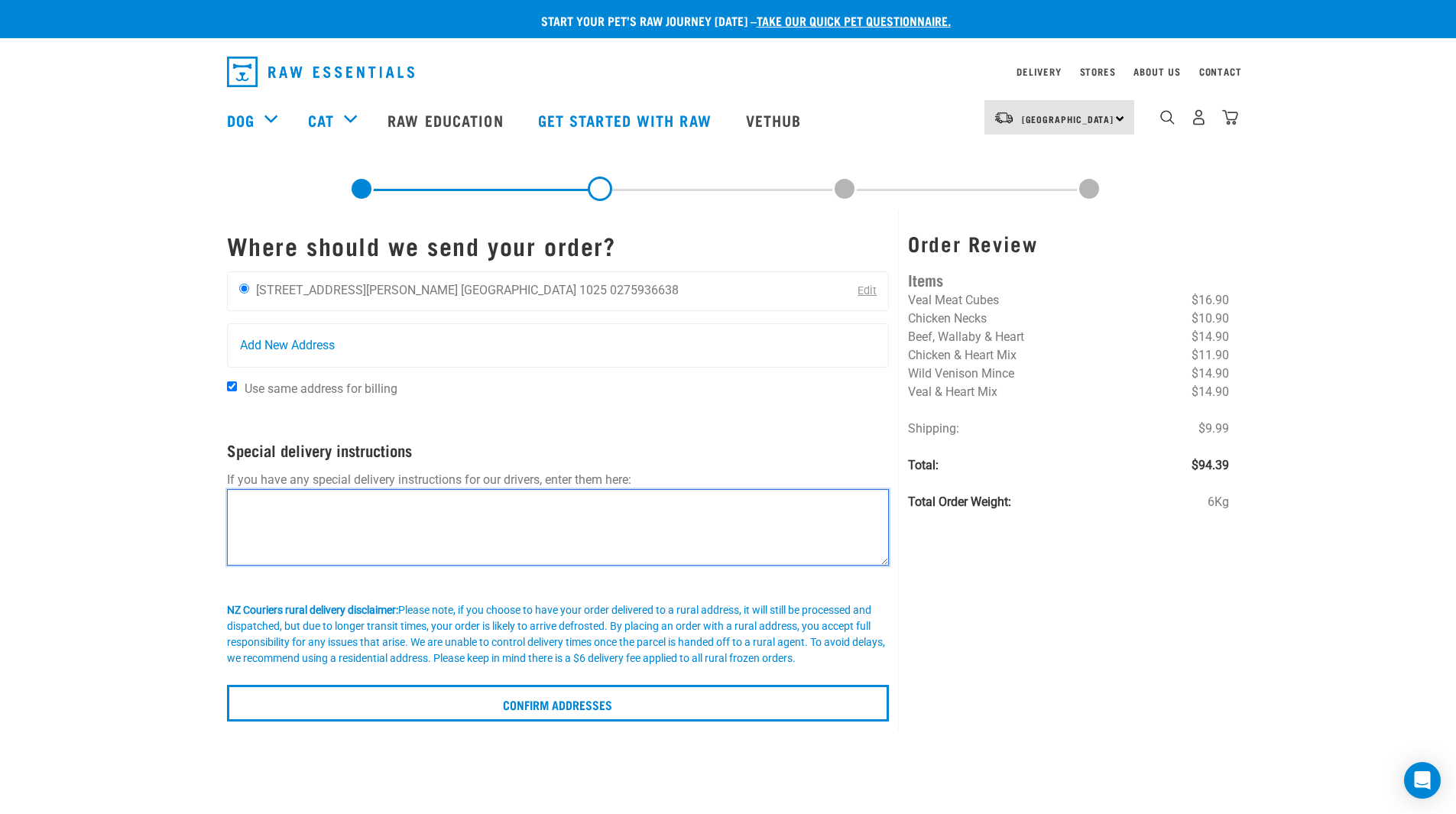
click at [306, 523] on textarea at bounding box center [558, 528] width 663 height 77
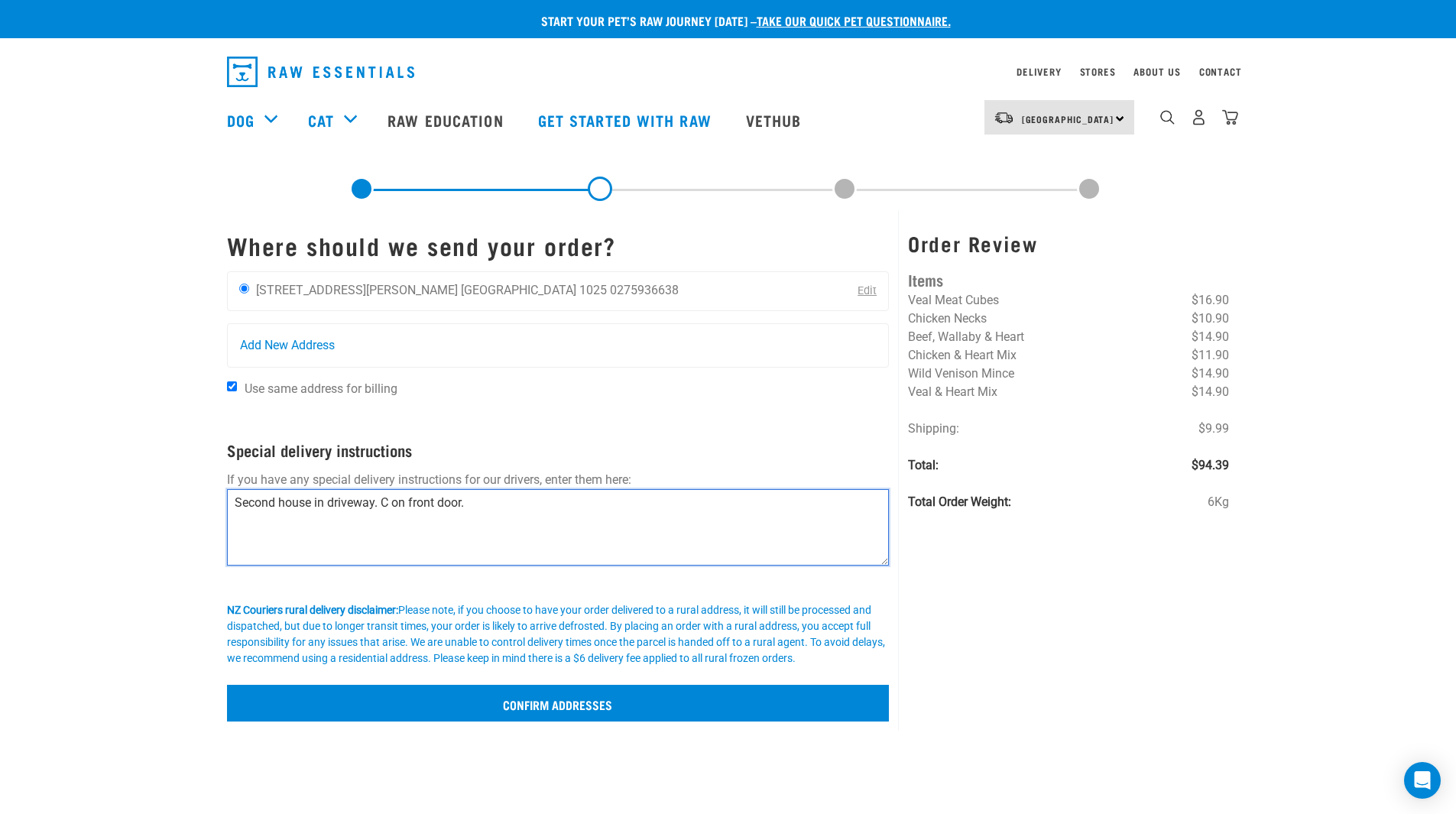
type textarea "Second house in driveway. C on front door."
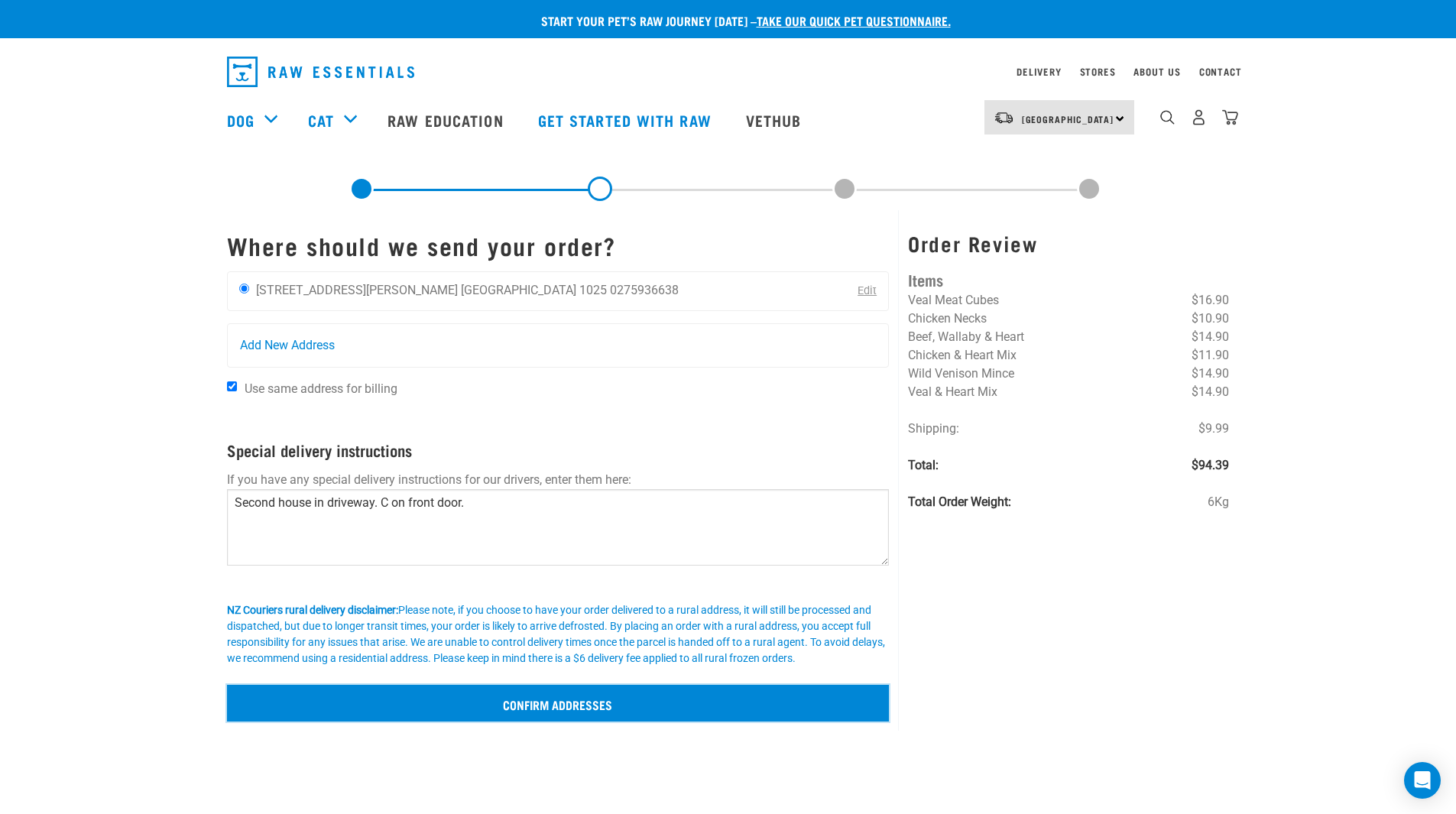
click at [550, 706] on input "Confirm addresses" at bounding box center [558, 703] width 663 height 36
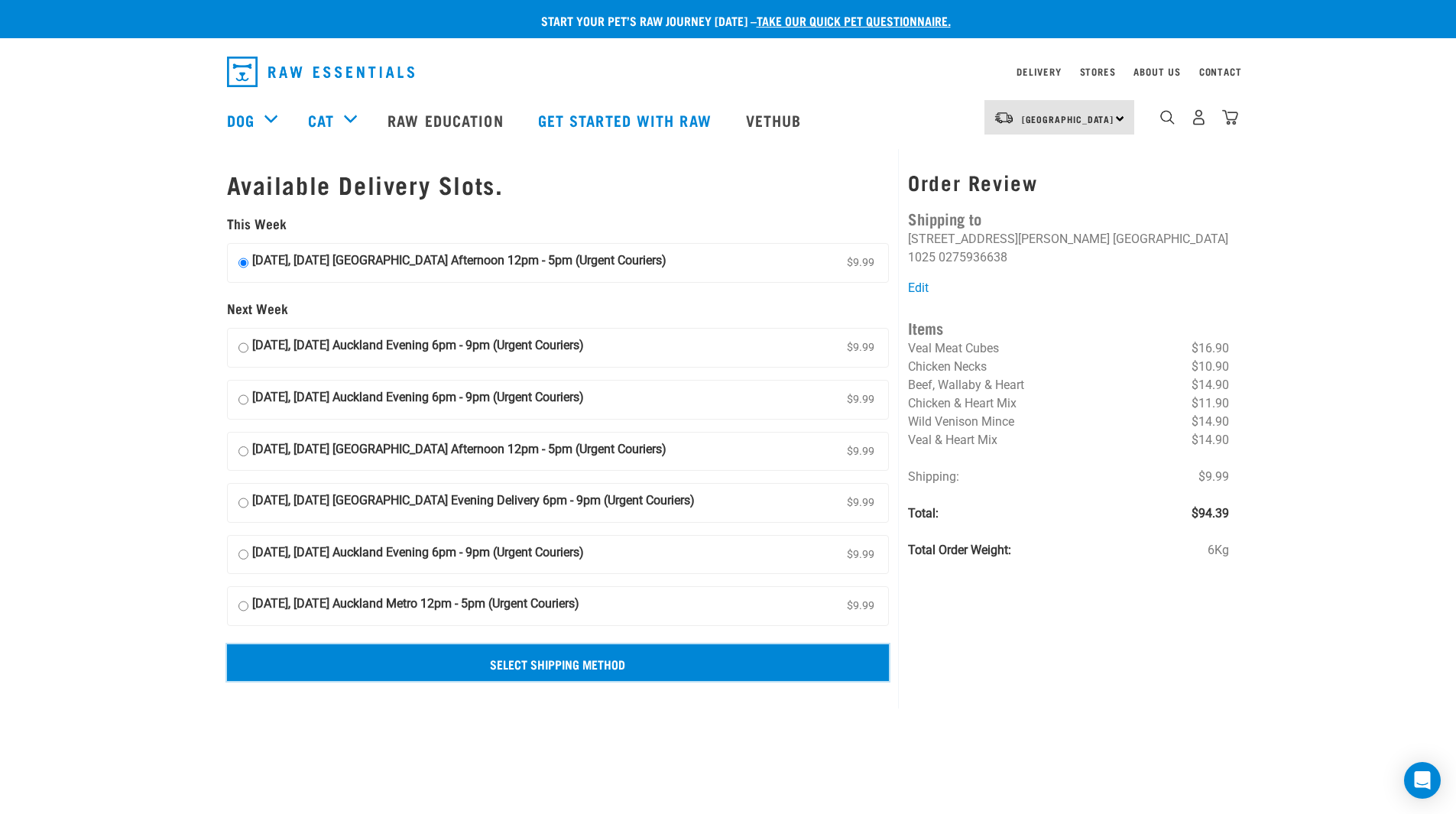
click at [582, 654] on input "Select Shipping Method" at bounding box center [558, 662] width 663 height 36
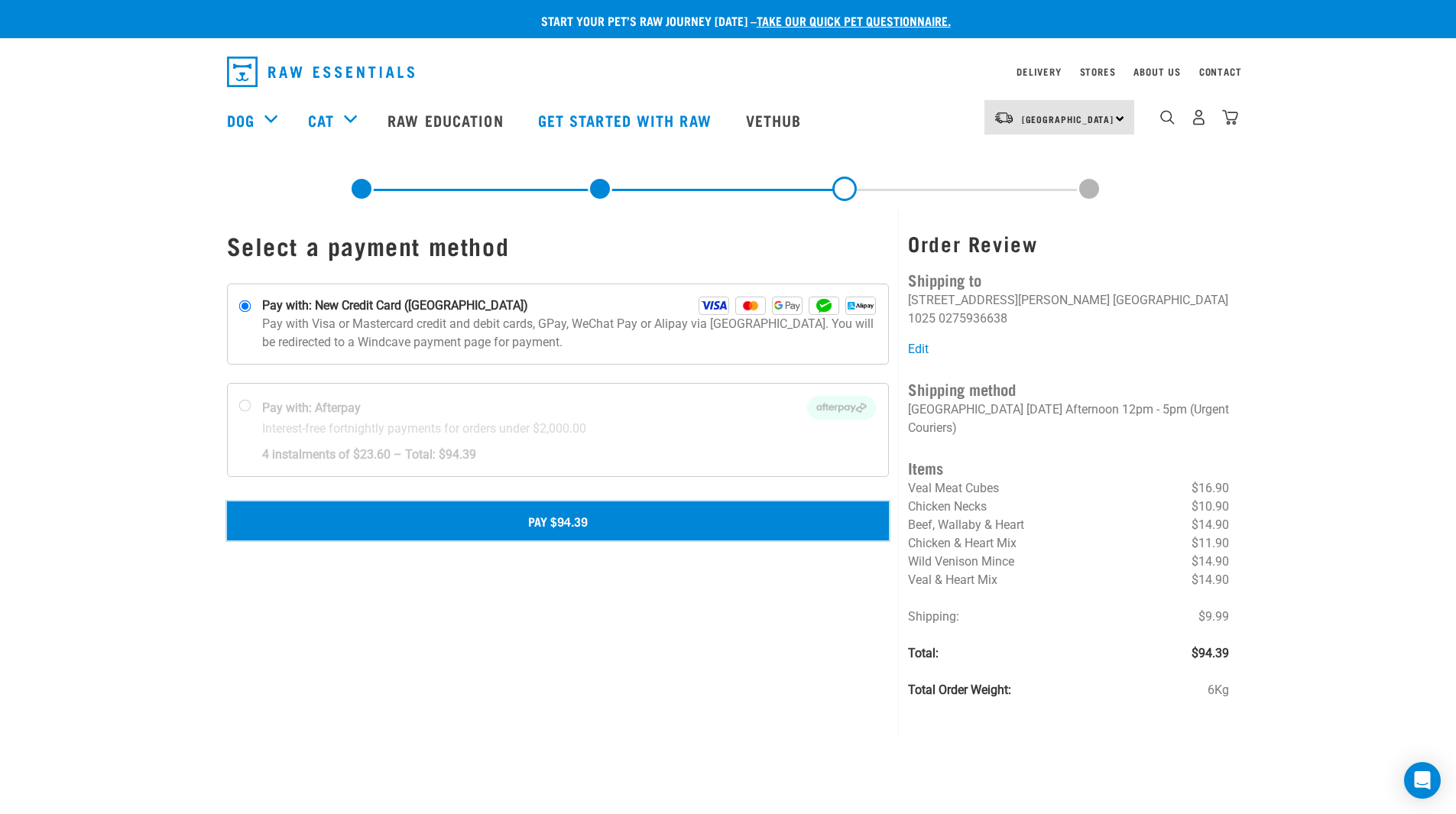
click at [518, 525] on button "Pay $94.39" at bounding box center [558, 520] width 663 height 38
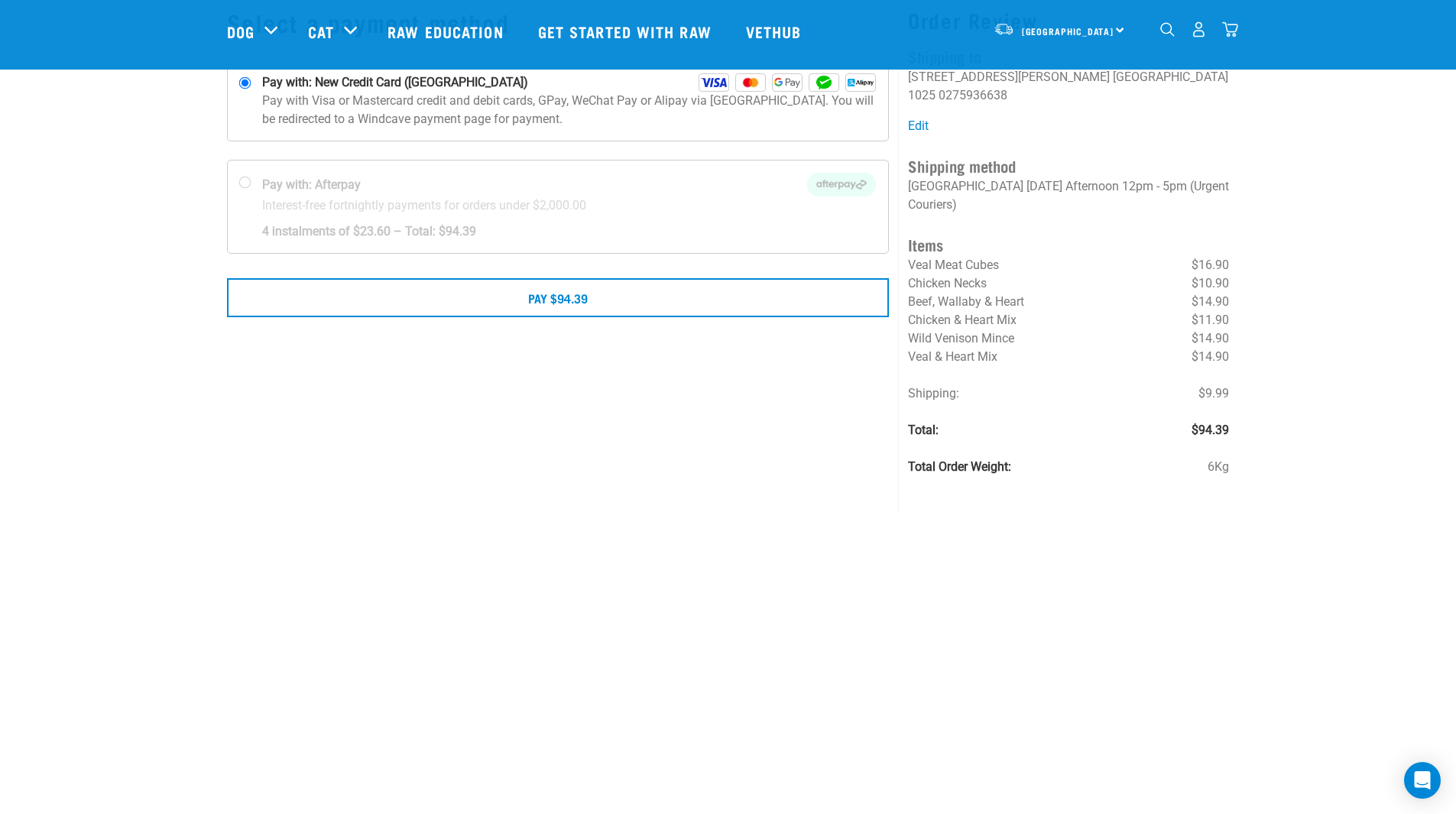
scroll to position [111, 0]
click at [1429, 786] on icon "Open Intercom Messenger" at bounding box center [1422, 780] width 18 height 20
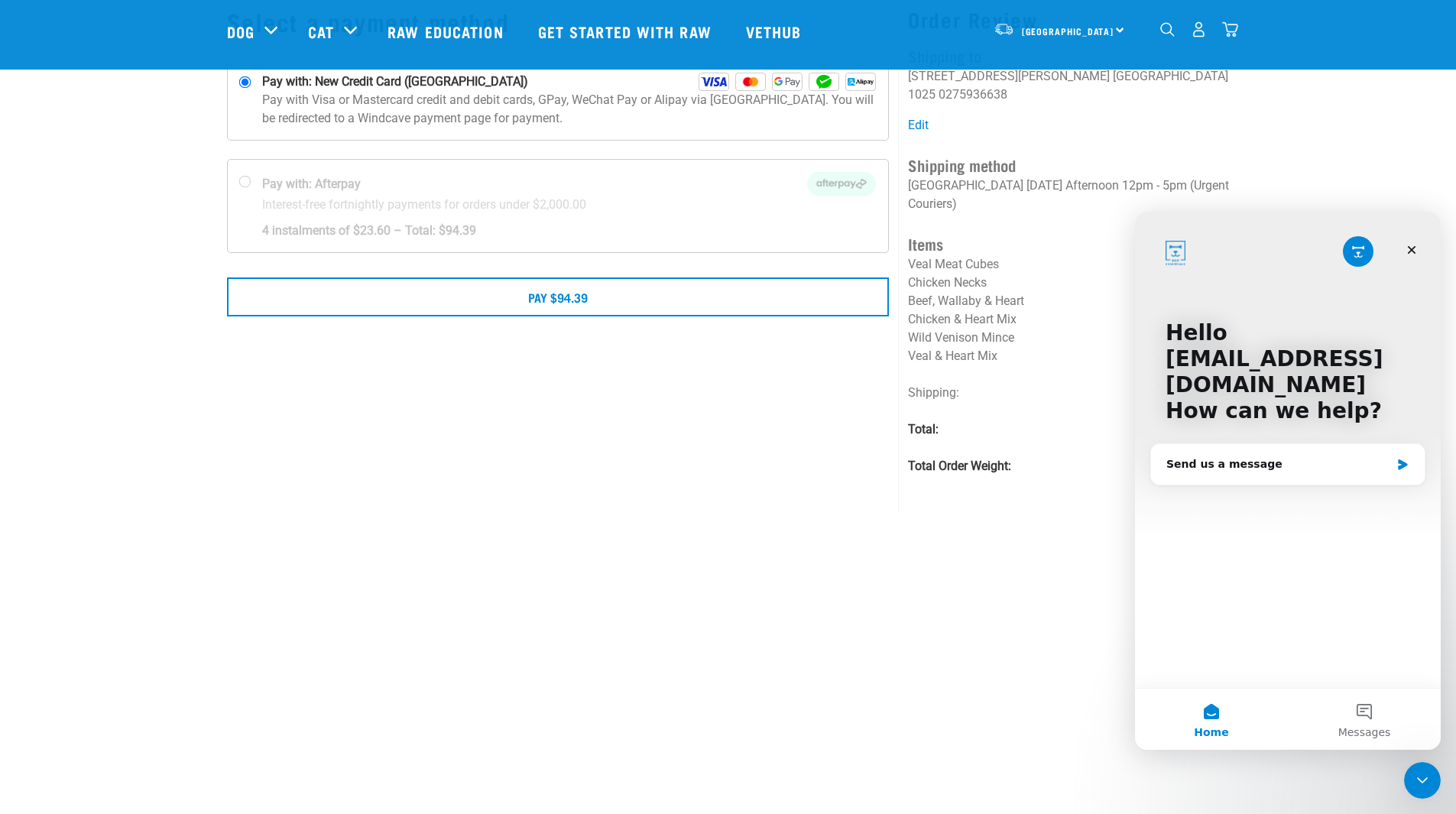
scroll to position [0, 0]
click at [1340, 454] on div "Send us a message" at bounding box center [1288, 464] width 273 height 41
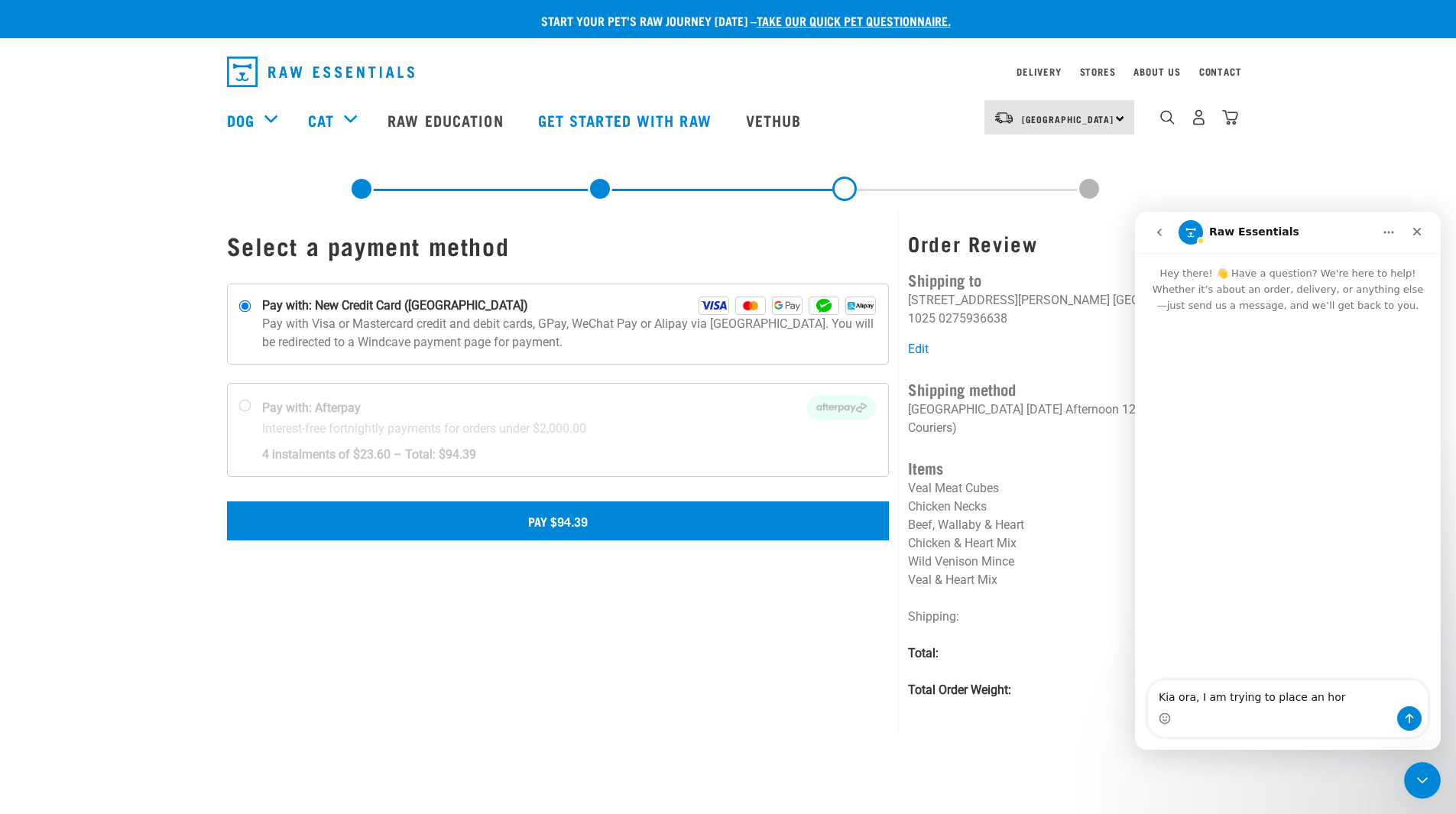
type textarea "Kia ora, I am trying to place an hor"
click at [631, 530] on button "Pay $94.39" at bounding box center [558, 520] width 663 height 38
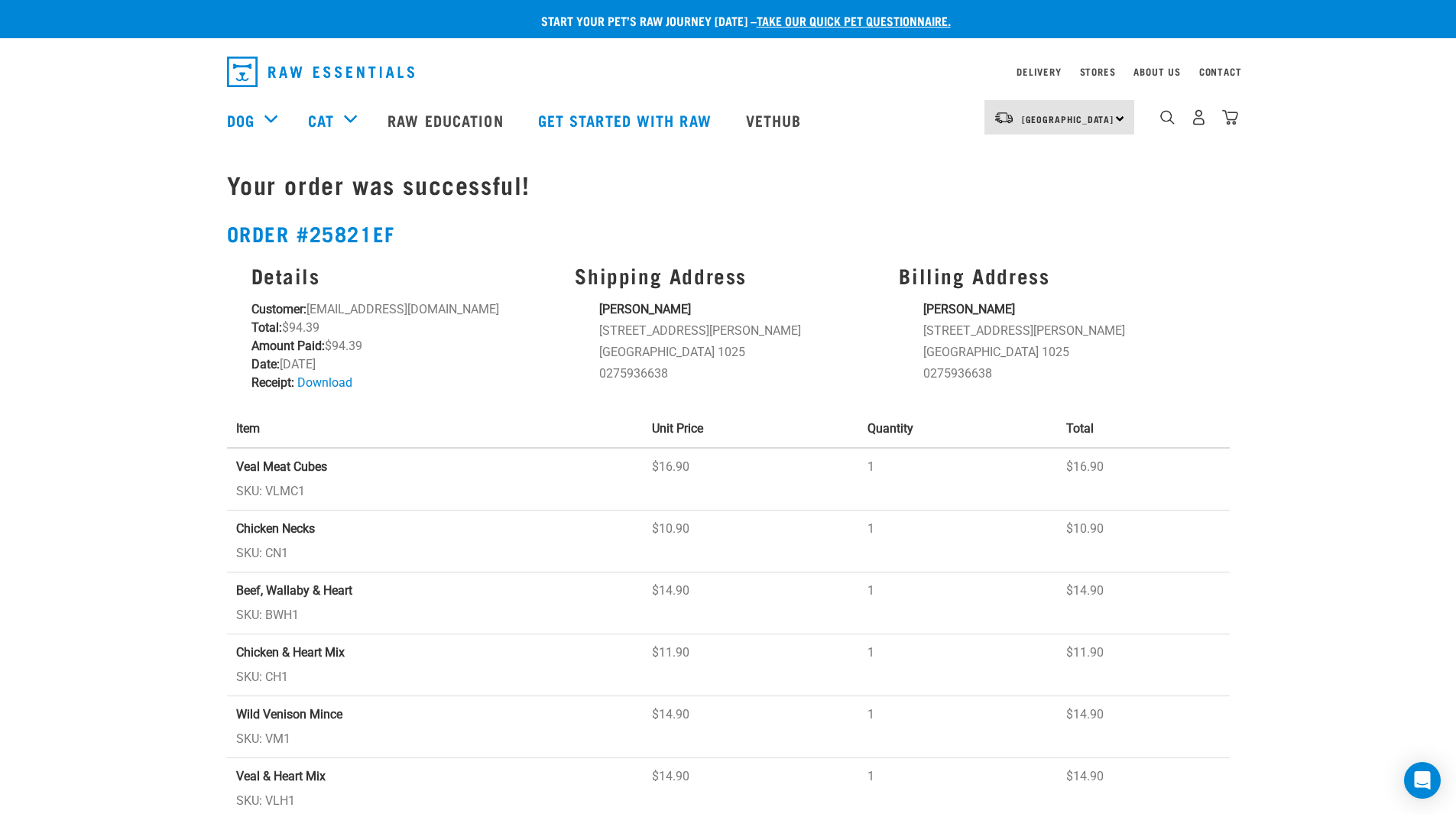
click at [1360, 404] on div "Start your pet’s raw journey [DATE] – take our quick pet questionnaire. Deliver…" at bounding box center [728, 462] width 1456 height 924
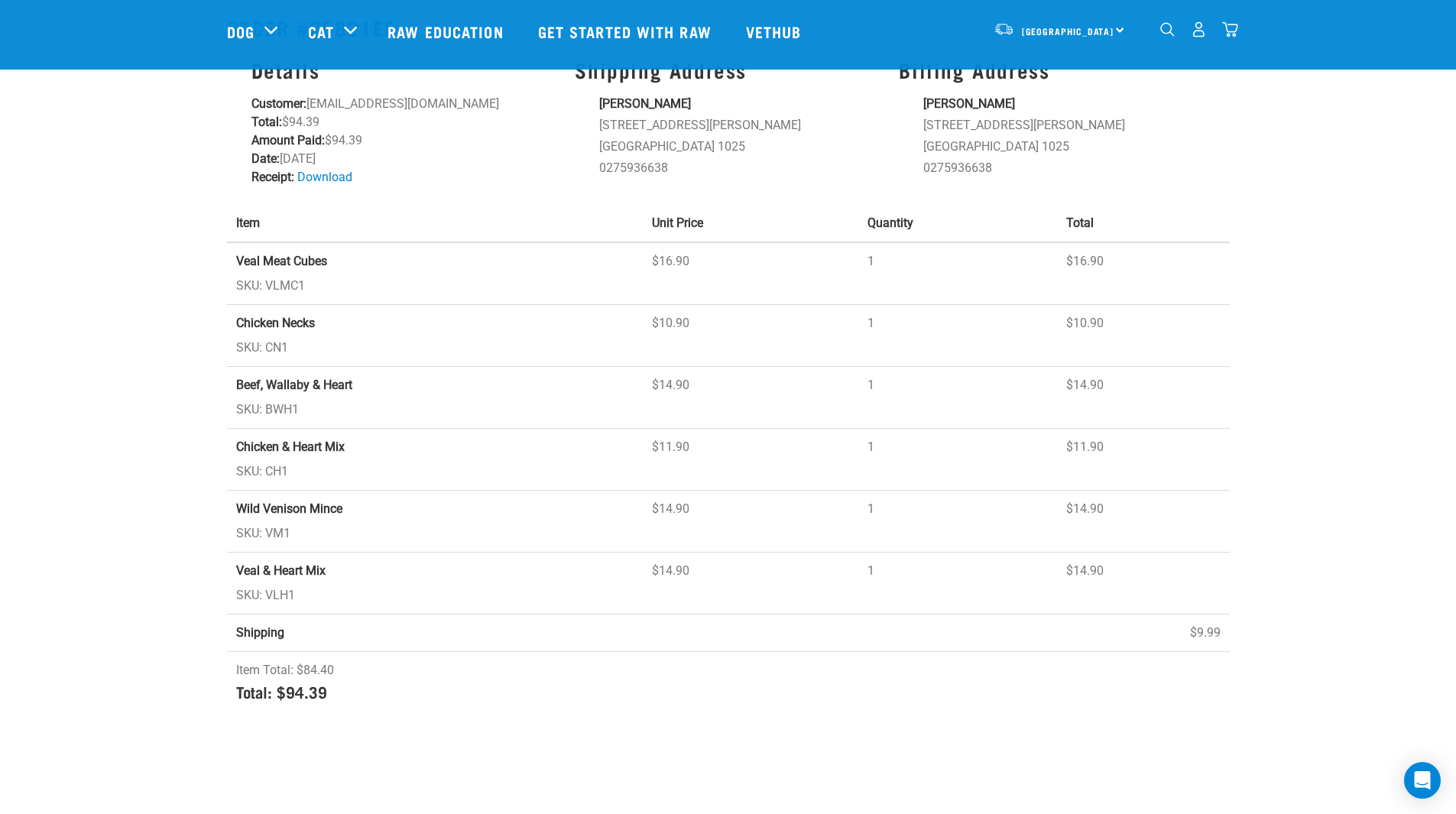
scroll to position [44, 0]
